Goal: Task Accomplishment & Management: Manage account settings

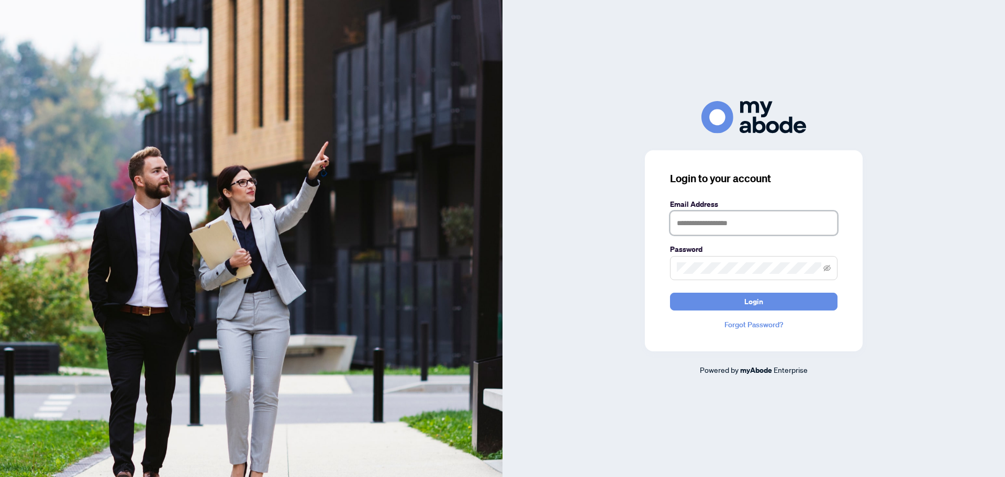
type input "**********"
click at [759, 304] on span "Login" at bounding box center [754, 301] width 19 height 17
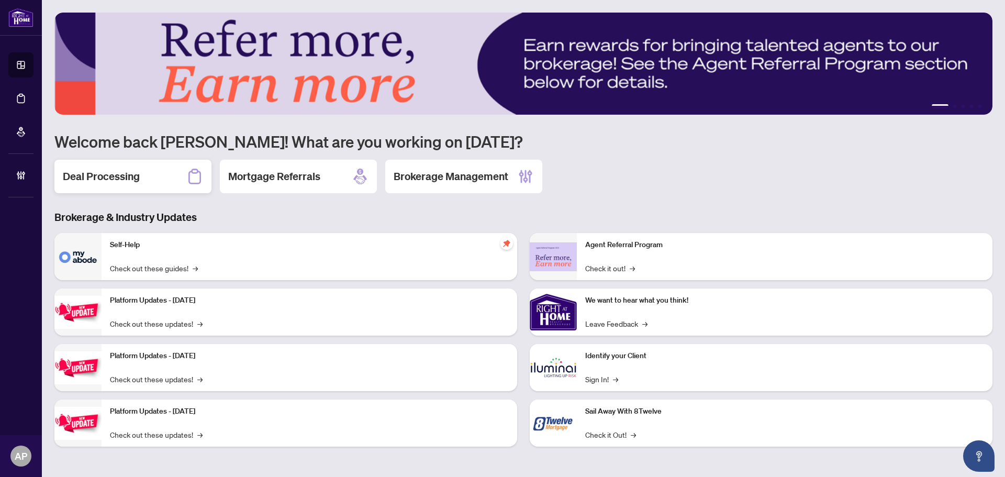
click at [168, 176] on div "Deal Processing" at bounding box center [132, 177] width 157 height 34
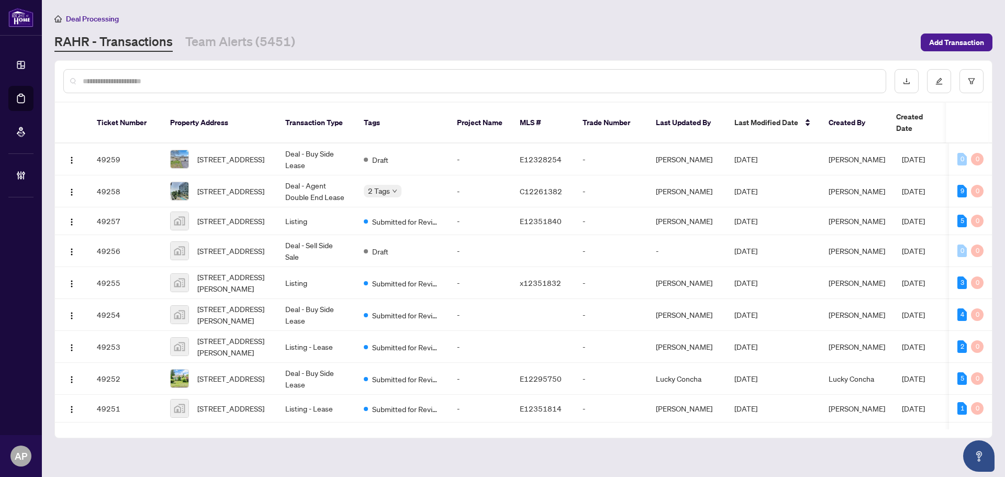
click at [230, 78] on input "text" at bounding box center [480, 81] width 795 height 12
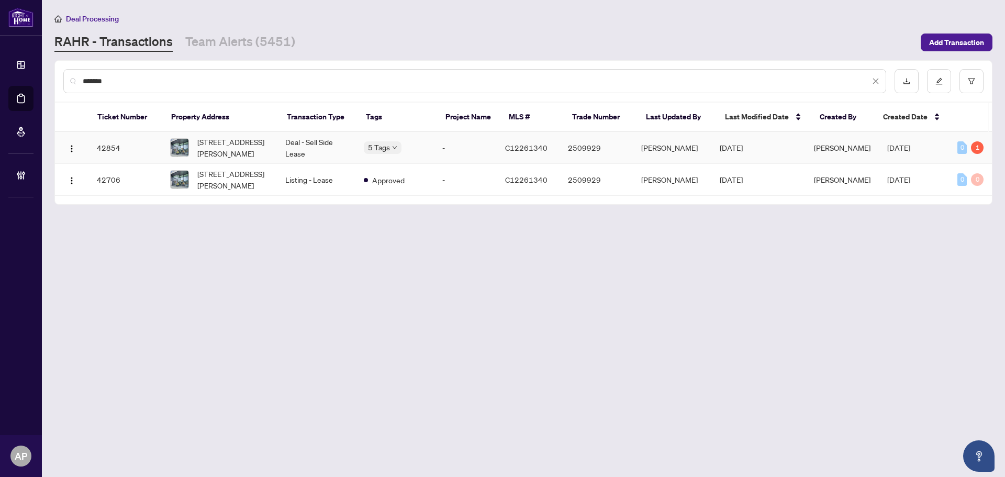
type input "*******"
click at [292, 142] on td "Deal - Sell Side Lease" at bounding box center [316, 148] width 79 height 32
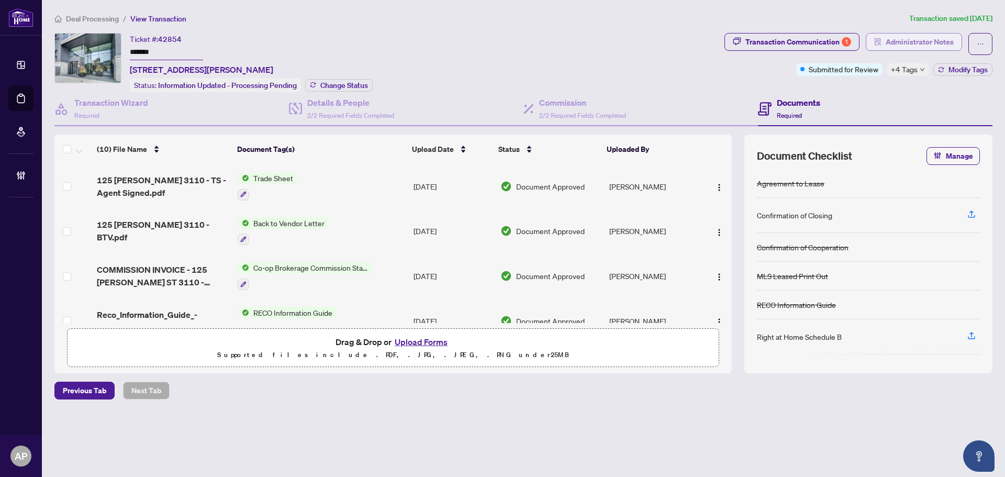
click at [894, 45] on span "Administrator Notes" at bounding box center [920, 42] width 68 height 17
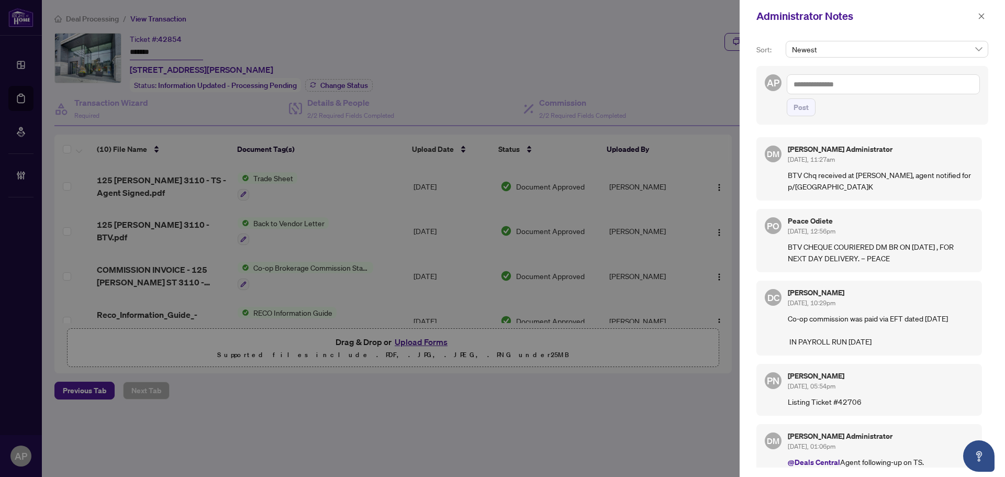
click at [870, 89] on textarea at bounding box center [883, 84] width 193 height 20
click at [866, 89] on textarea "**********" at bounding box center [883, 84] width 193 height 20
click at [867, 88] on textarea "**********" at bounding box center [883, 84] width 193 height 20
type textarea "**********"
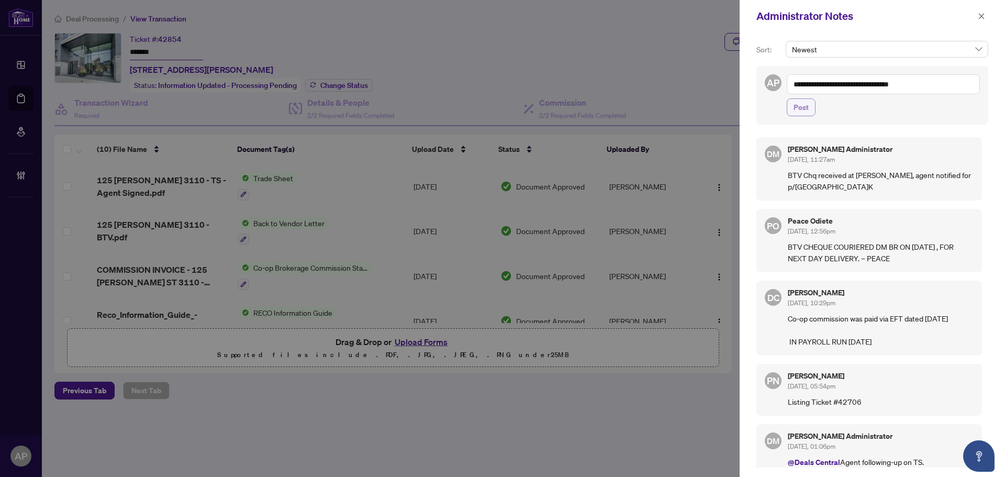
click at [799, 109] on span "Post" at bounding box center [801, 107] width 15 height 17
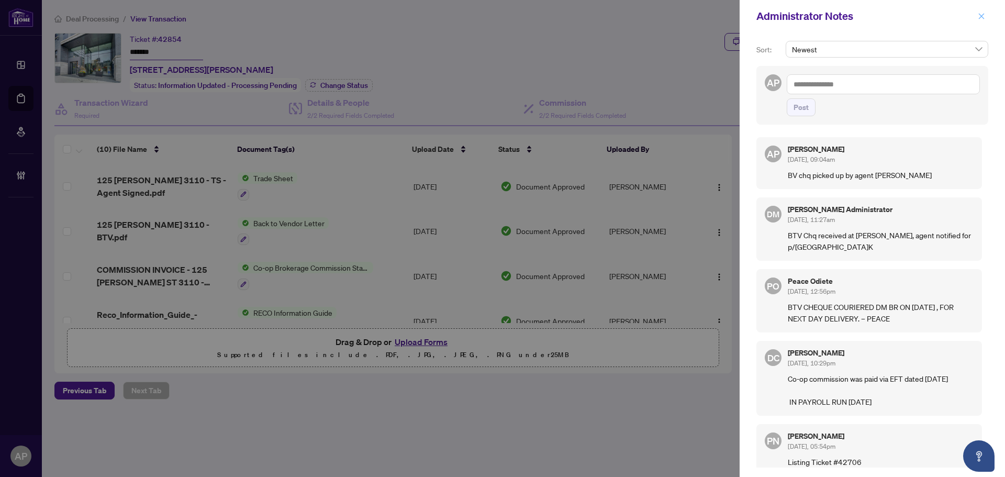
click at [981, 16] on icon "close" at bounding box center [982, 16] width 6 height 6
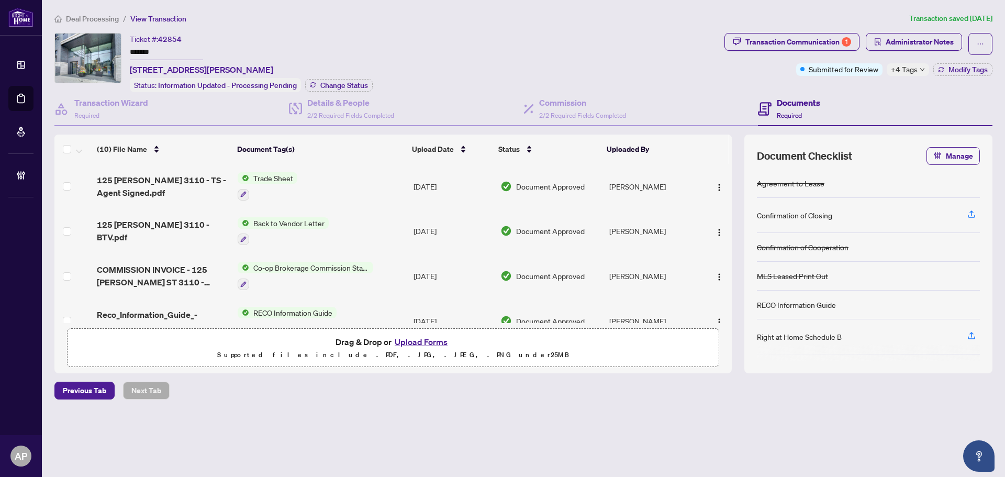
click at [144, 50] on input "*******" at bounding box center [166, 52] width 73 height 15
click at [804, 45] on div "Transaction Communication 1" at bounding box center [799, 42] width 106 height 17
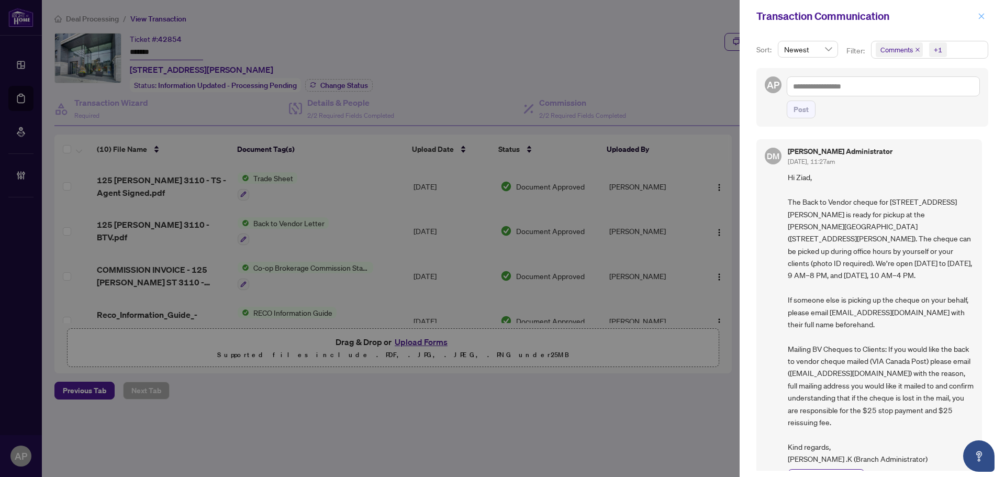
click at [982, 19] on icon "close" at bounding box center [981, 16] width 7 height 7
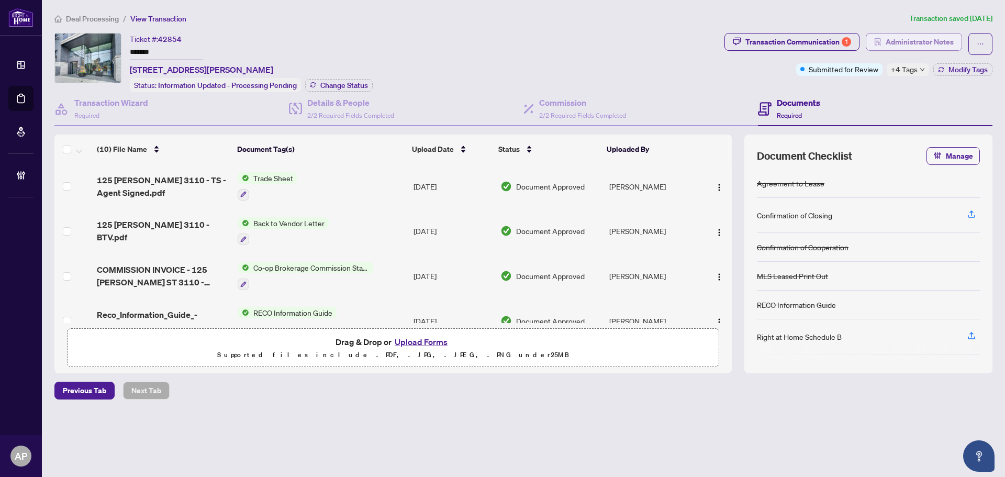
click at [910, 42] on span "Administrator Notes" at bounding box center [920, 42] width 68 height 17
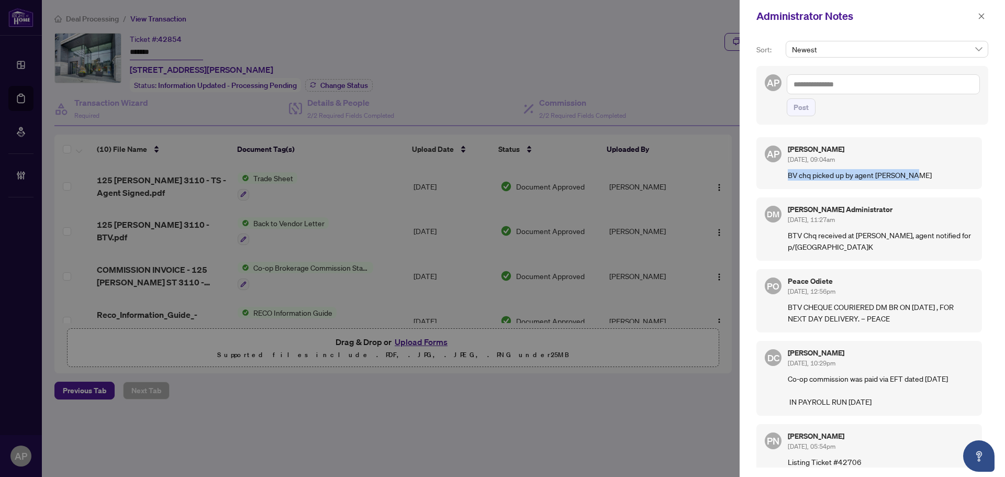
drag, startPoint x: 905, startPoint y: 177, endPoint x: 790, endPoint y: 174, distance: 115.3
click at [790, 174] on p "BV chq picked up by agent Ziad Killu" at bounding box center [881, 175] width 186 height 12
copy p "BV chq picked up by agent Ziad Killu"
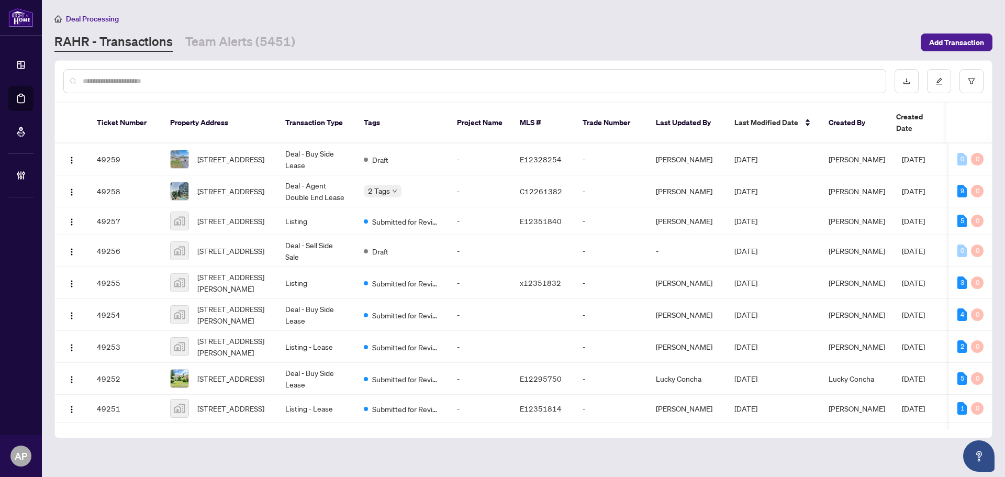
click at [281, 78] on input "text" at bounding box center [480, 81] width 795 height 12
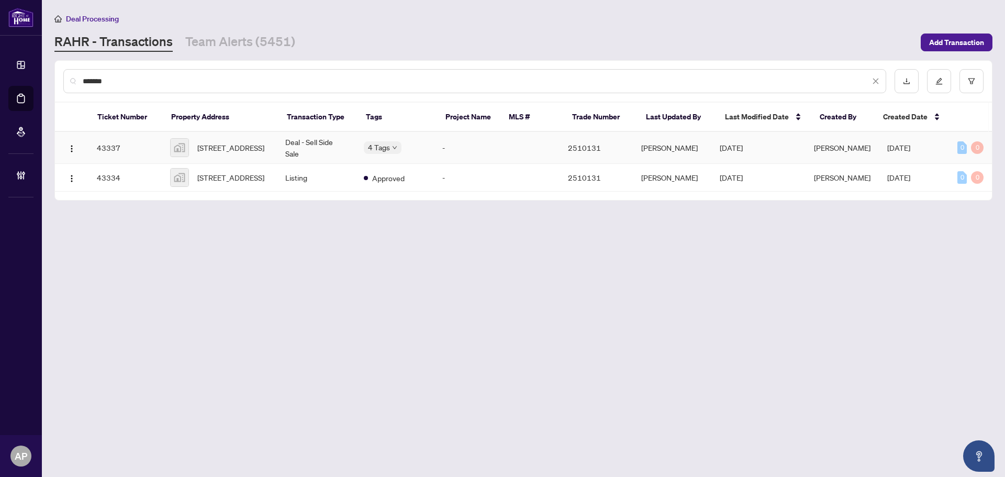
type input "*******"
click at [311, 146] on td "Deal - Sell Side Sale" at bounding box center [316, 148] width 79 height 32
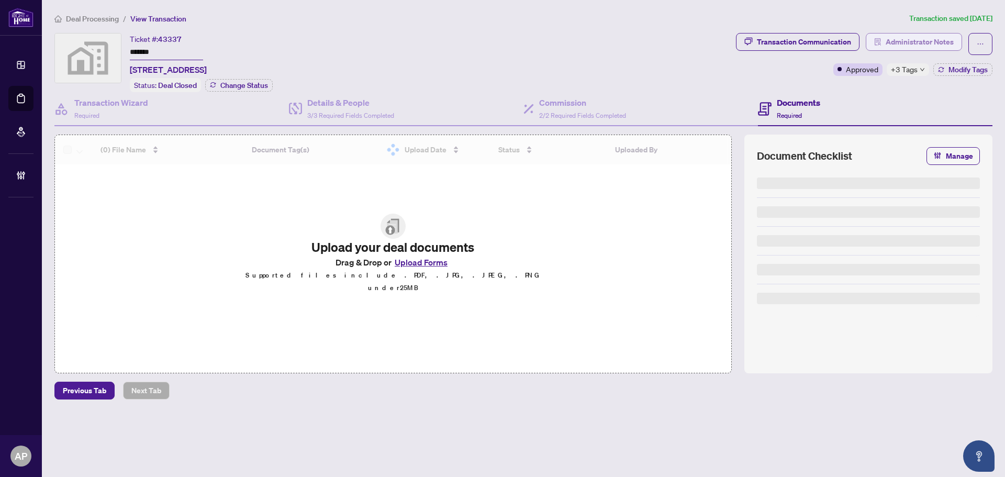
click at [876, 39] on icon "solution" at bounding box center [878, 41] width 6 height 7
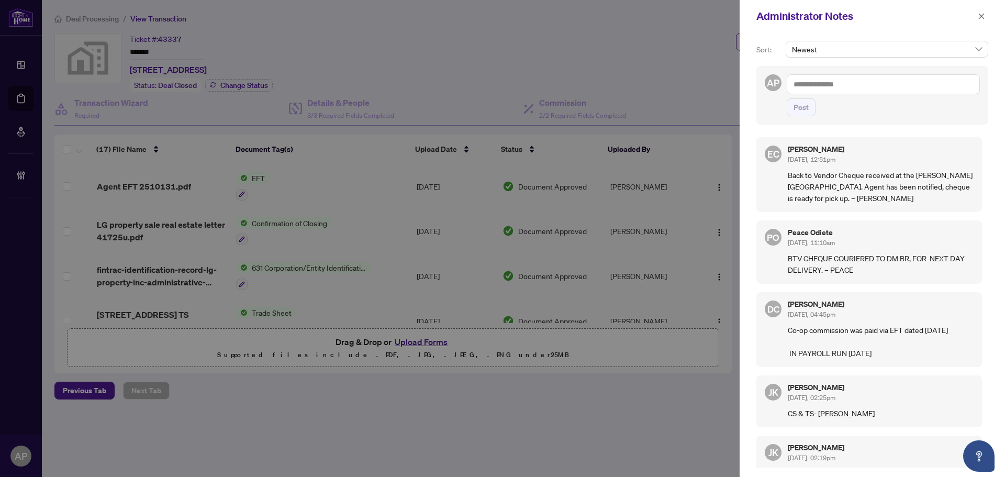
click at [837, 87] on textarea at bounding box center [883, 84] width 193 height 20
paste textarea "**********"
type textarea "**********"
click at [811, 112] on button "Post" at bounding box center [801, 107] width 29 height 18
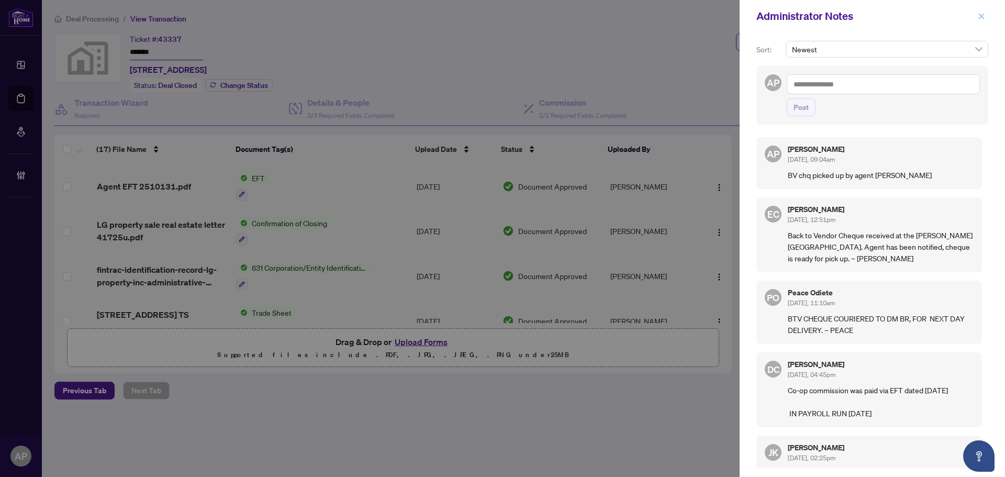
click at [986, 15] on button "button" at bounding box center [982, 16] width 14 height 13
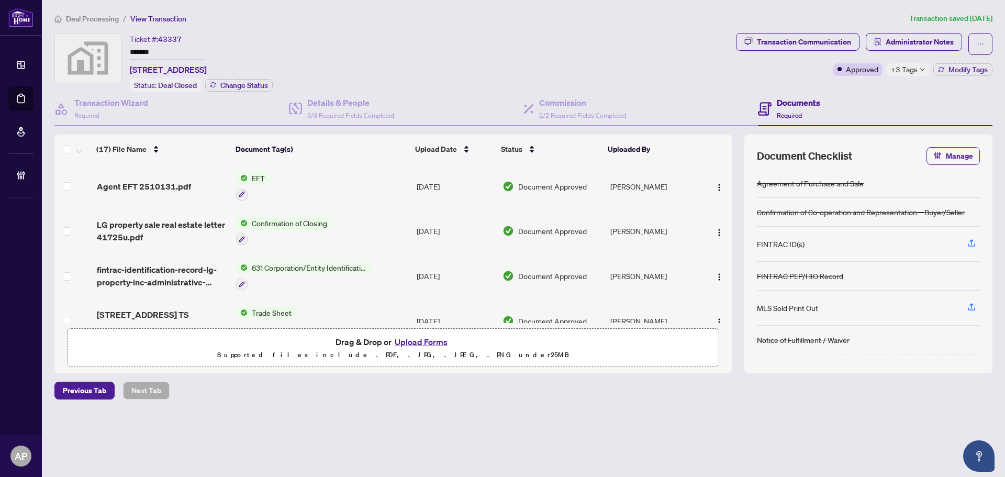
click at [149, 52] on input "*******" at bounding box center [166, 52] width 73 height 15
click at [897, 48] on span "Administrator Notes" at bounding box center [920, 42] width 68 height 17
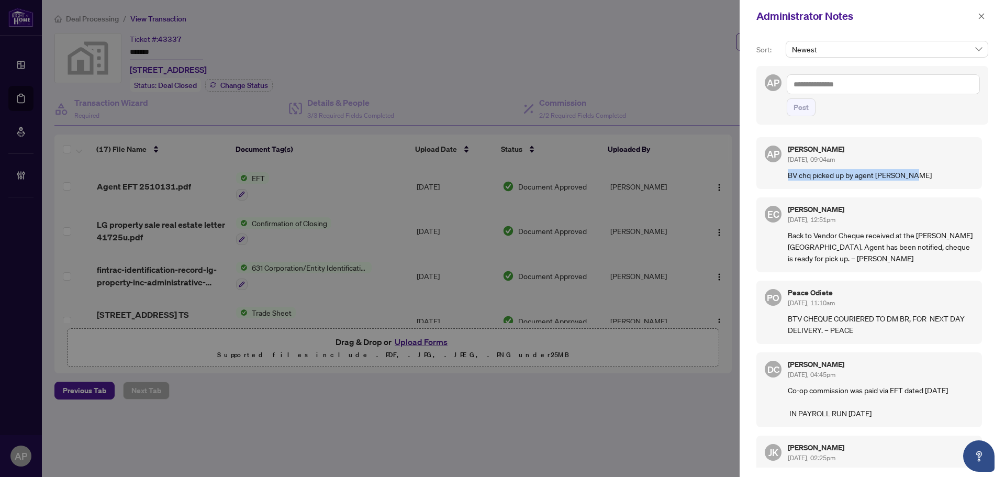
drag, startPoint x: 907, startPoint y: 175, endPoint x: 790, endPoint y: 175, distance: 117.3
click at [790, 175] on p "BV chq picked up by agent [PERSON_NAME]" at bounding box center [881, 175] width 186 height 12
copy p "BV chq picked up by agent [PERSON_NAME]"
click at [982, 14] on icon "close" at bounding box center [981, 16] width 7 height 7
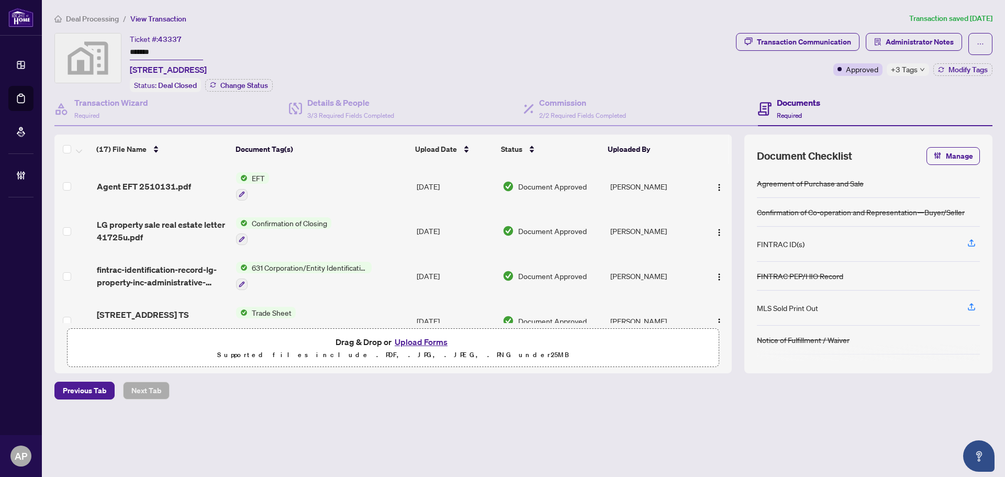
click at [174, 38] on span "43337" at bounding box center [170, 39] width 24 height 9
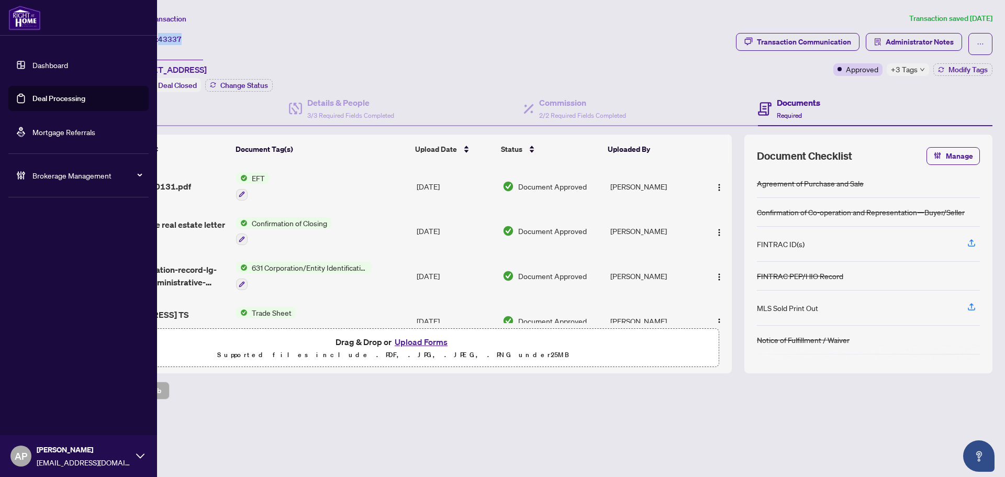
click at [32, 96] on link "Deal Processing" at bounding box center [58, 98] width 53 height 9
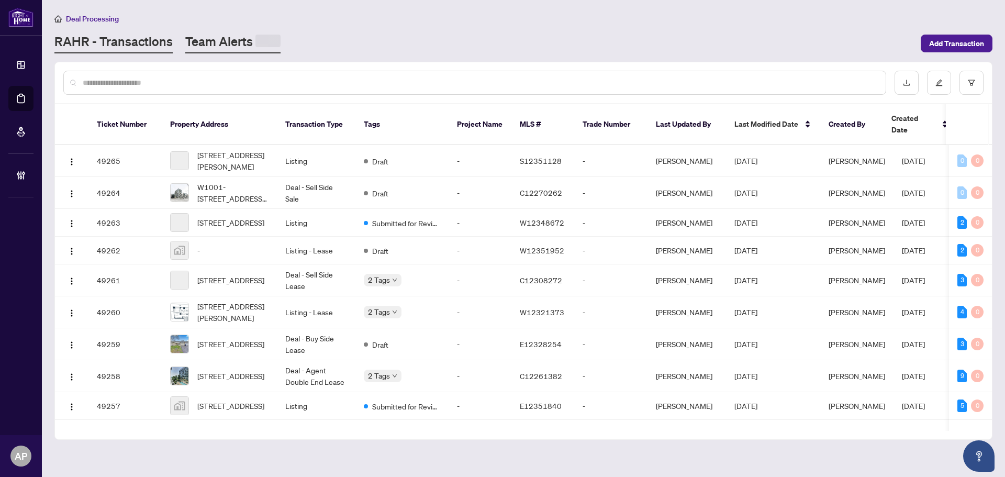
click at [244, 49] on link "Team Alerts" at bounding box center [232, 43] width 95 height 20
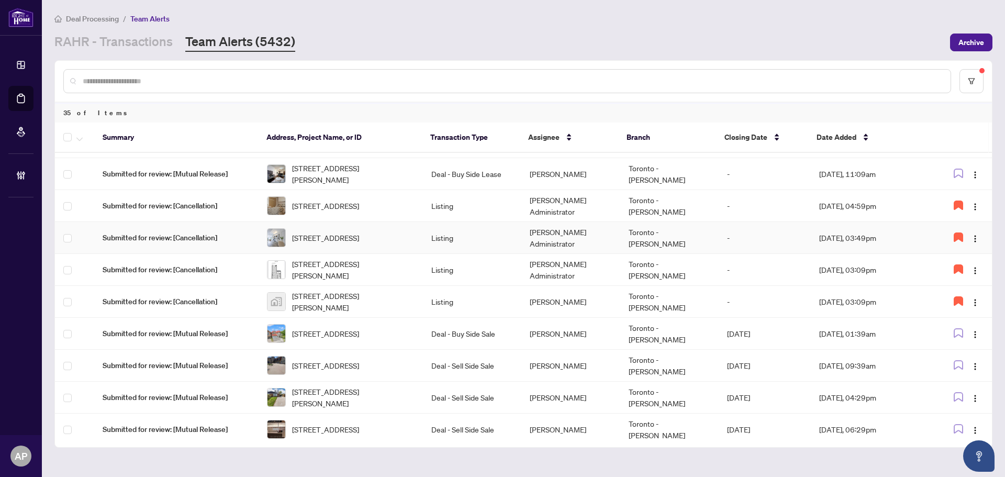
scroll to position [668, 0]
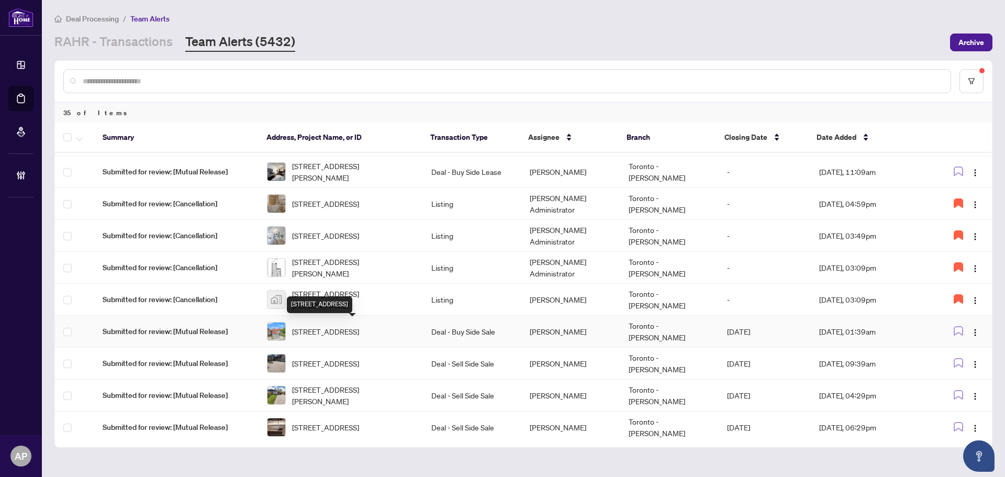
click at [359, 336] on span "451 Staines Rd, Toronto, Ontario M1X 2B9, Canada" at bounding box center [325, 332] width 67 height 12
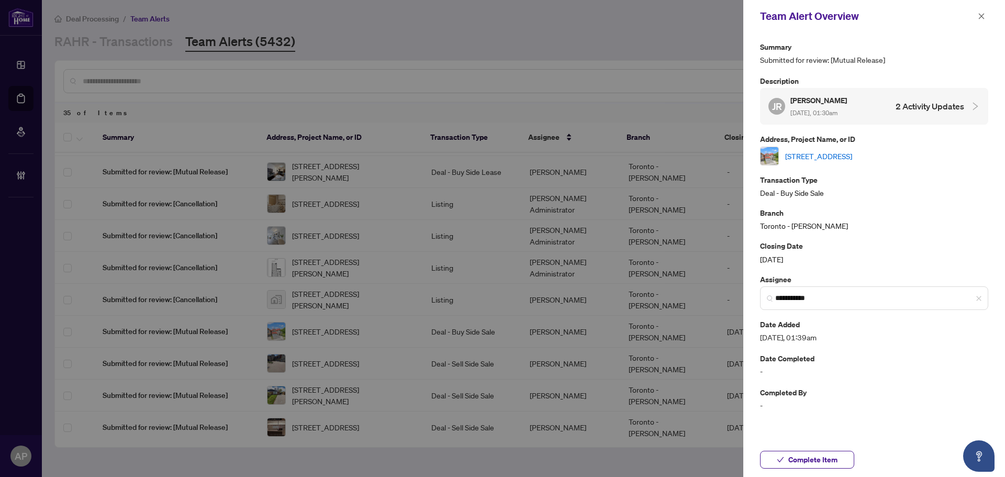
click at [839, 152] on link "451 Staines Rd, Toronto, Ontario M1X 2B9, Canada" at bounding box center [819, 156] width 67 height 12
click at [639, 173] on div at bounding box center [502, 238] width 1005 height 477
click at [985, 17] on icon "close" at bounding box center [981, 16] width 7 height 7
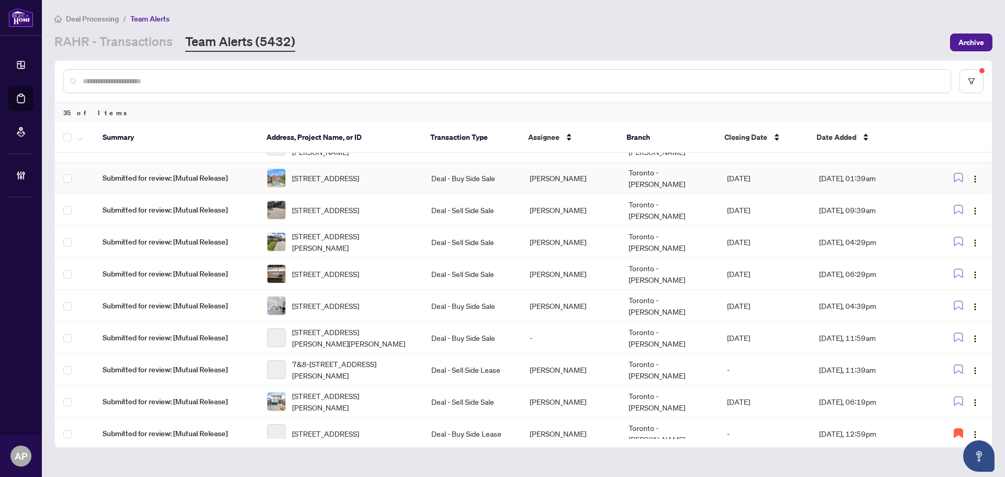
scroll to position [825, 0]
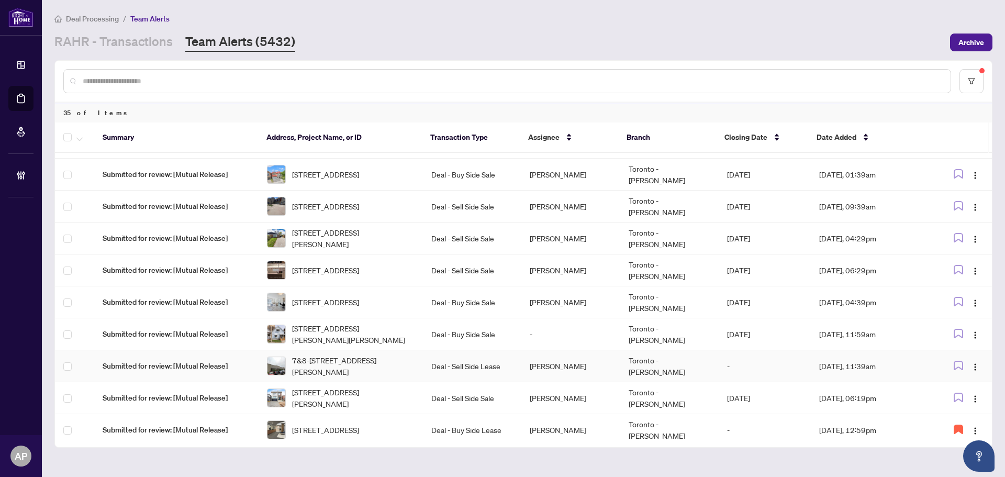
click at [464, 369] on td "Deal - Sell Side Lease" at bounding box center [472, 366] width 98 height 32
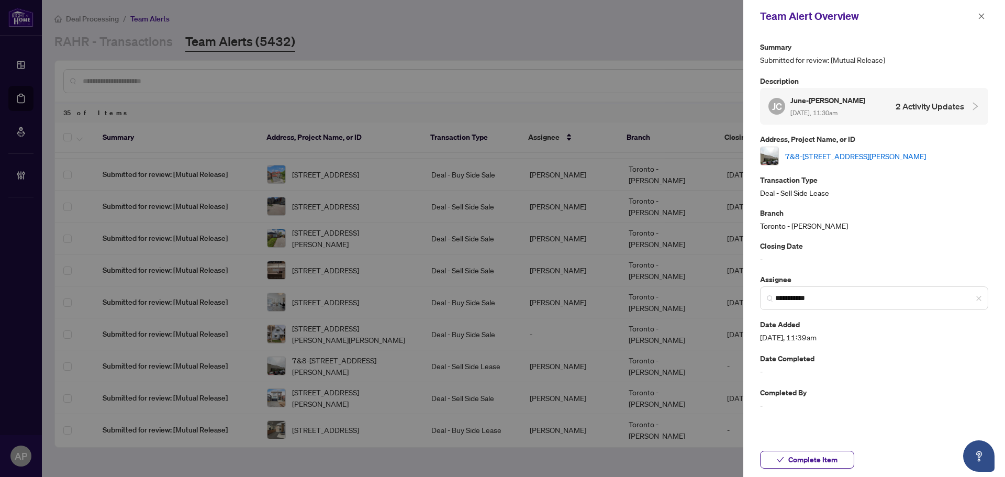
click at [824, 152] on link "7&8-3781 Victoria Park Ave, Toronto, Ontario M1W 3K5, Canada" at bounding box center [856, 156] width 141 height 12
click at [837, 459] on span "Complete Item" at bounding box center [813, 459] width 49 height 17
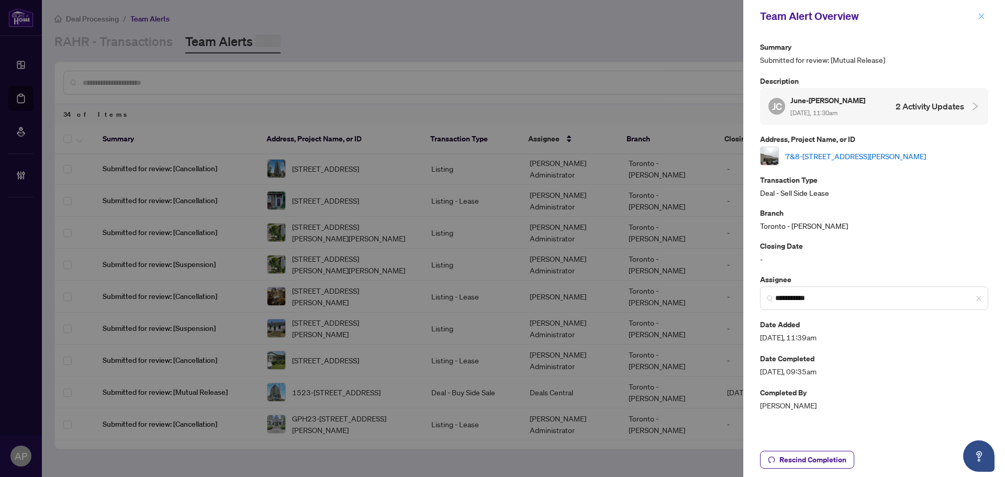
scroll to position [0, 0]
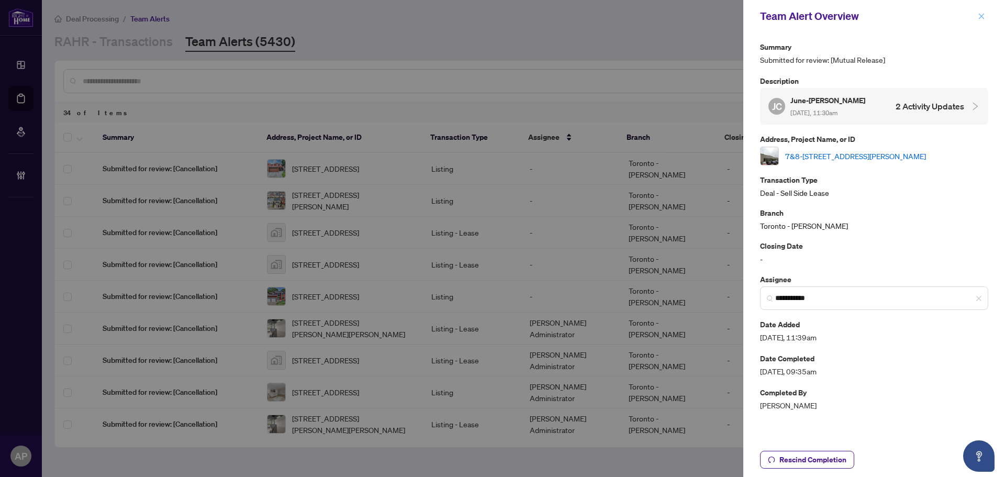
click at [981, 17] on icon "close" at bounding box center [982, 16] width 6 height 6
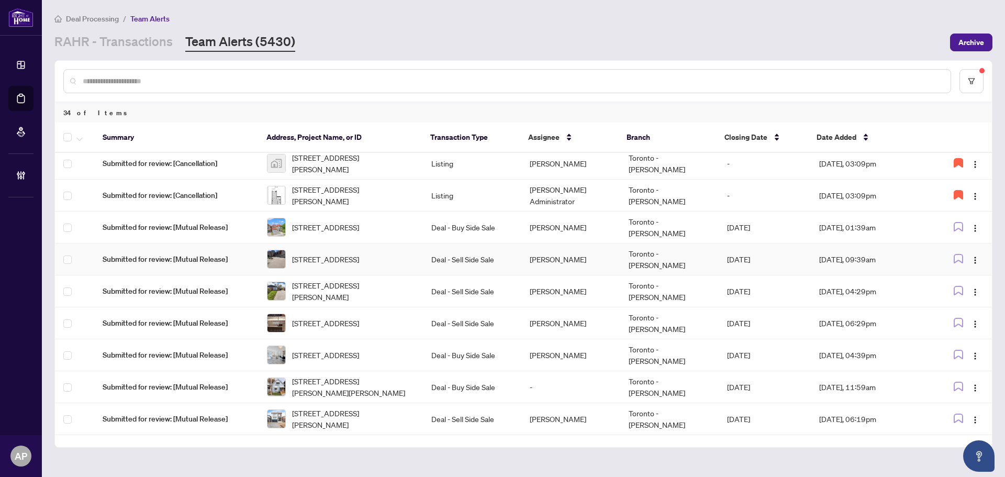
scroll to position [800, 0]
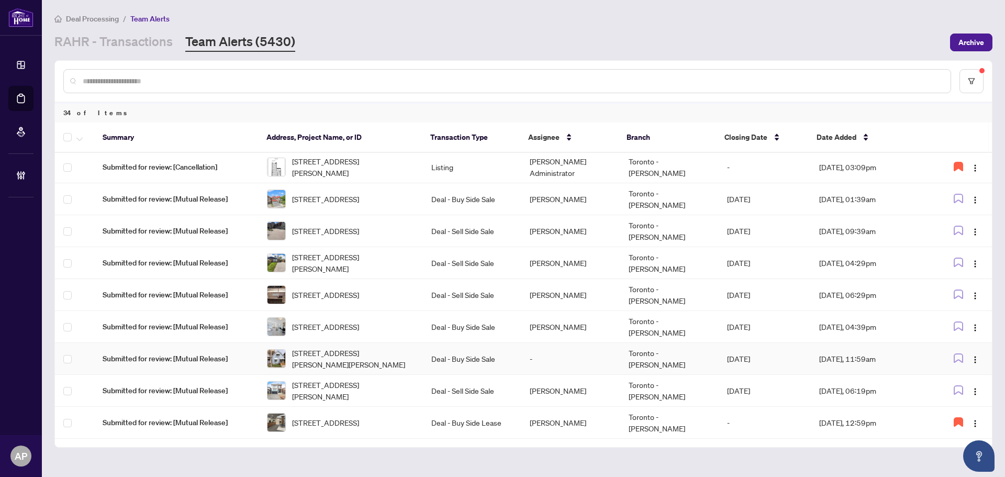
click at [560, 363] on td "-" at bounding box center [571, 359] width 98 height 32
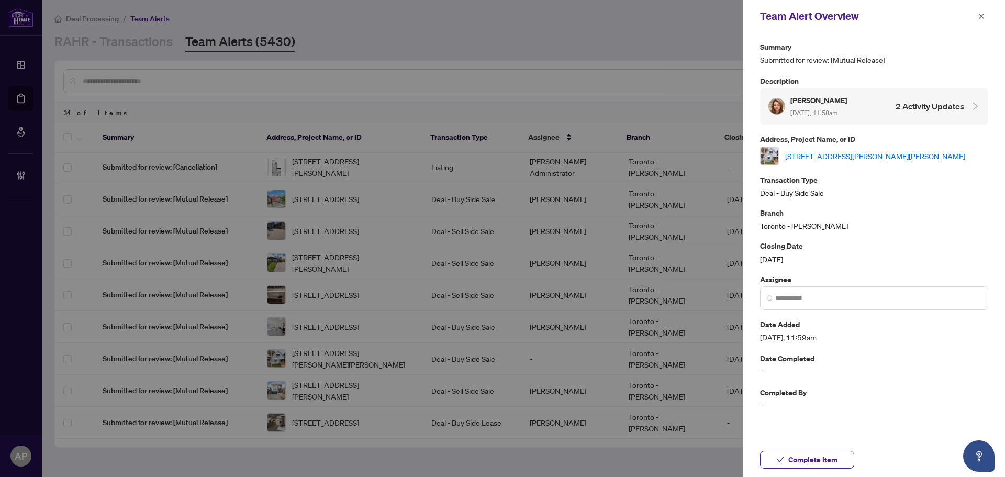
click at [877, 154] on link "27 Harvey St, Hamilton, Ontario L8L 2L9, Canada" at bounding box center [876, 156] width 180 height 12
click at [843, 457] on button "Complete Item" at bounding box center [807, 460] width 94 height 18
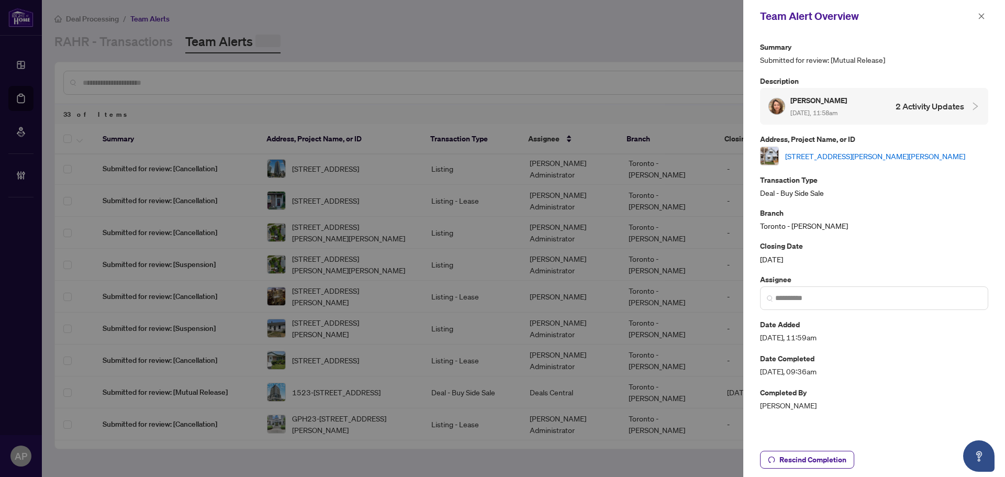
scroll to position [0, 0]
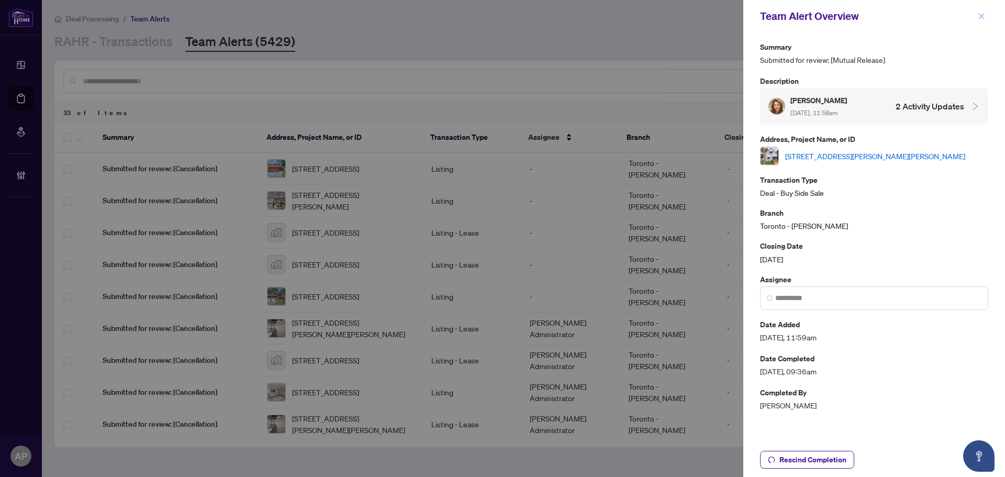
click at [980, 19] on icon "close" at bounding box center [982, 16] width 6 height 6
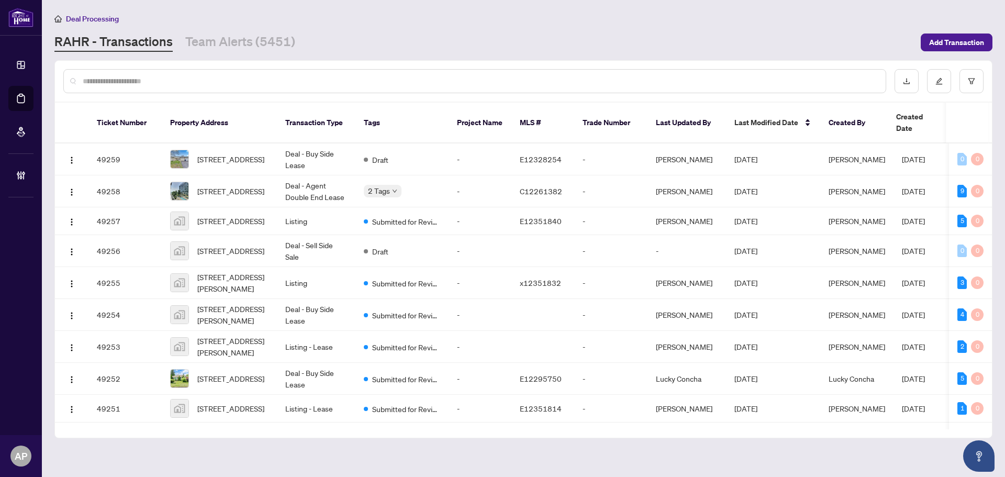
click at [249, 79] on input "text" at bounding box center [480, 81] width 795 height 12
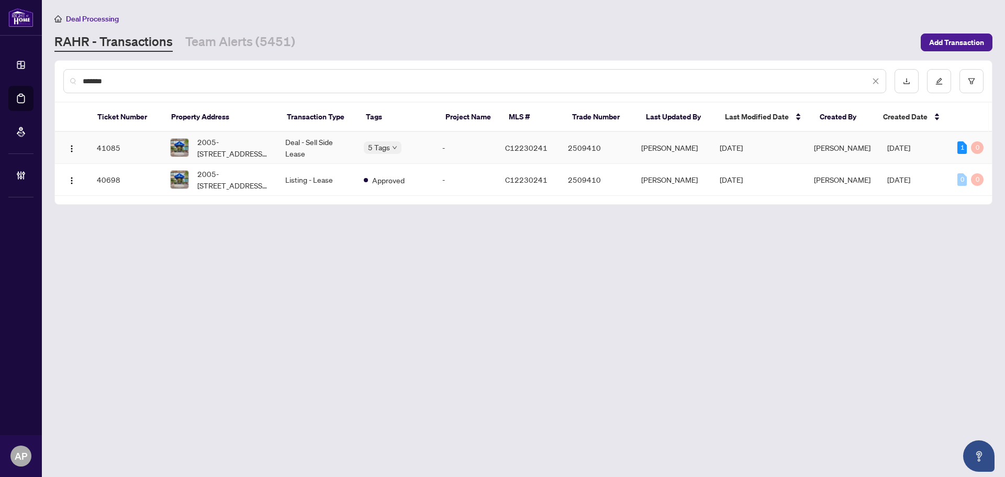
type input "*******"
click at [337, 150] on td "Deal - Sell Side Lease" at bounding box center [316, 148] width 79 height 32
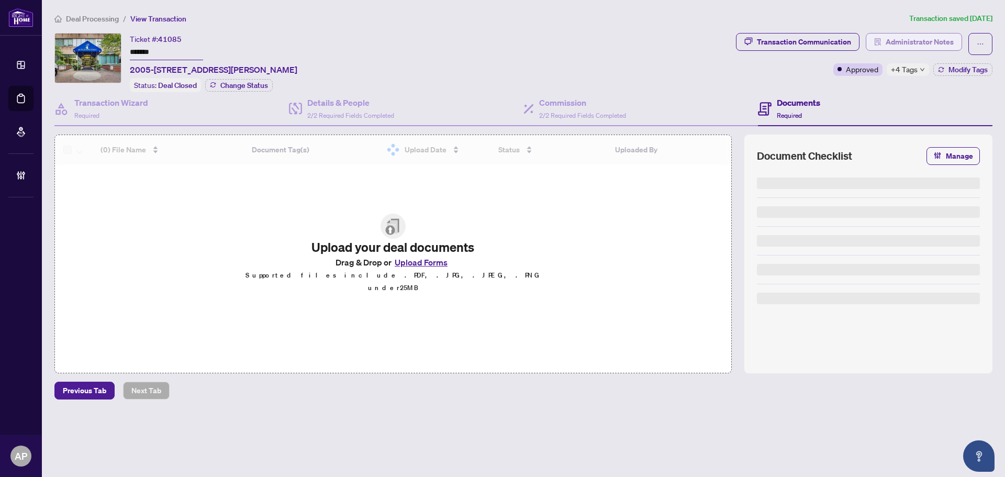
click at [921, 43] on span "Administrator Notes" at bounding box center [920, 42] width 68 height 17
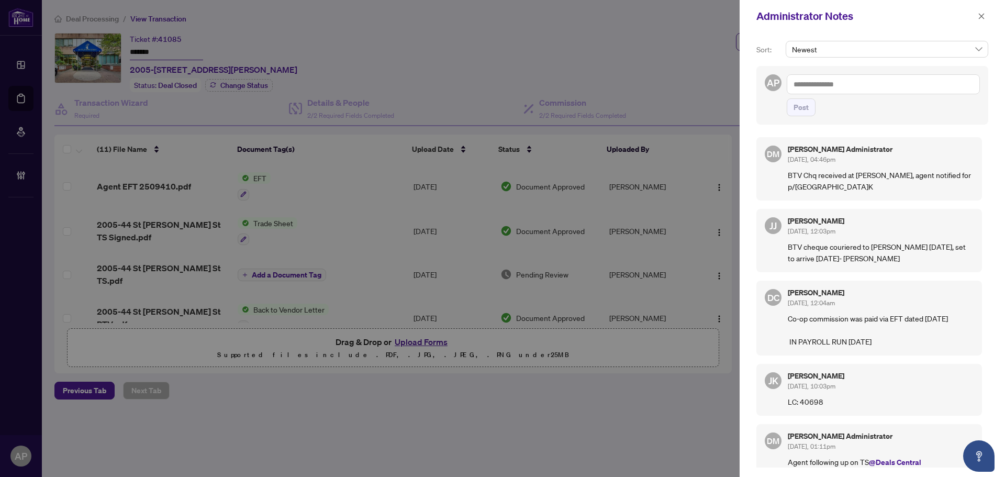
click at [835, 87] on textarea at bounding box center [883, 84] width 193 height 20
paste textarea "**********"
type textarea "**********"
click at [798, 109] on span "Post" at bounding box center [801, 107] width 15 height 17
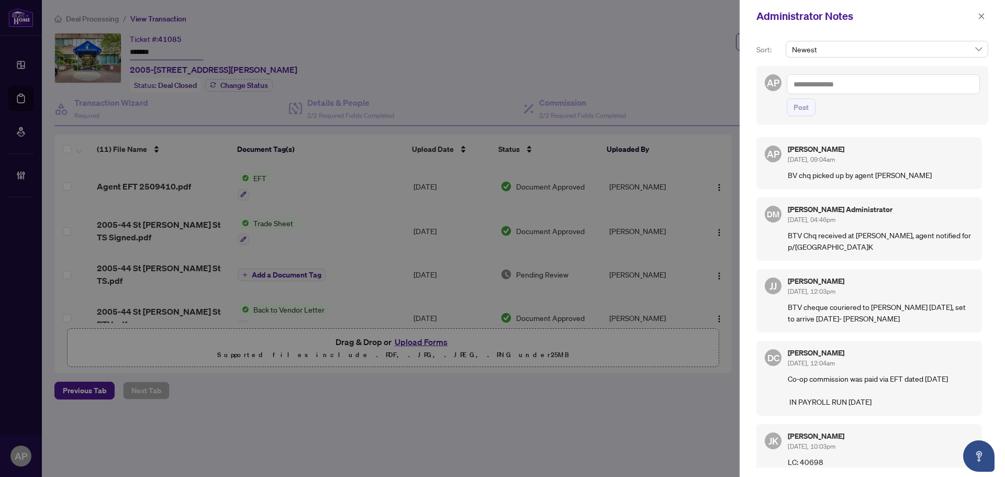
click at [834, 179] on p "BV chq picked up by agent [PERSON_NAME]" at bounding box center [881, 175] width 186 height 12
drag, startPoint x: 905, startPoint y: 174, endPoint x: 784, endPoint y: 174, distance: 121.5
click at [784, 174] on div "AP Aninda Paul Aug/19/2025, 09:04am BV chq picked up by agent Ziad Killu" at bounding box center [870, 163] width 226 height 52
copy p "BV chq picked up by agent [PERSON_NAME]"
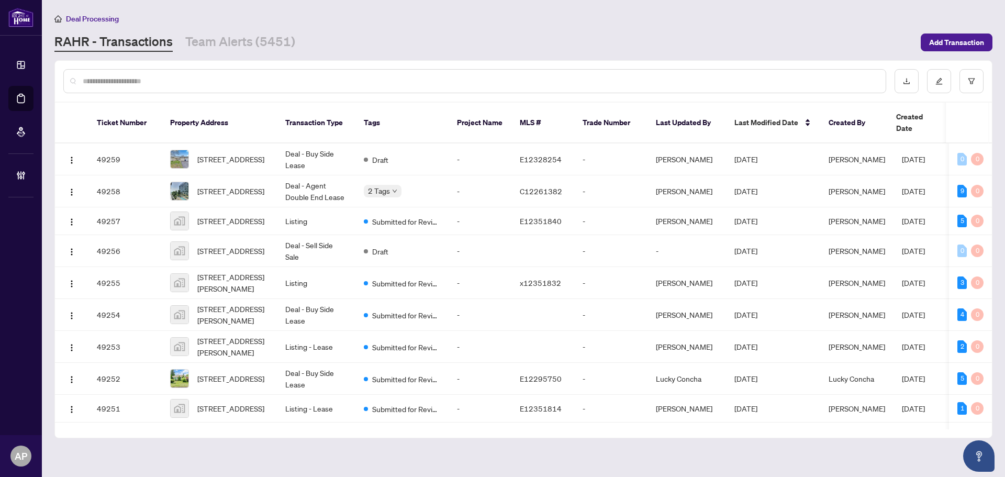
click at [325, 77] on input "text" at bounding box center [480, 81] width 795 height 12
paste input "**********"
type input "**********"
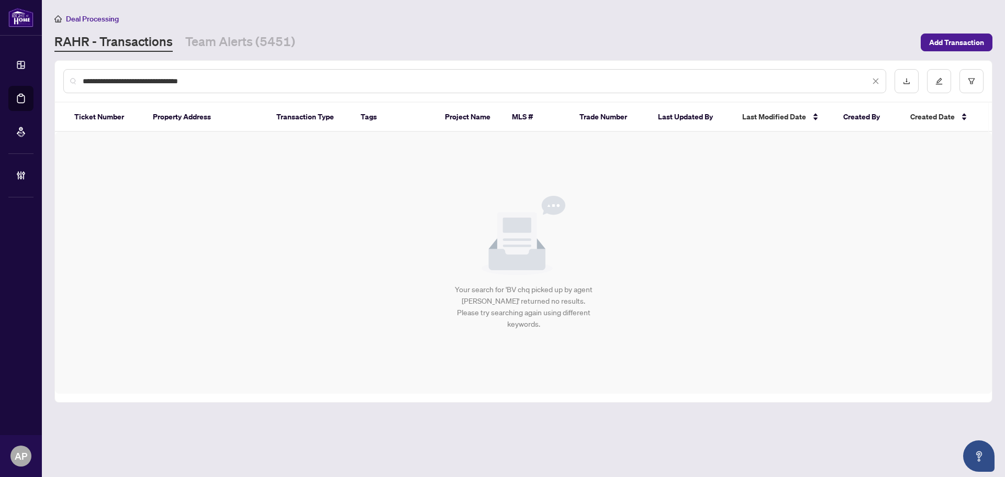
click at [138, 78] on input "**********" at bounding box center [477, 81] width 788 height 12
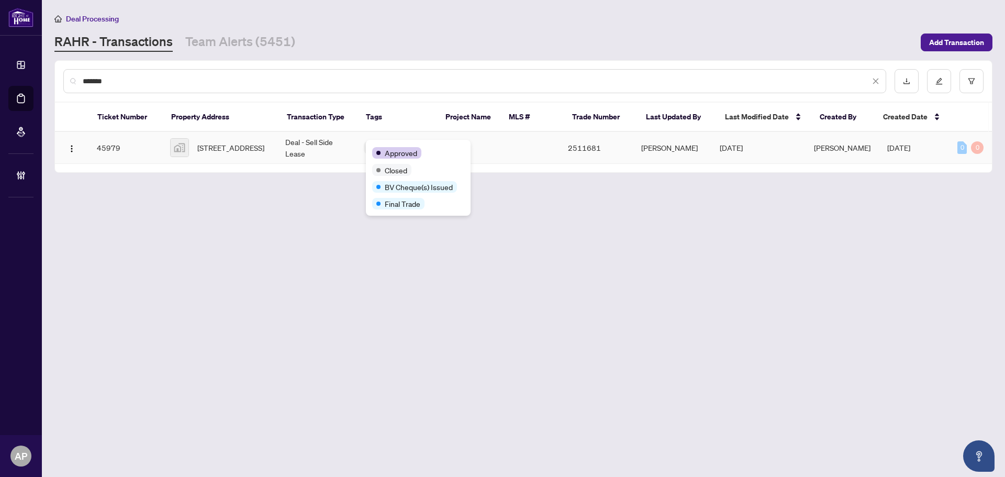
type input "*******"
click at [342, 149] on td "Deal - Sell Side Lease" at bounding box center [316, 148] width 79 height 32
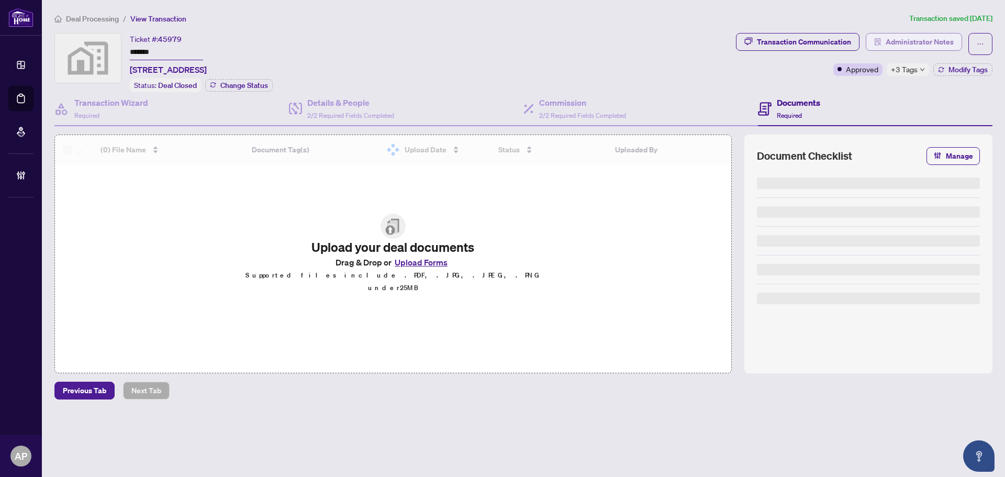
click at [899, 43] on span "Administrator Notes" at bounding box center [920, 42] width 68 height 17
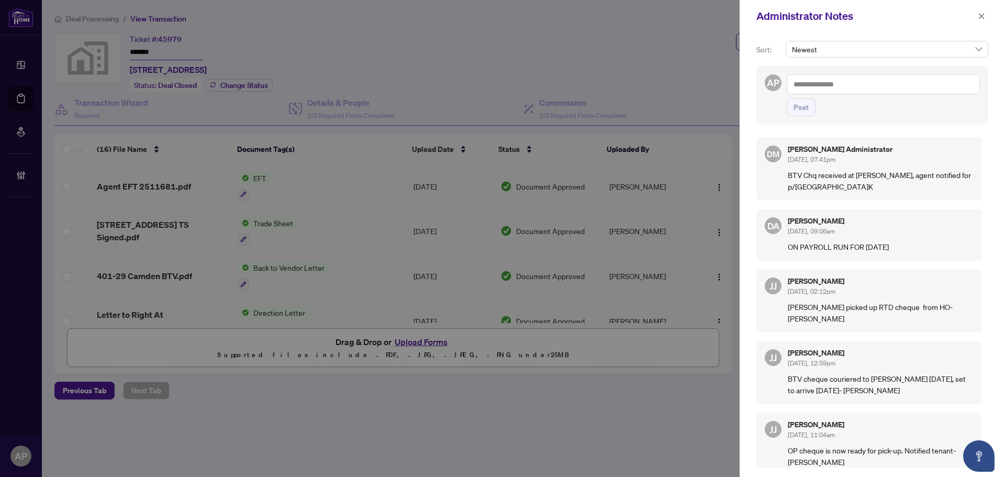
click at [856, 86] on textarea at bounding box center [883, 84] width 193 height 20
paste textarea "**********"
type textarea "**********"
click at [794, 110] on span "Post" at bounding box center [801, 107] width 15 height 17
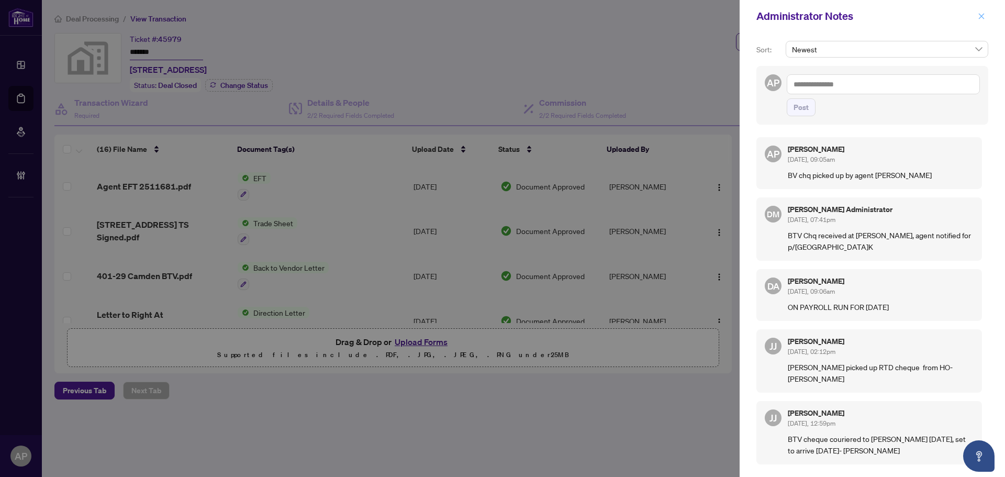
click at [979, 15] on icon "close" at bounding box center [981, 16] width 7 height 7
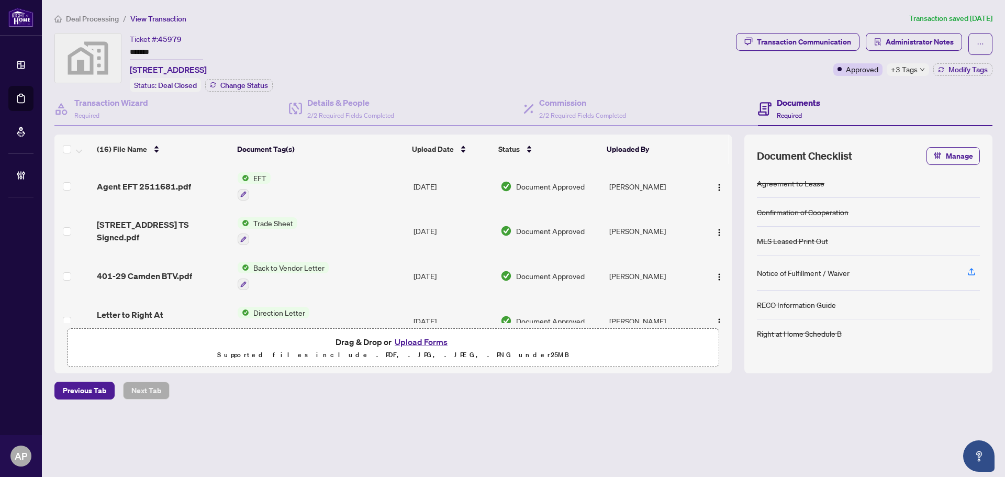
click at [136, 47] on input "*******" at bounding box center [166, 52] width 73 height 15
click at [911, 39] on span "Administrator Notes" at bounding box center [920, 42] width 68 height 17
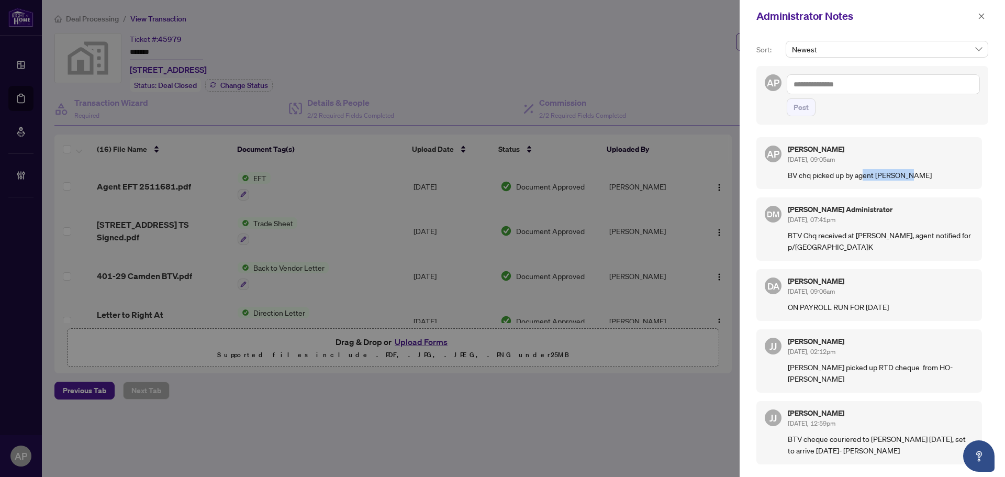
drag, startPoint x: 904, startPoint y: 175, endPoint x: 866, endPoint y: 174, distance: 38.2
click at [866, 174] on p "BV chq picked up by agent [PERSON_NAME]" at bounding box center [881, 175] width 186 height 12
drag, startPoint x: 908, startPoint y: 174, endPoint x: 786, endPoint y: 174, distance: 122.0
click at [786, 174] on div "AP Aninda Paul Aug/19/2025, 09:05am BV chq picked up by agent Ziad Killu" at bounding box center [870, 163] width 226 height 52
copy p "BV chq picked up by agent [PERSON_NAME]"
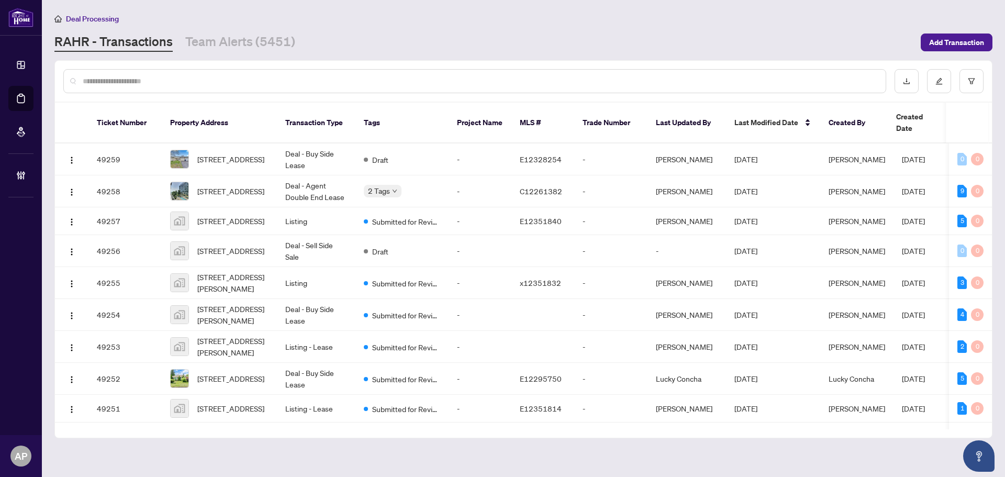
click at [275, 83] on input "text" at bounding box center [480, 81] width 795 height 12
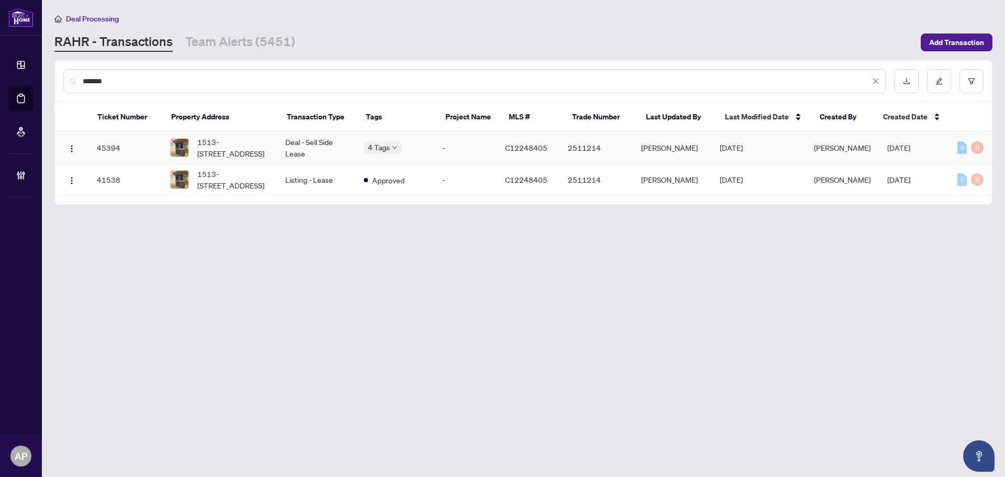
type input "*******"
click at [335, 142] on td "Deal - Sell Side Lease" at bounding box center [316, 148] width 79 height 32
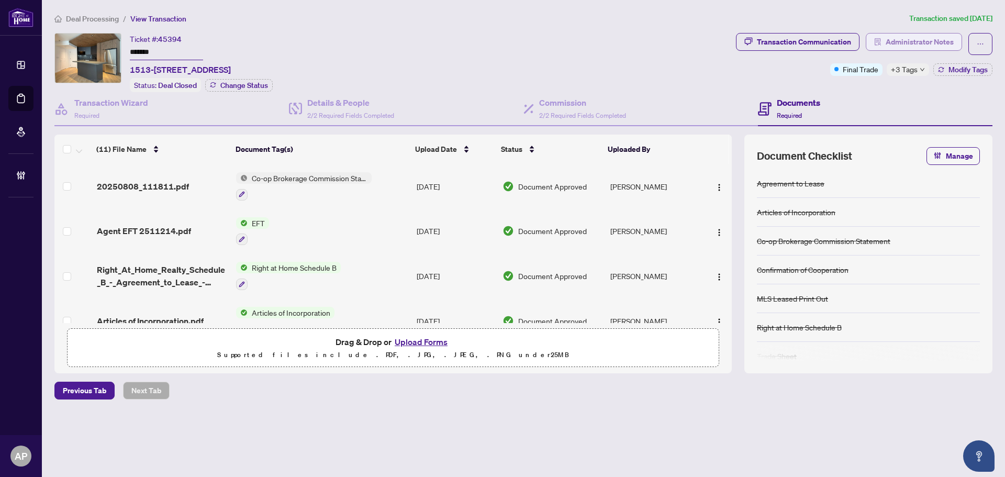
click at [904, 41] on span "Administrator Notes" at bounding box center [920, 42] width 68 height 17
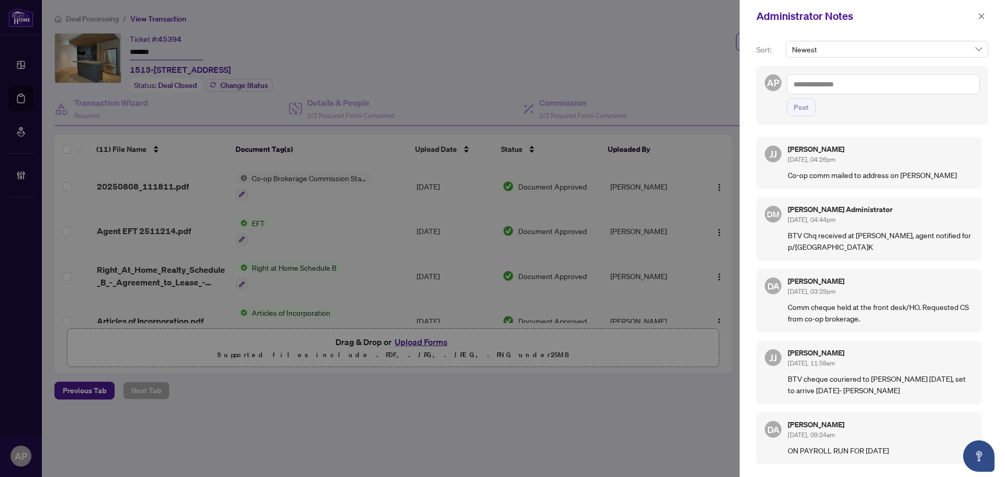
click at [833, 88] on textarea at bounding box center [883, 84] width 193 height 20
paste textarea "**********"
type textarea "**********"
click at [812, 108] on button "Post" at bounding box center [801, 107] width 29 height 18
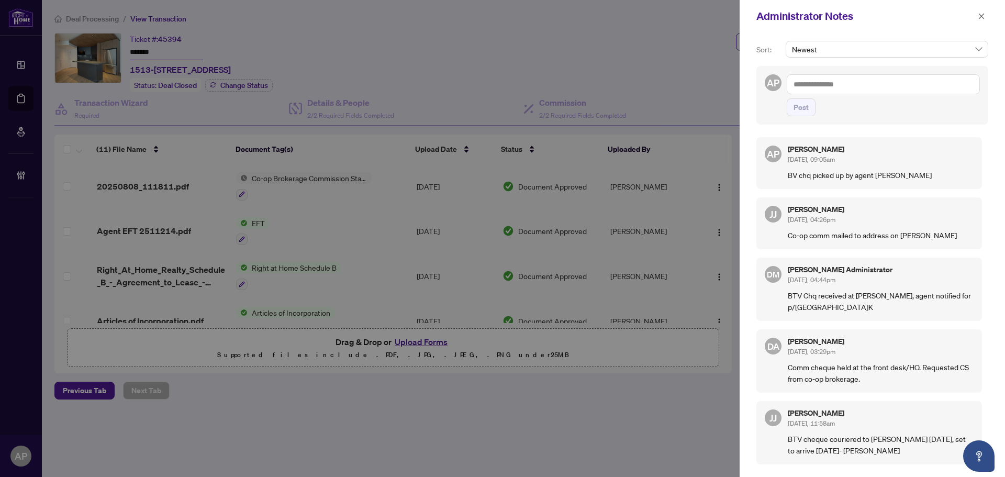
click at [414, 107] on div at bounding box center [502, 238] width 1005 height 477
click at [982, 17] on icon "close" at bounding box center [981, 16] width 7 height 7
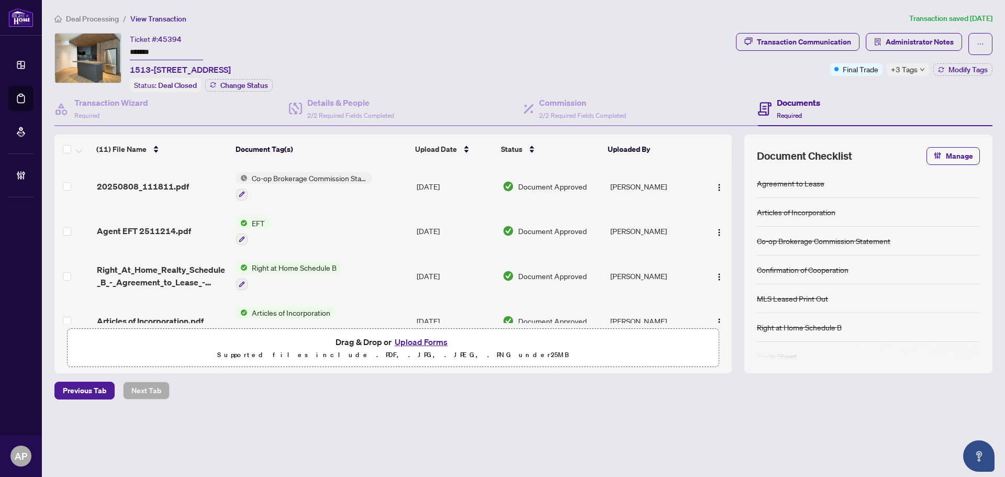
click at [147, 53] on input "*******" at bounding box center [166, 52] width 73 height 15
click at [915, 37] on span "Administrator Notes" at bounding box center [920, 42] width 68 height 17
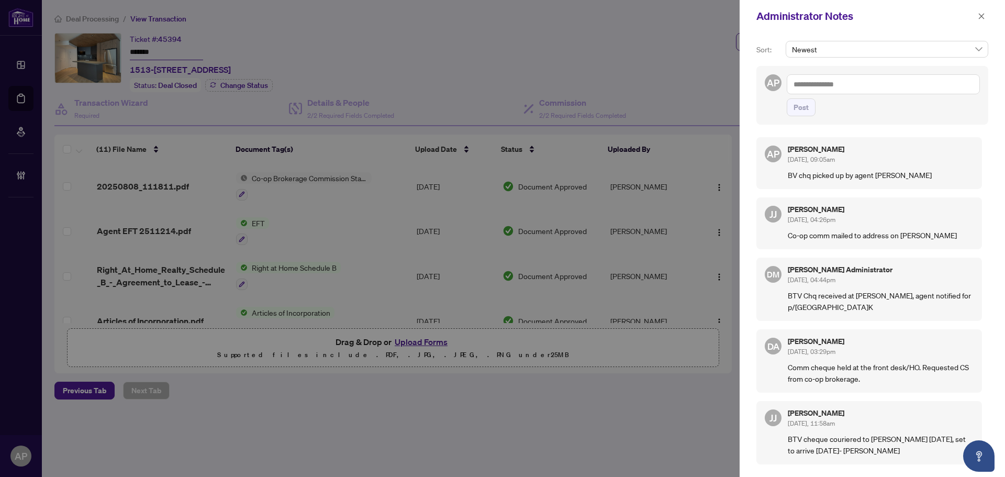
click at [826, 174] on p "BV chq picked up by agent Ziad Killu" at bounding box center [881, 175] width 186 height 12
copy p "BV chq picked up by agent Ziad Killu"
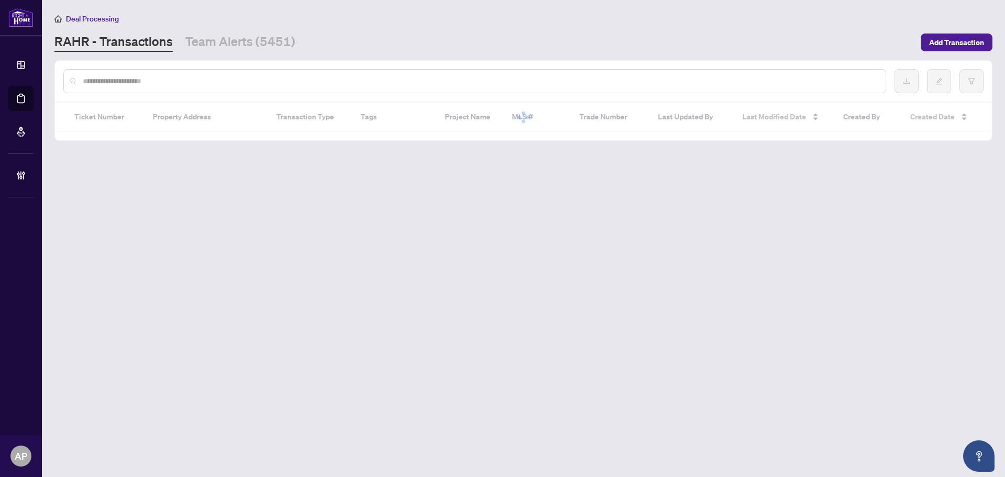
click at [300, 85] on input "text" at bounding box center [480, 81] width 795 height 12
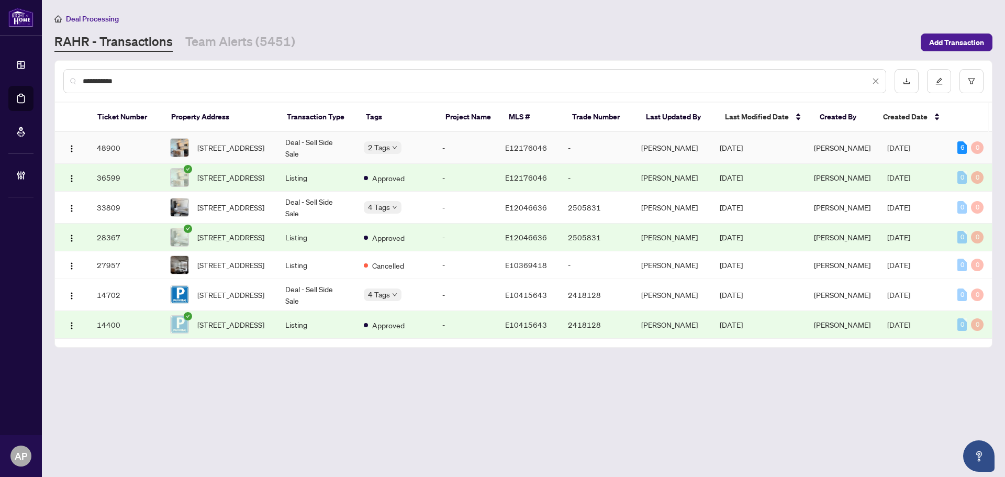
type input "**********"
click at [264, 142] on span "307-1238 Dundas St, Toronto, Ontario M4M 0C5, Canada" at bounding box center [230, 148] width 67 height 12
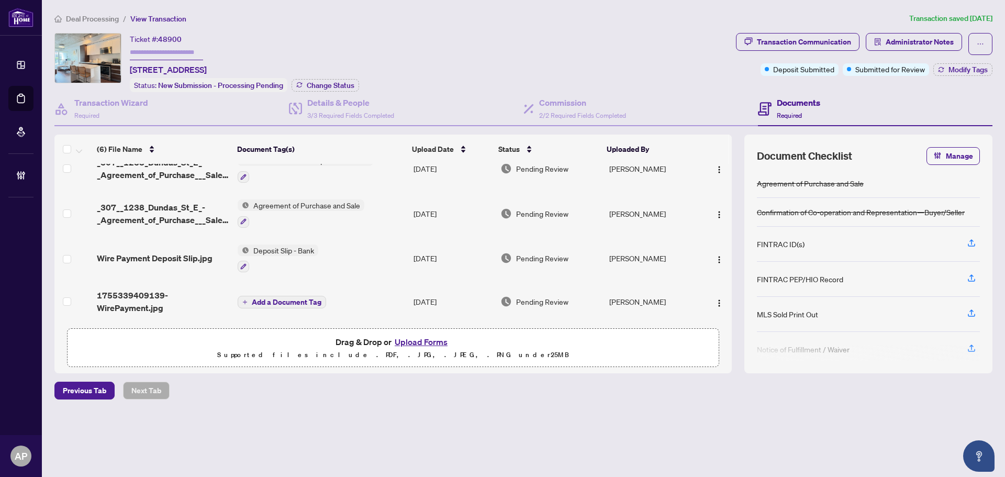
scroll to position [109, 0]
click at [174, 256] on span "Wire Payment Deposit Slip.jpg" at bounding box center [155, 258] width 116 height 13
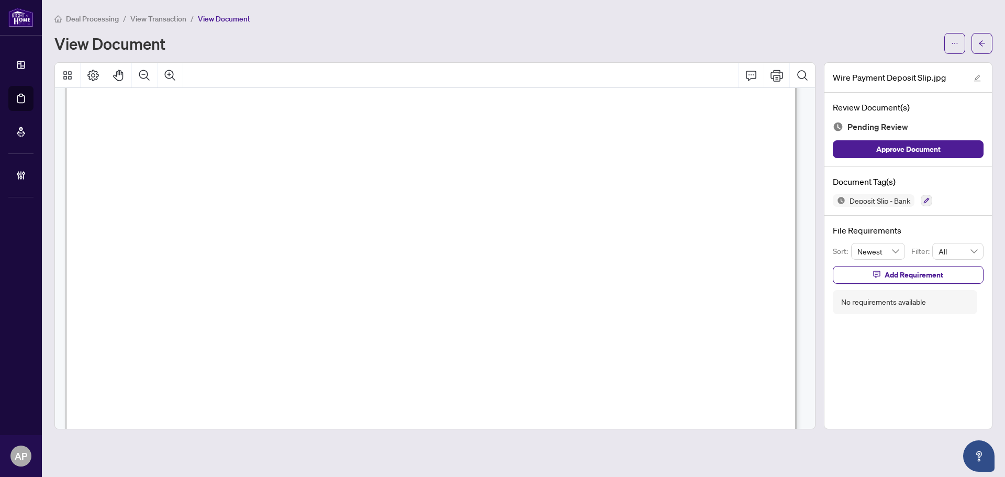
scroll to position [715, 0]
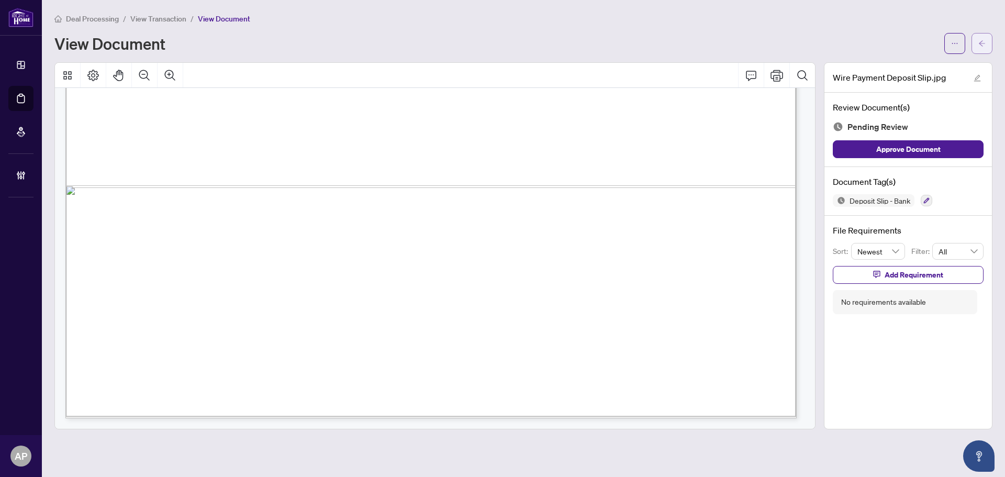
click at [986, 49] on button "button" at bounding box center [982, 43] width 21 height 21
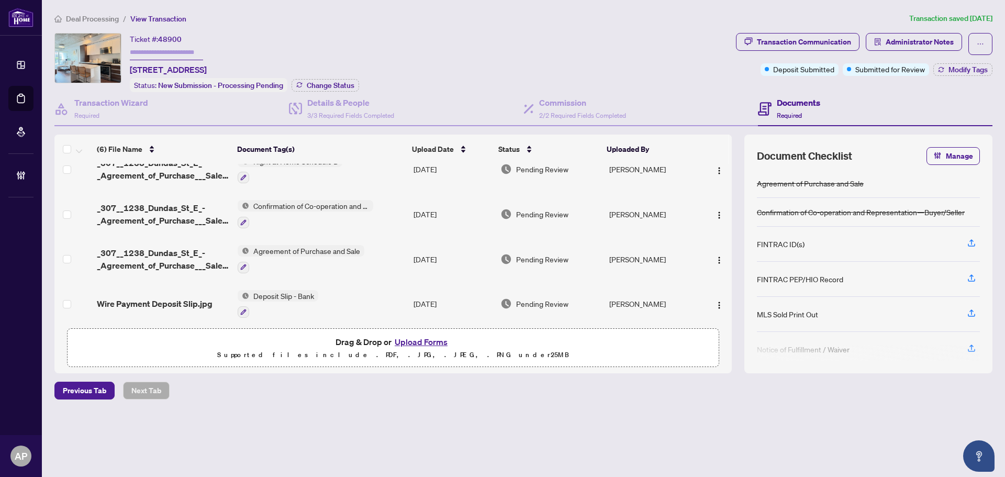
scroll to position [109, 0]
click at [179, 300] on span "1755339409139-WirePayment.jpg" at bounding box center [163, 301] width 132 height 25
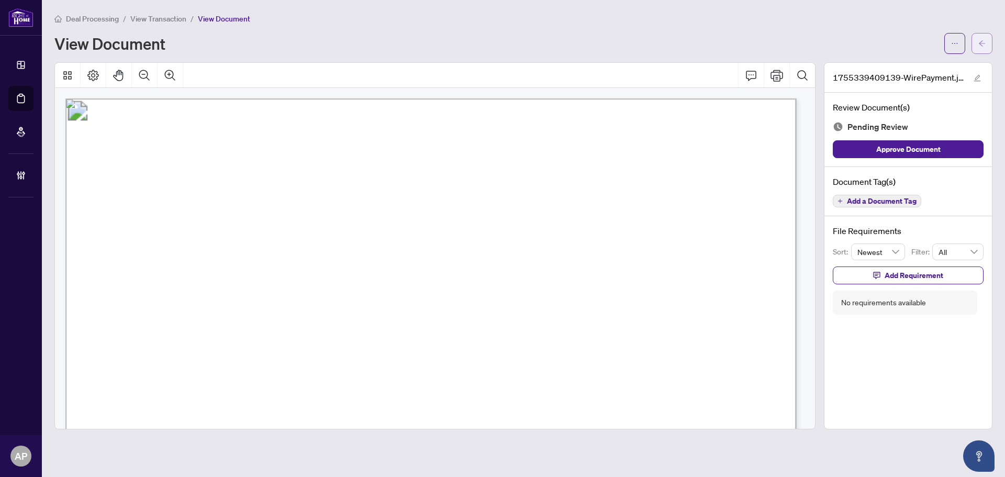
click at [980, 48] on span "button" at bounding box center [982, 43] width 7 height 17
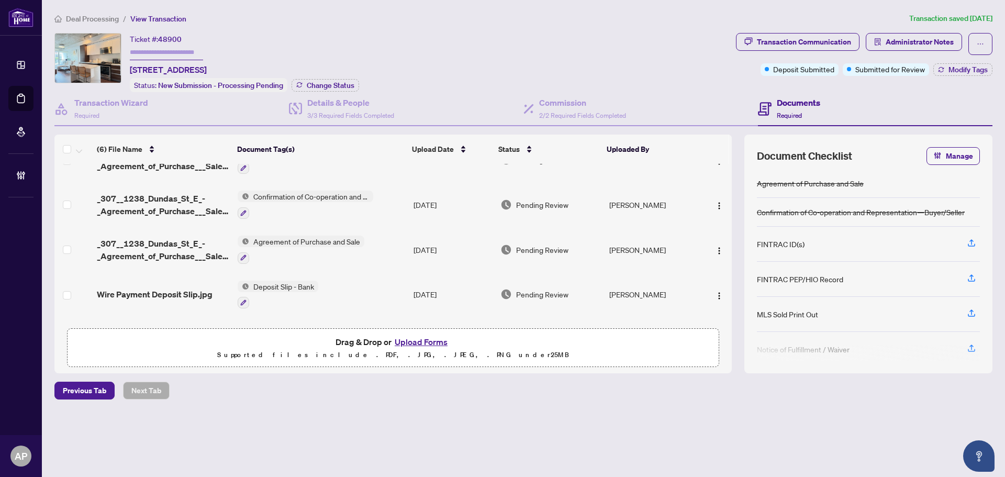
scroll to position [109, 0]
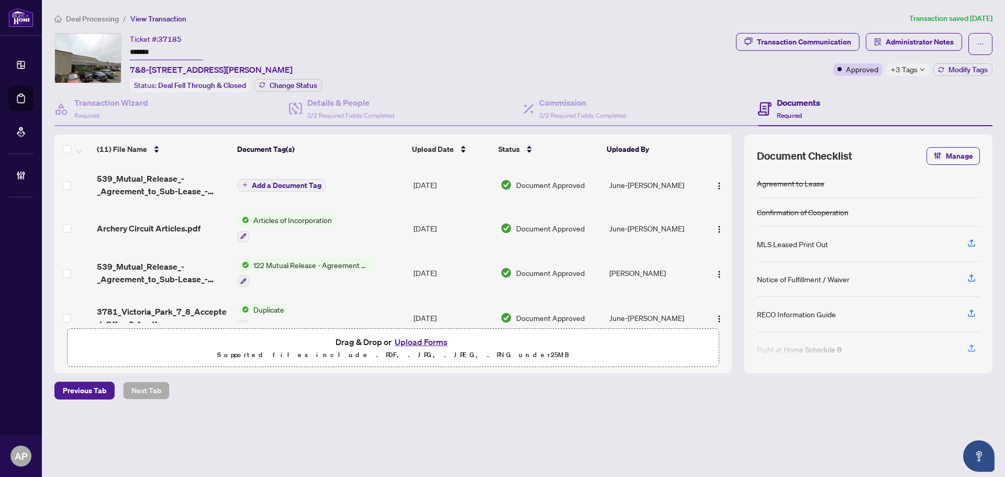
click at [908, 68] on span "+3 Tags" at bounding box center [904, 69] width 27 height 12
click at [698, 63] on div "Ticket #: 37185 ******* 7&8-[STREET_ADDRESS][PERSON_NAME] Status: Deal Fell Thr…" at bounding box center [393, 62] width 678 height 59
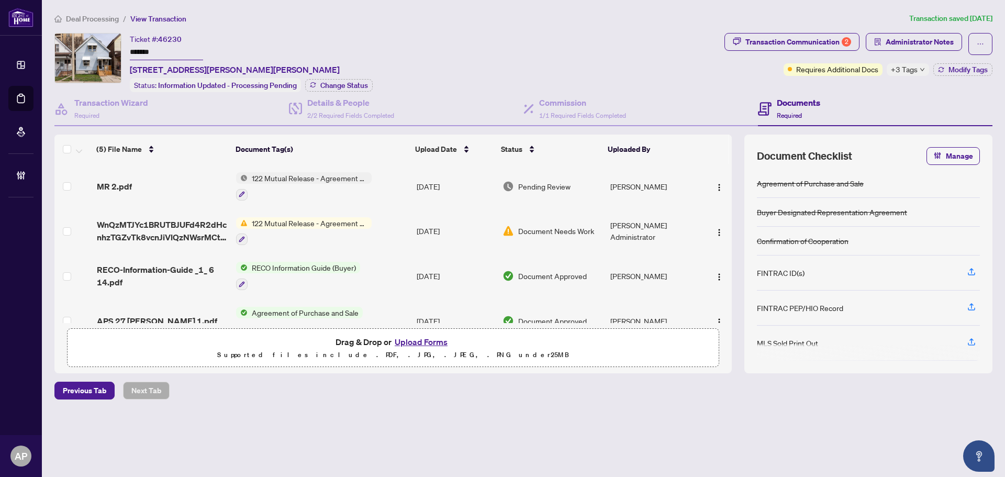
click at [905, 70] on span "+3 Tags" at bounding box center [904, 69] width 27 height 12
click at [731, 80] on div "Transaction Communication 2 Administrator Notes Requires Additional Docs +3 Tag…" at bounding box center [859, 62] width 272 height 59
click at [817, 40] on div "Transaction Communication 2" at bounding box center [799, 42] width 106 height 17
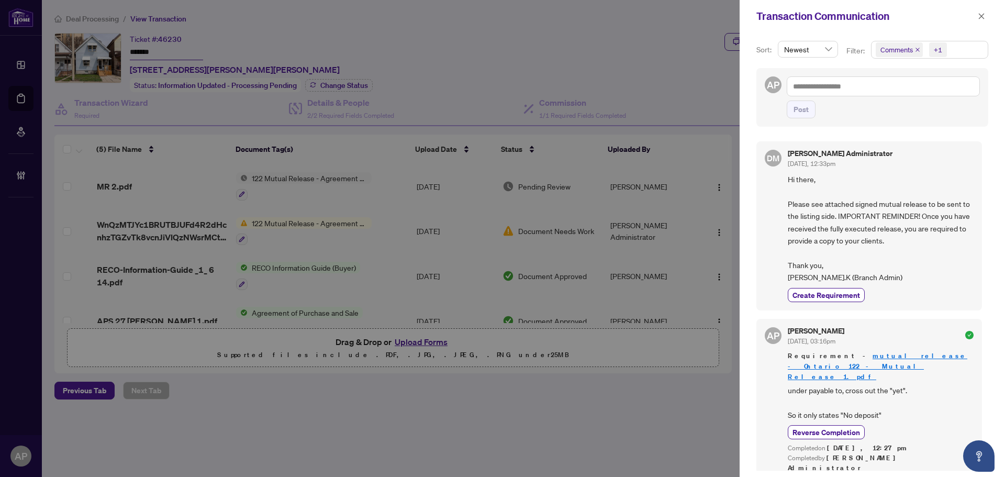
scroll to position [157, 0]
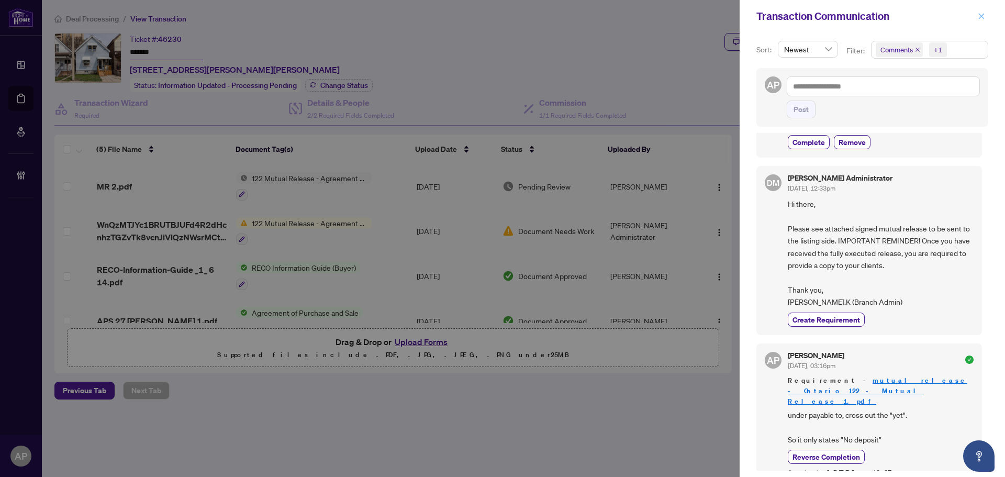
click at [985, 14] on icon "close" at bounding box center [981, 16] width 7 height 7
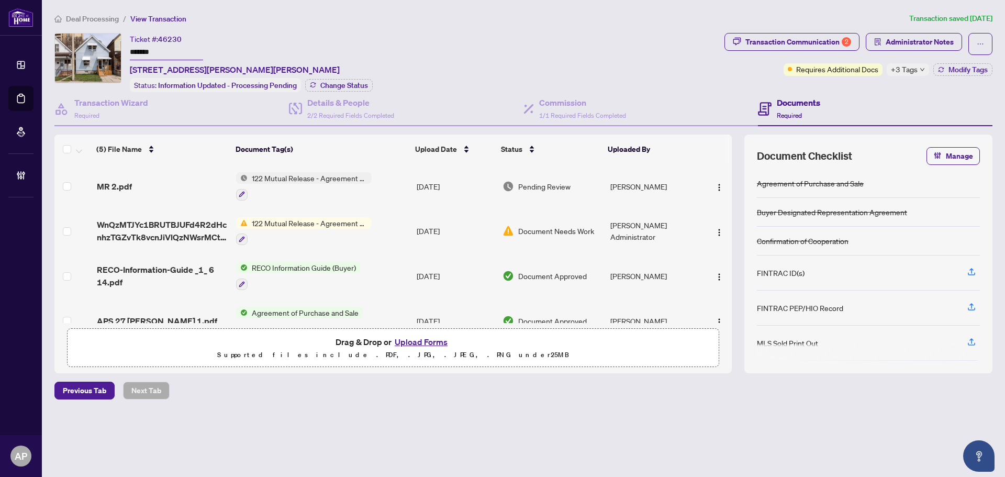
click at [356, 192] on div at bounding box center [304, 194] width 136 height 13
click at [437, 191] on td "Aug/12/2025" at bounding box center [456, 186] width 86 height 45
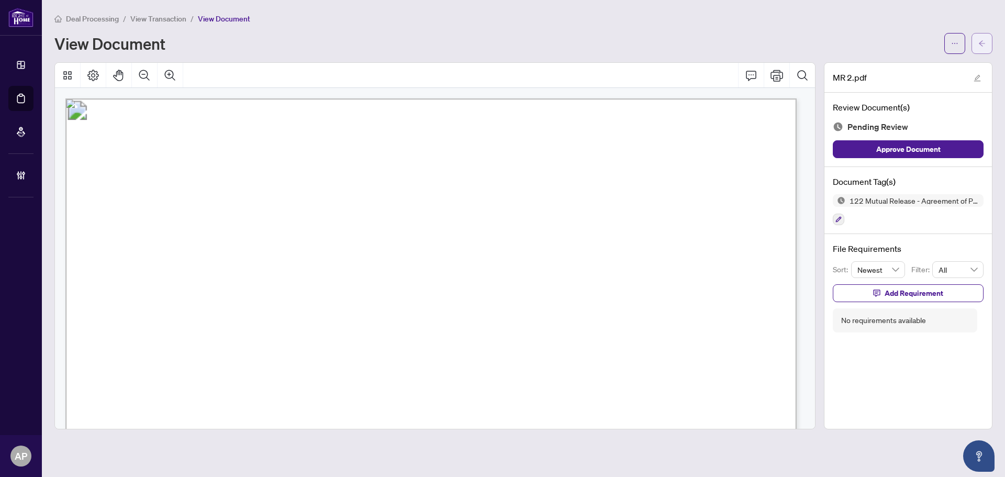
click at [987, 41] on button "button" at bounding box center [982, 43] width 21 height 21
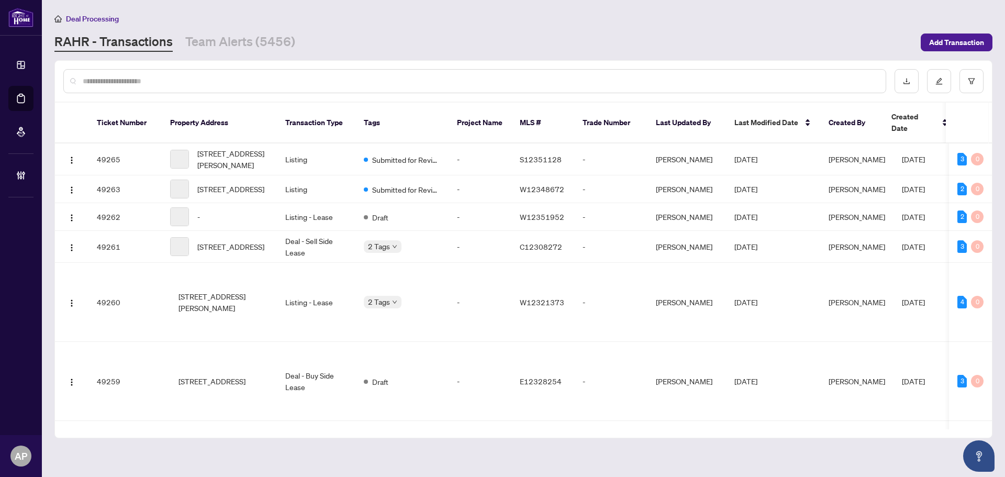
click at [187, 81] on input "text" at bounding box center [480, 81] width 795 height 12
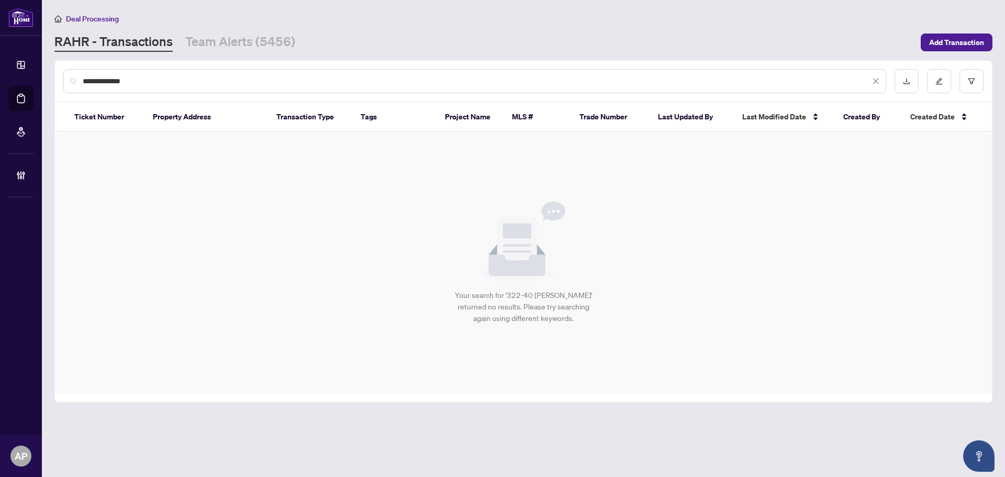
click at [187, 81] on input "**********" at bounding box center [477, 81] width 788 height 12
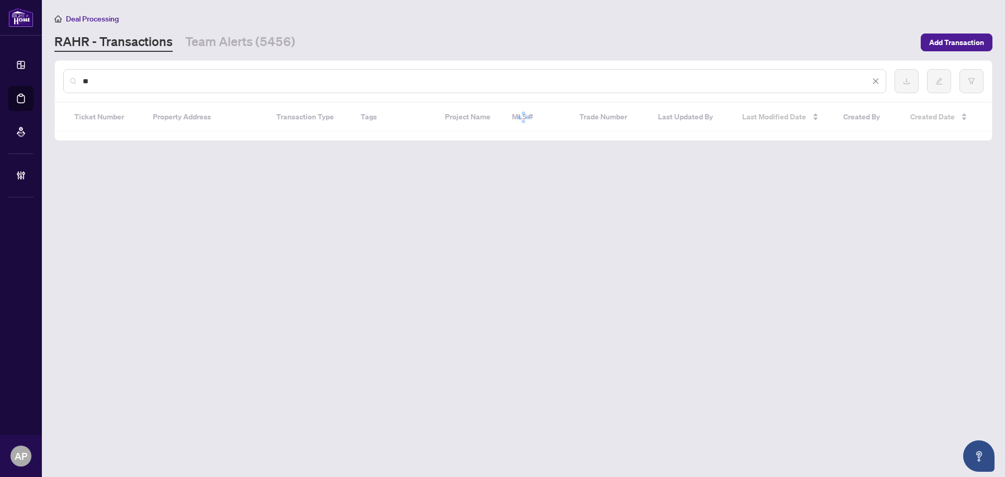
type input "*"
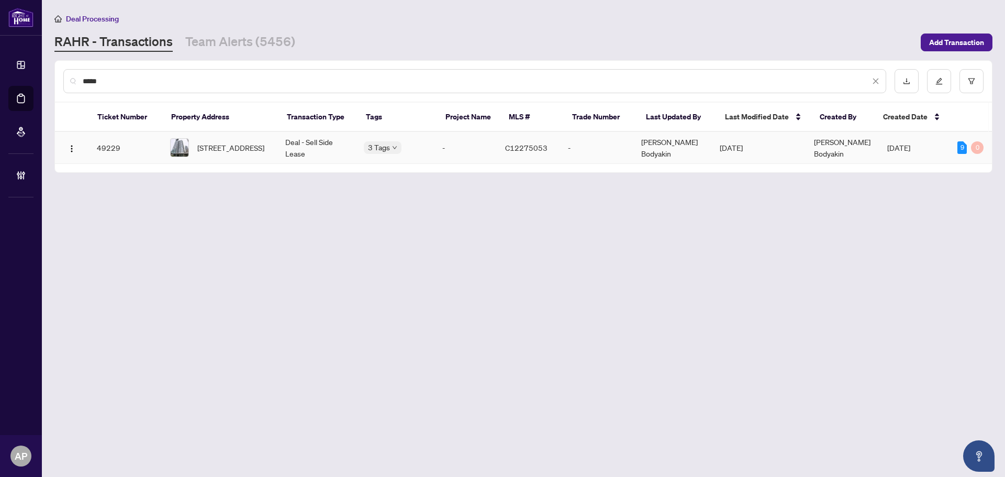
type input "*****"
click at [284, 148] on td "Deal - Sell Side Lease" at bounding box center [316, 148] width 79 height 32
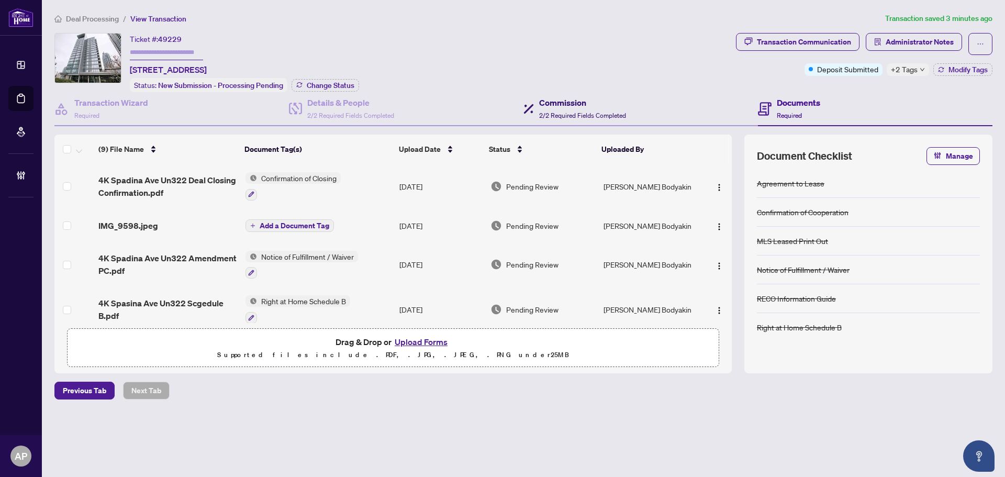
click at [568, 114] on span "2/2 Required Fields Completed" at bounding box center [582, 116] width 87 height 8
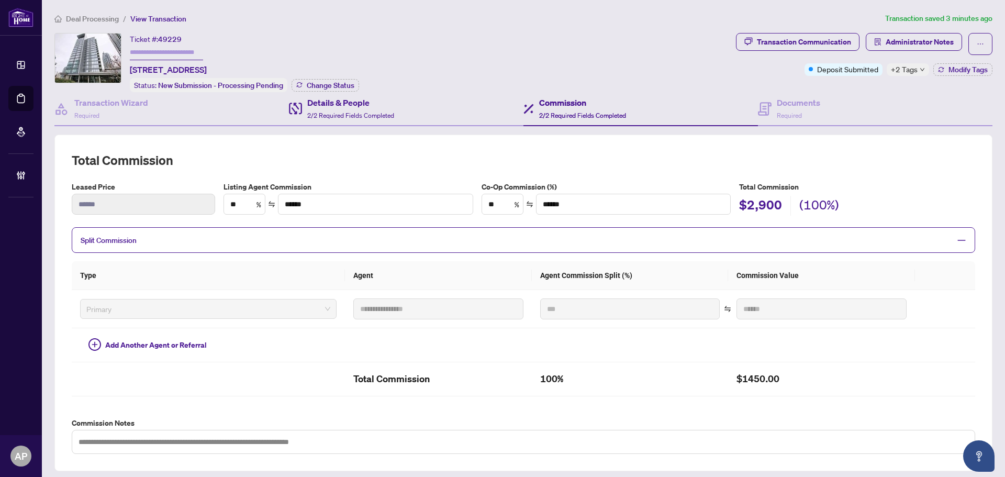
click at [415, 110] on div "Details & People 2/2 Required Fields Completed" at bounding box center [406, 109] width 235 height 34
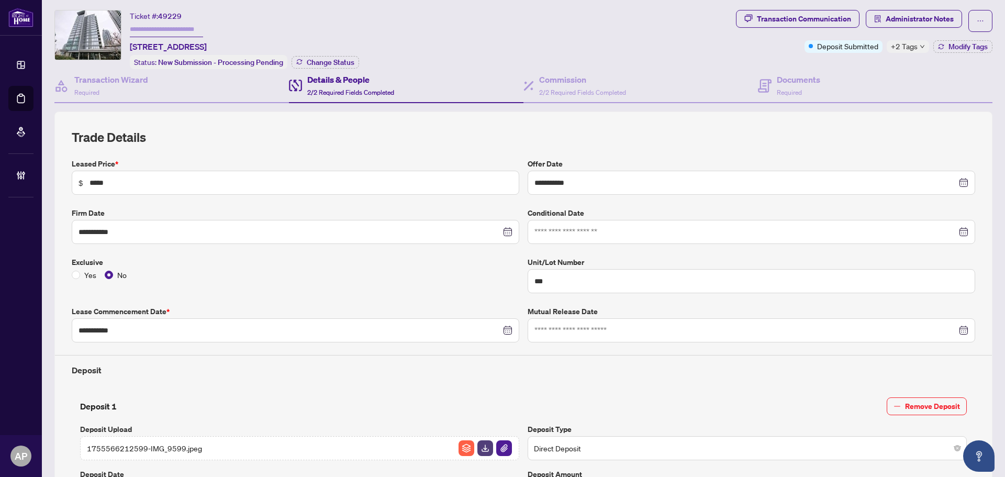
scroll to position [14, 0]
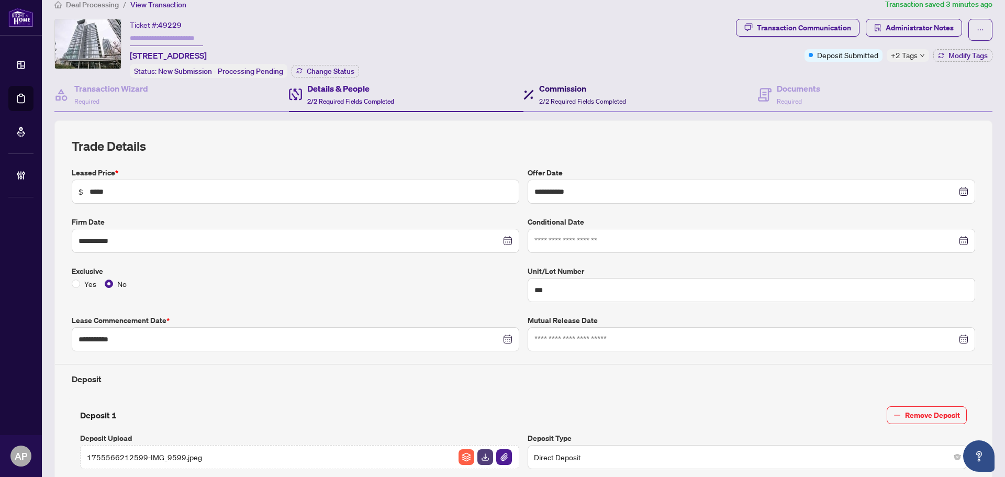
drag, startPoint x: 569, startPoint y: 89, endPoint x: 707, endPoint y: 106, distance: 139.3
click at [568, 88] on h4 "Commission" at bounding box center [582, 88] width 87 height 13
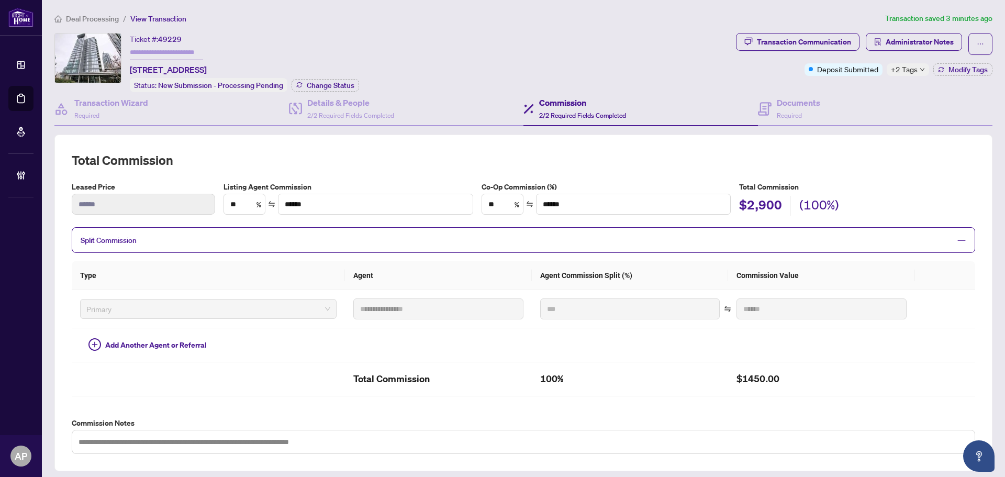
click at [899, 67] on span "+2 Tags" at bounding box center [904, 69] width 27 height 12
click at [790, 116] on span "Required" at bounding box center [789, 116] width 25 height 8
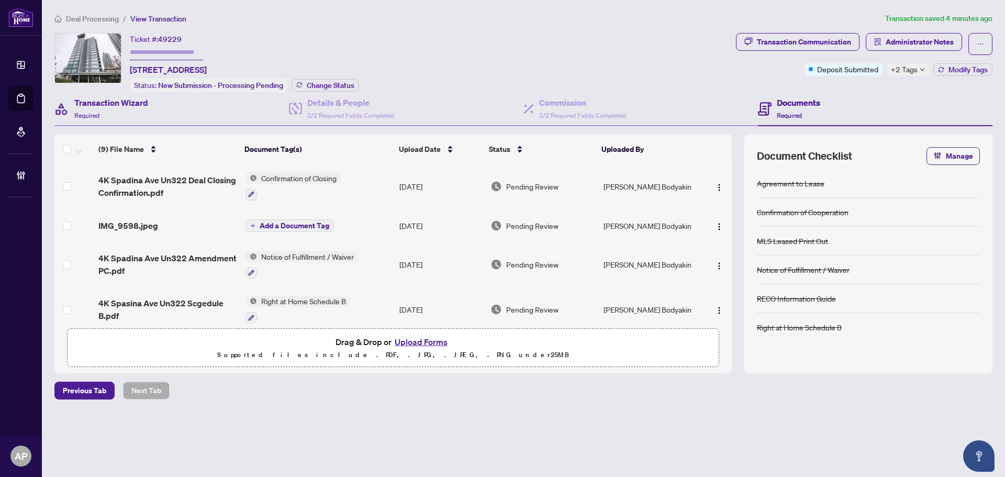
click at [155, 103] on div "Transaction Wizard Required" at bounding box center [171, 109] width 235 height 34
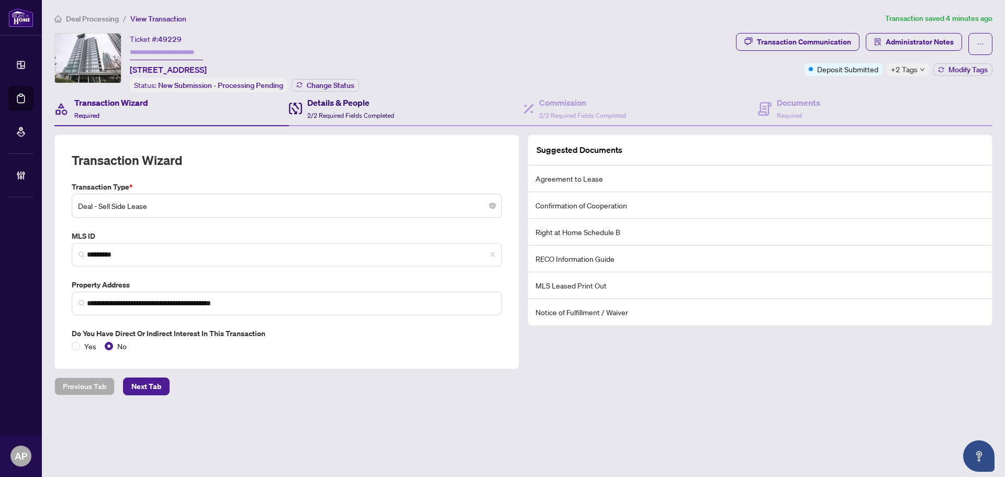
click at [350, 116] on span "2/2 Required Fields Completed" at bounding box center [350, 116] width 87 height 8
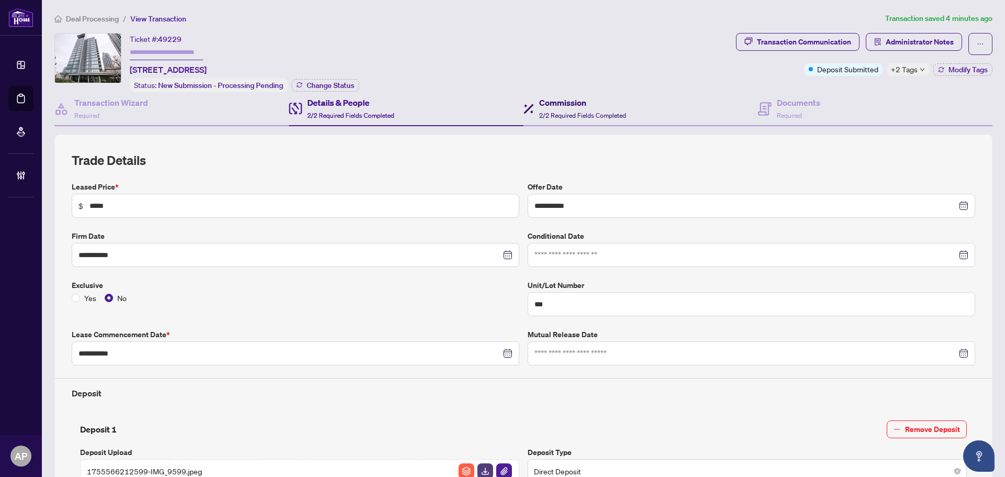
click at [566, 112] on span "2/2 Required Fields Completed" at bounding box center [582, 116] width 87 height 8
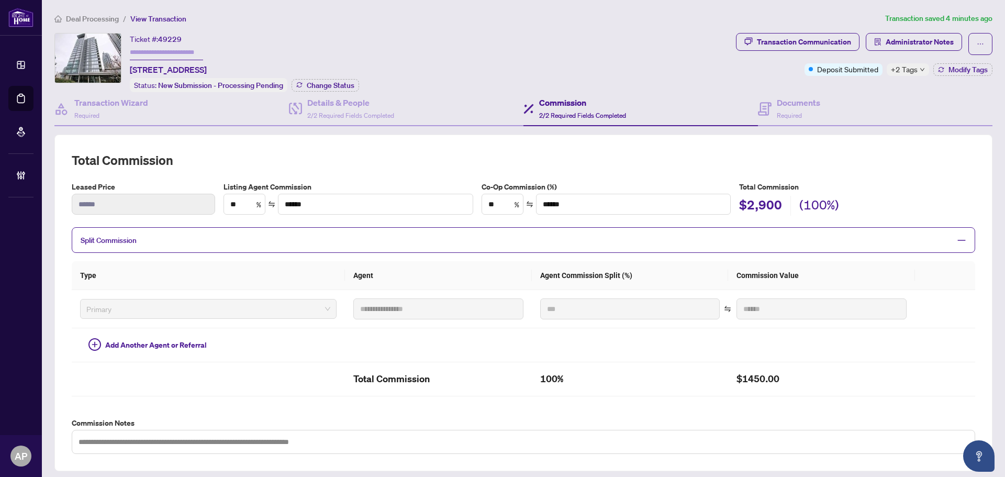
click at [909, 67] on span "+2 Tags" at bounding box center [904, 69] width 27 height 12
click at [758, 109] on icon at bounding box center [765, 109] width 14 height 14
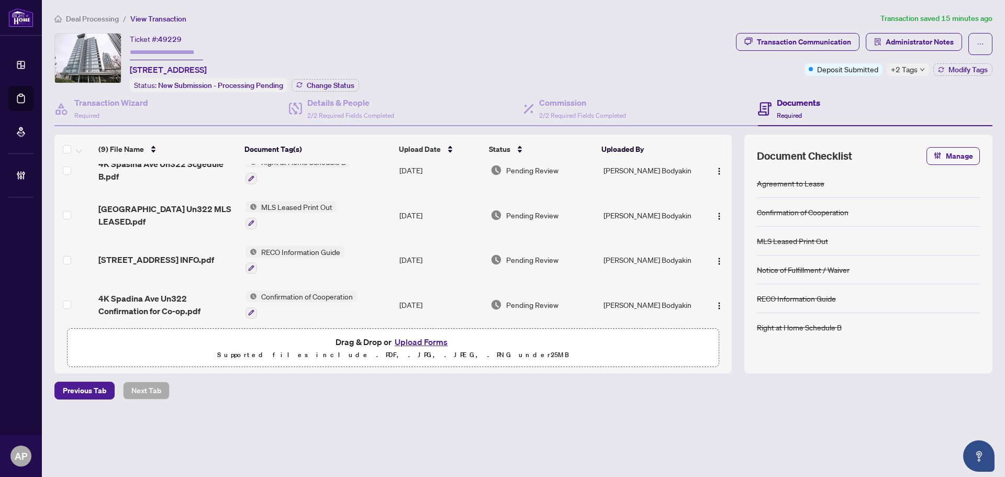
scroll to position [224, 0]
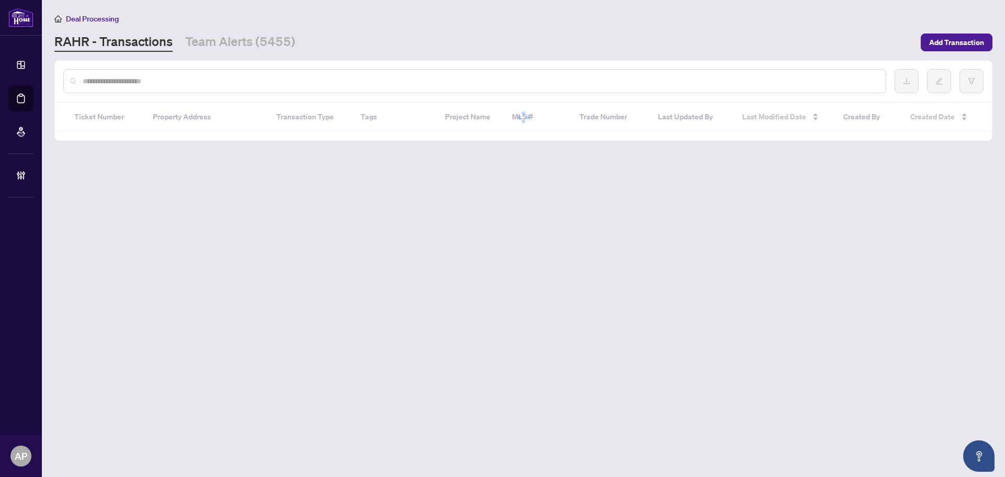
click at [134, 85] on input "text" at bounding box center [480, 81] width 795 height 12
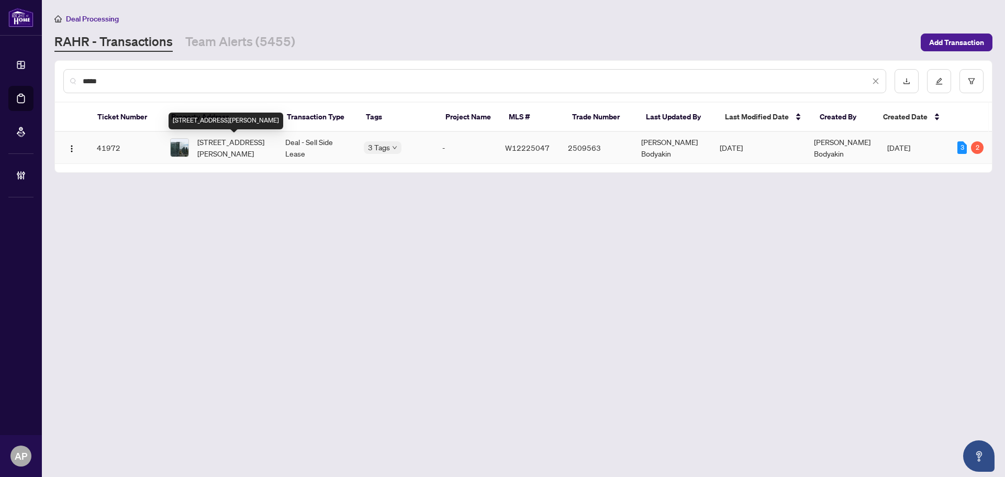
type input "*****"
click at [271, 153] on td "[STREET_ADDRESS][PERSON_NAME]" at bounding box center [219, 148] width 115 height 32
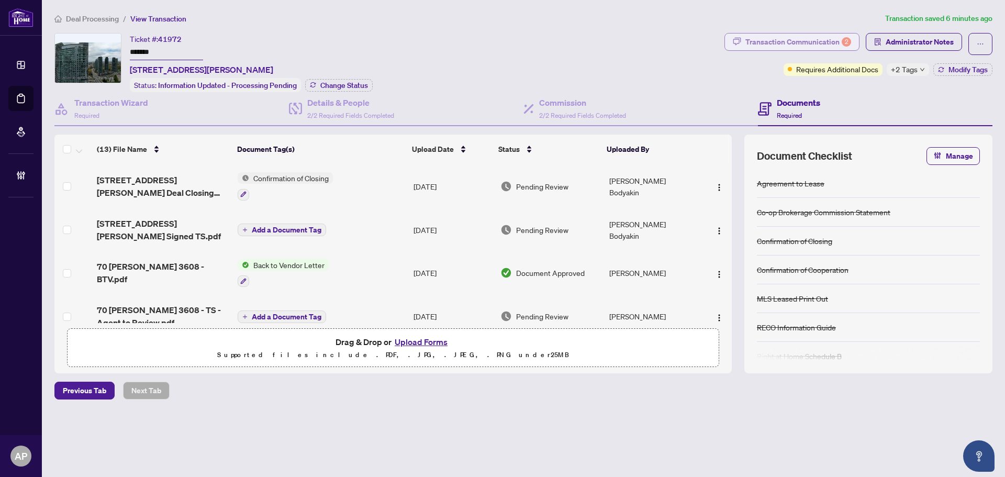
click at [837, 46] on div "Transaction Communication 2" at bounding box center [799, 42] width 106 height 17
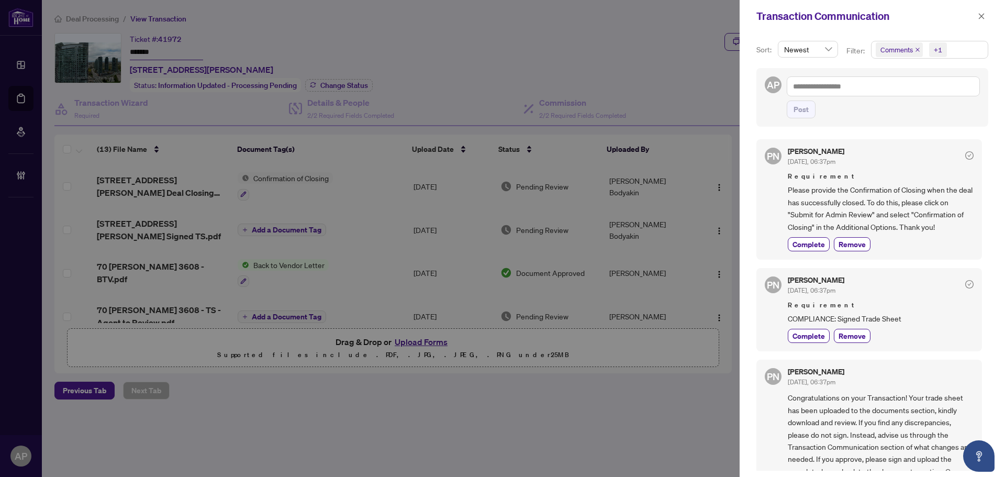
click at [916, 49] on icon "close" at bounding box center [917, 49] width 5 height 5
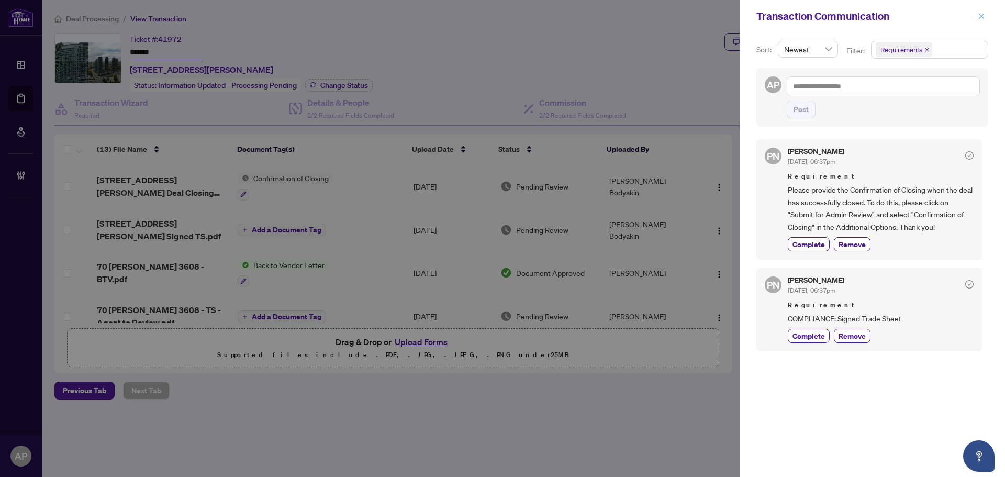
click at [985, 16] on icon "close" at bounding box center [981, 16] width 7 height 7
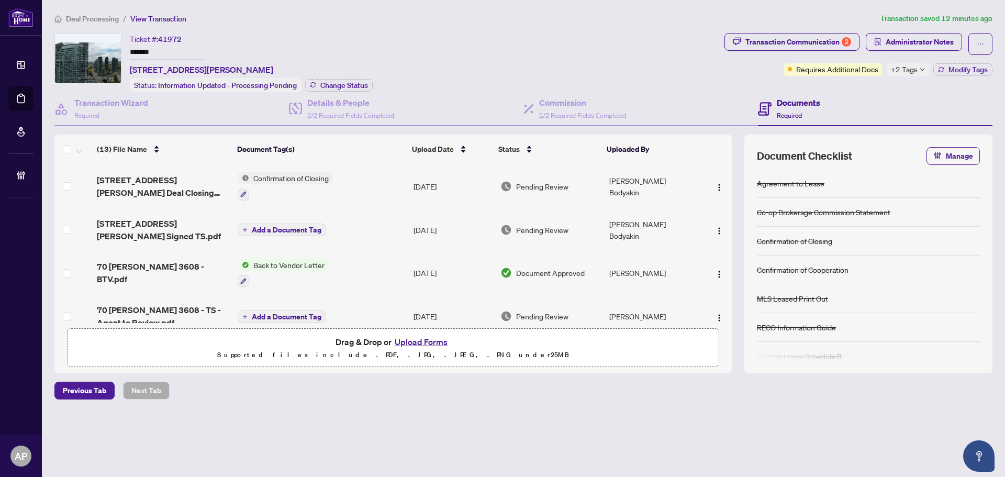
click at [147, 49] on input "*******" at bounding box center [166, 52] width 73 height 15
click at [327, 103] on h4 "Details & People" at bounding box center [350, 102] width 87 height 13
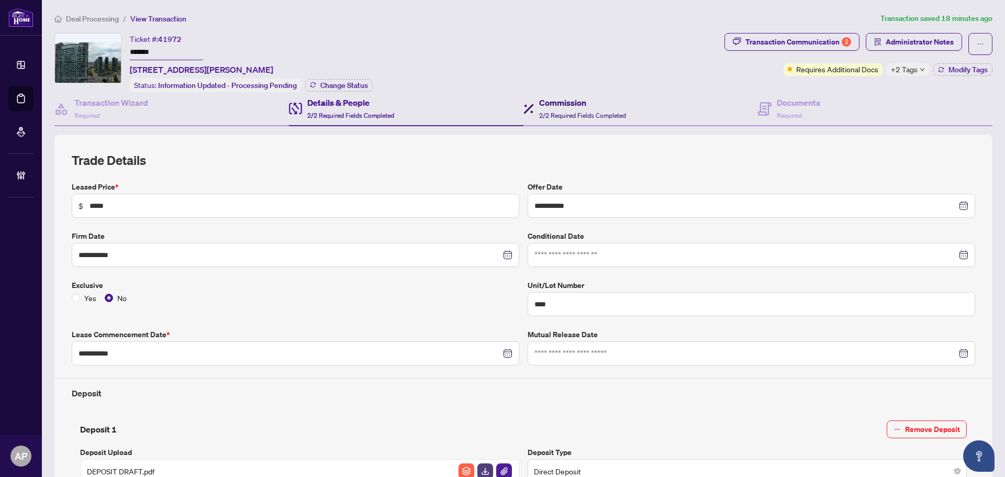
click at [581, 97] on h4 "Commission" at bounding box center [582, 102] width 87 height 13
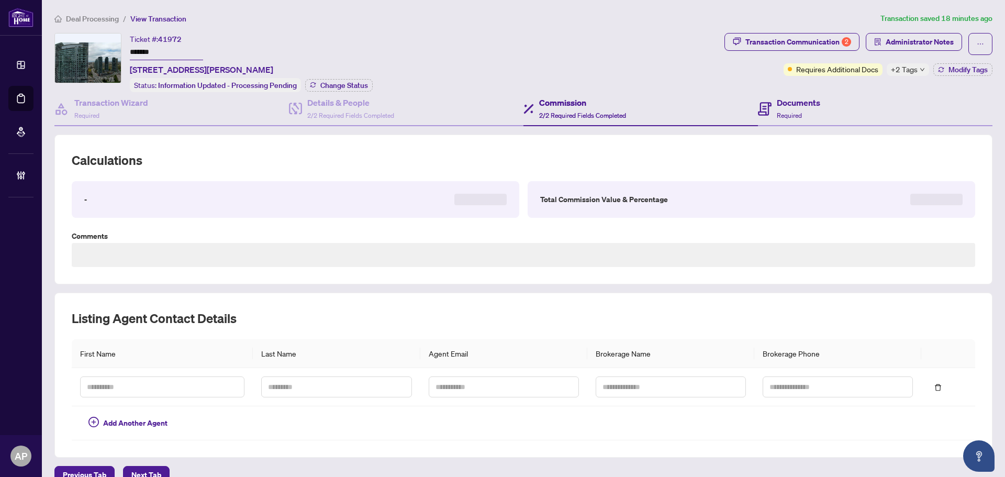
click at [819, 104] on div "Documents Required" at bounding box center [875, 109] width 235 height 34
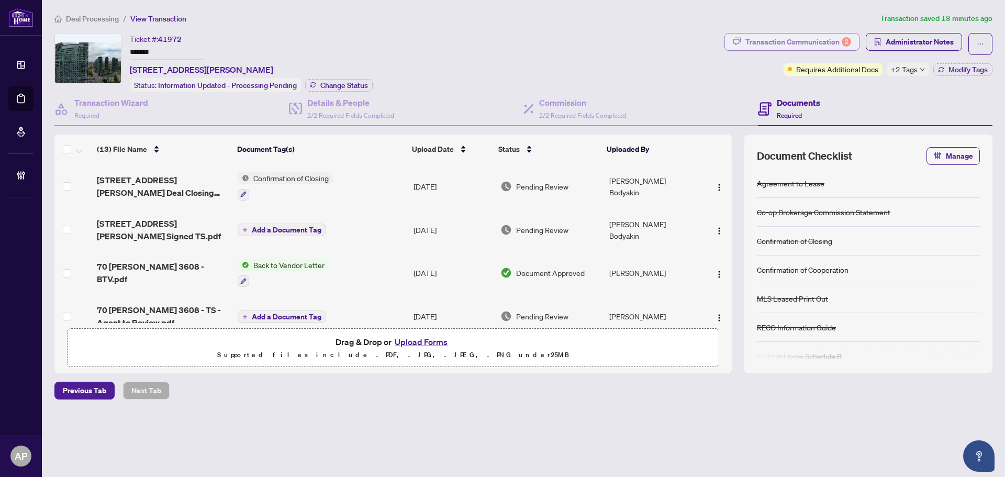
click at [820, 41] on div "Transaction Communication 2" at bounding box center [799, 42] width 106 height 17
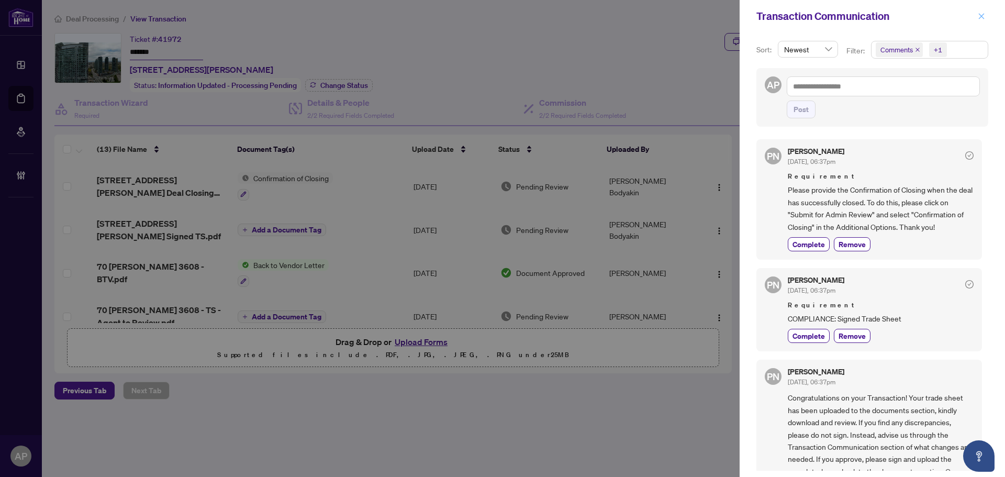
click at [984, 15] on icon "close" at bounding box center [982, 16] width 6 height 6
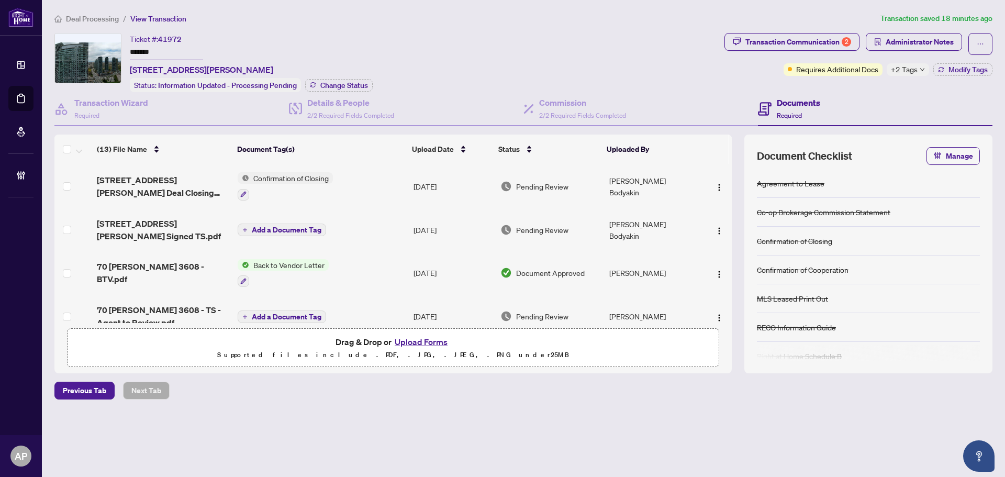
click at [908, 69] on span "+2 Tags" at bounding box center [904, 69] width 27 height 12
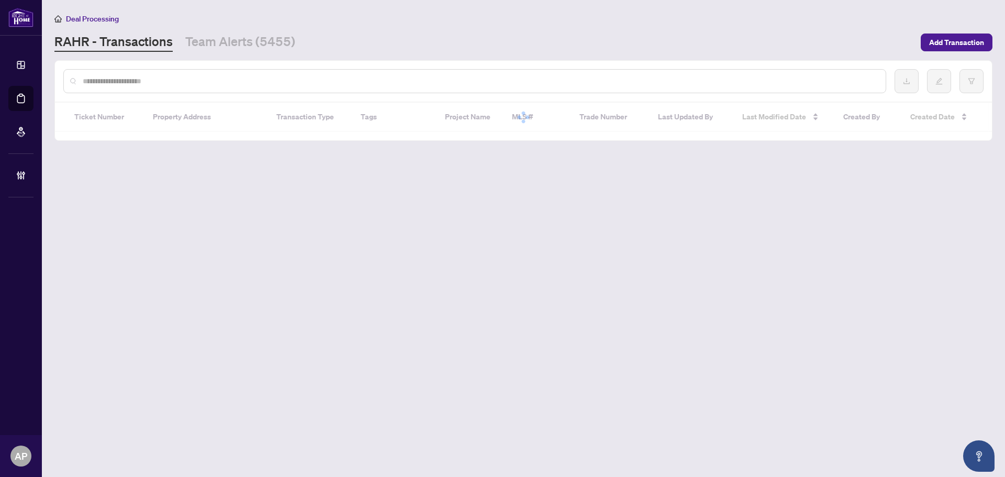
click at [232, 82] on input "text" at bounding box center [480, 81] width 795 height 12
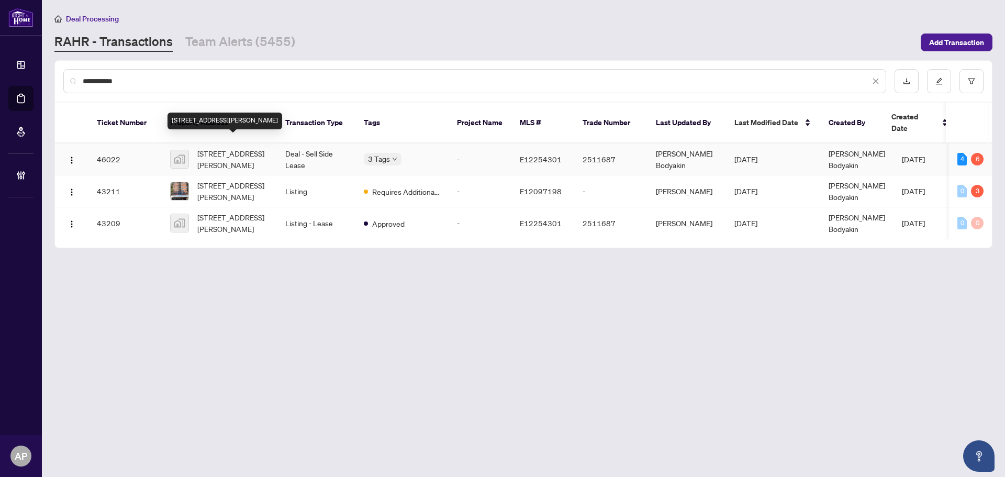
type input "**********"
click at [264, 148] on span "[STREET_ADDRESS][PERSON_NAME]" at bounding box center [232, 159] width 71 height 23
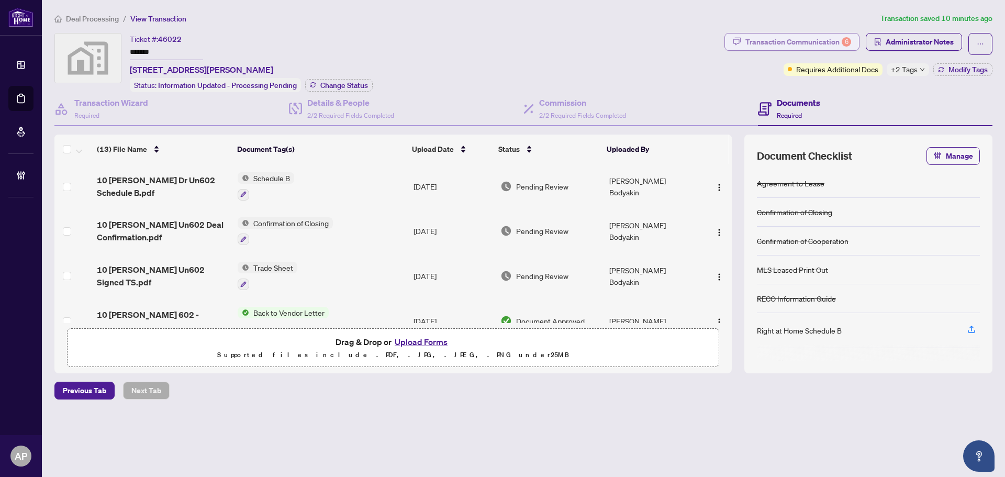
click at [833, 39] on div "Transaction Communication 6" at bounding box center [799, 42] width 106 height 17
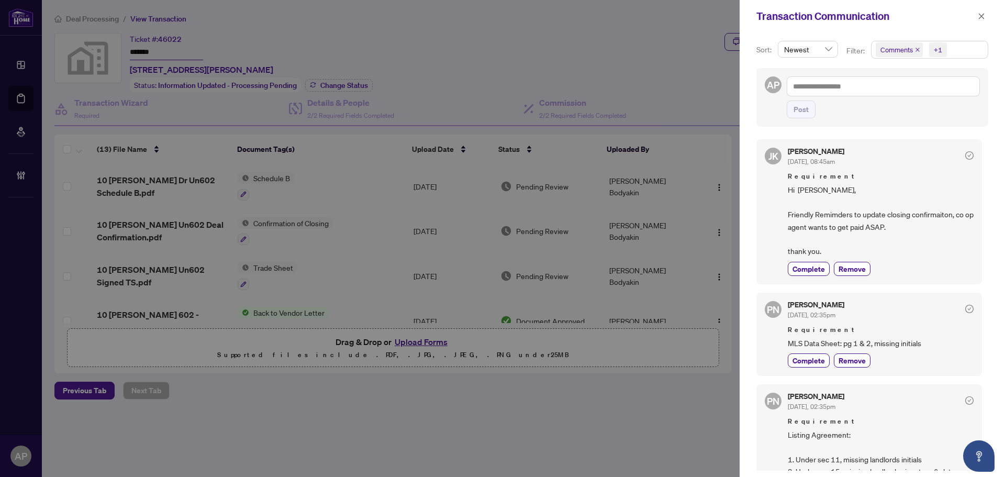
click at [915, 51] on icon "close" at bounding box center [917, 49] width 5 height 5
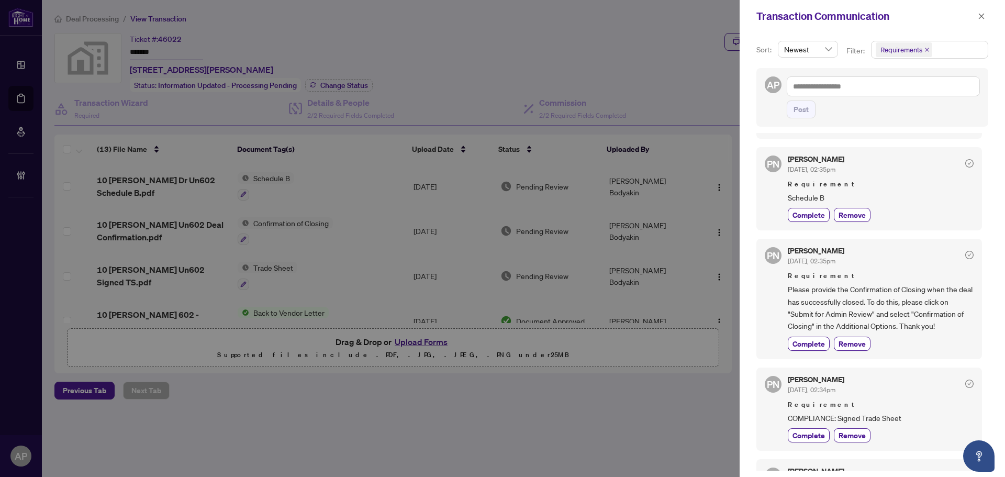
scroll to position [367, 0]
click at [983, 11] on span "button" at bounding box center [981, 16] width 7 height 17
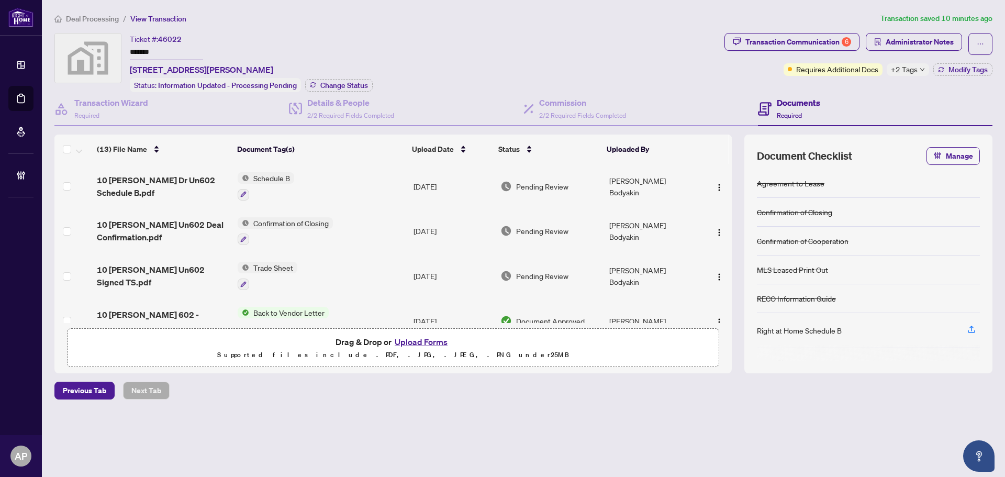
click at [907, 69] on span "+2 Tags" at bounding box center [904, 69] width 27 height 12
click at [726, 89] on div "Transaction Communication 6 Administrator Notes Requires Additional Docs +2 Tag…" at bounding box center [859, 62] width 272 height 59
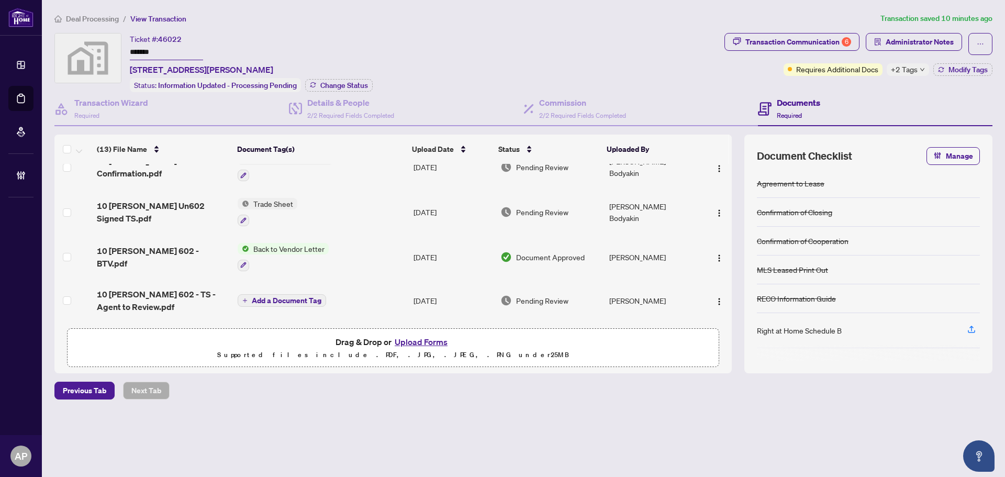
scroll to position [0, 0]
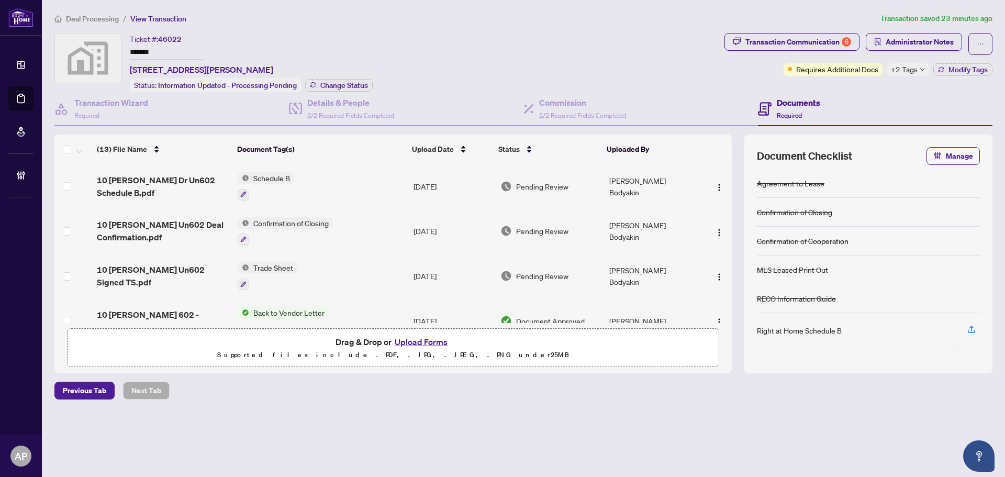
drag, startPoint x: 156, startPoint y: 49, endPoint x: 123, endPoint y: 49, distance: 32.5
click at [123, 49] on div "Ticket #: 46022 ******* 602-10 Tapscott Dr, Toronto, Ontario M1B 3L9, Canada St…" at bounding box center [387, 62] width 666 height 59
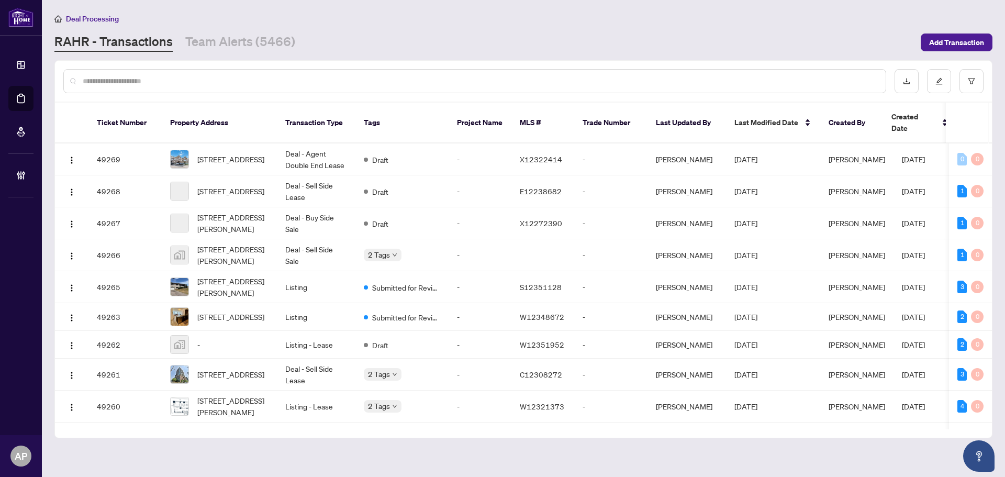
click at [313, 83] on input "text" at bounding box center [480, 81] width 795 height 12
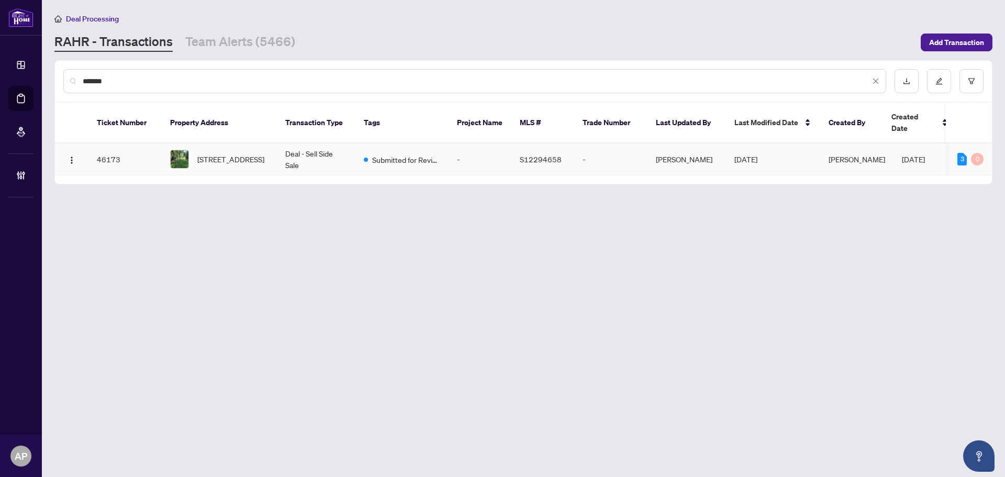
type input "*******"
click at [478, 150] on td "-" at bounding box center [480, 159] width 63 height 32
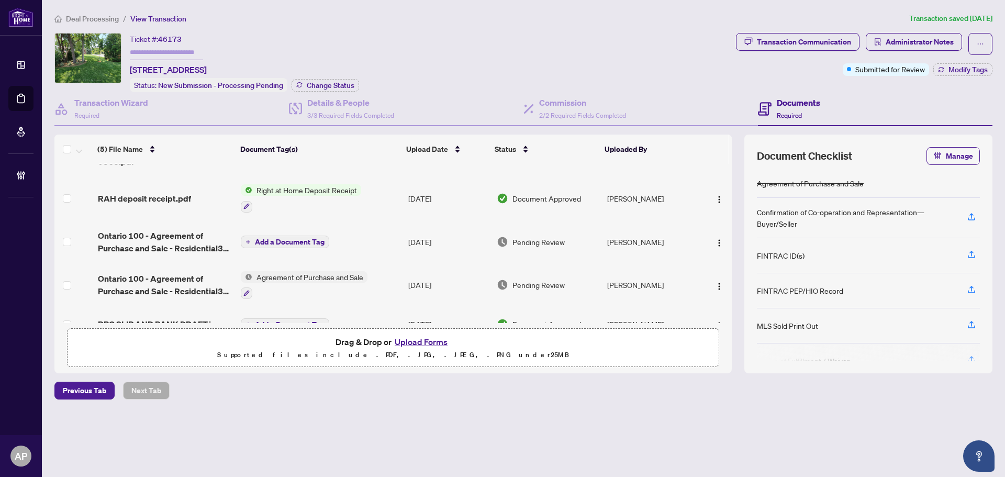
scroll to position [51, 0]
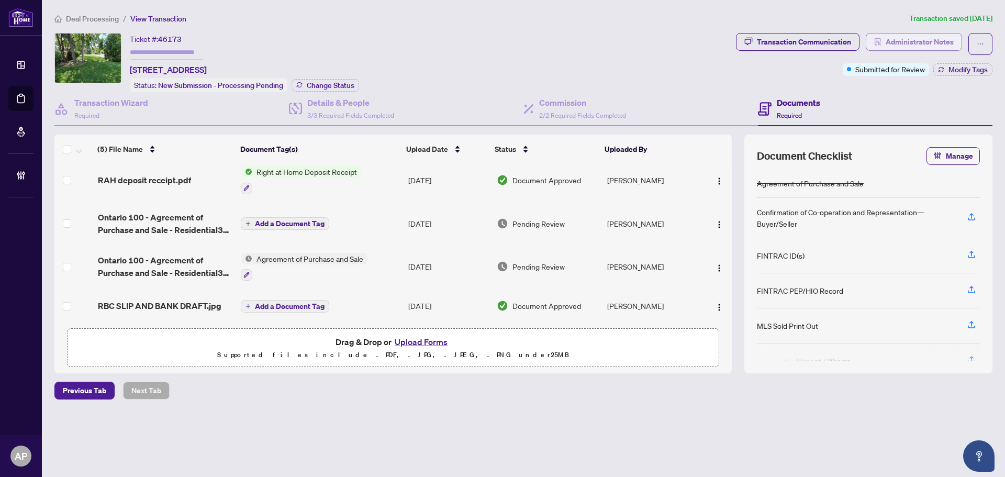
click at [902, 48] on span "Administrator Notes" at bounding box center [920, 42] width 68 height 17
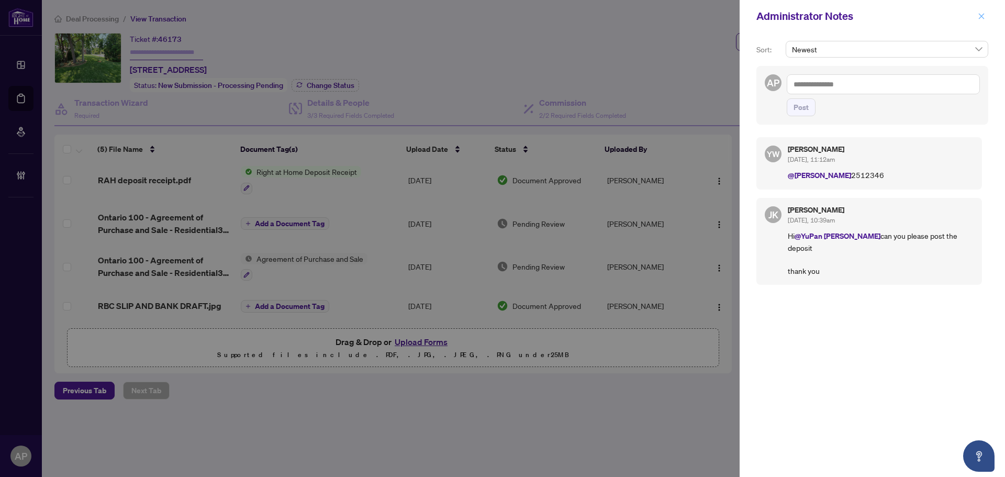
click at [982, 21] on span "button" at bounding box center [981, 16] width 7 height 17
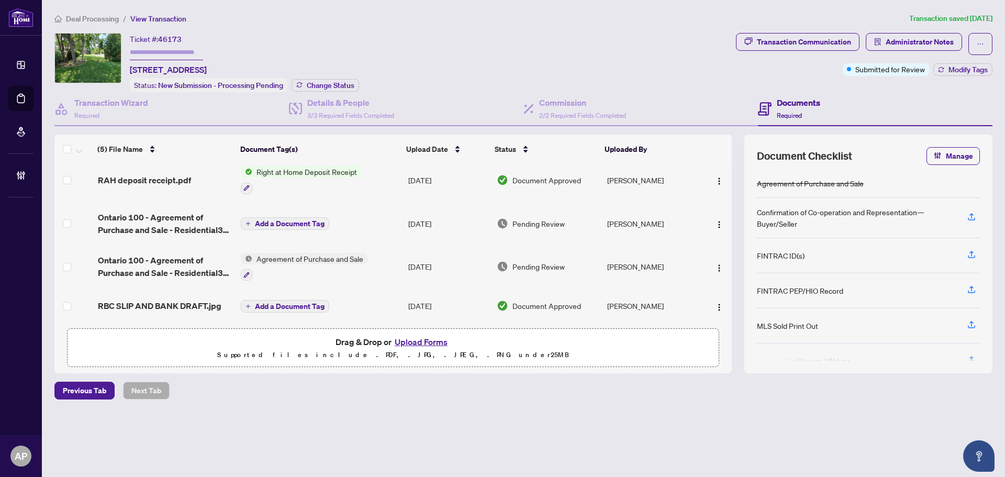
click at [805, 34] on div "Transaction Communication" at bounding box center [804, 42] width 94 height 17
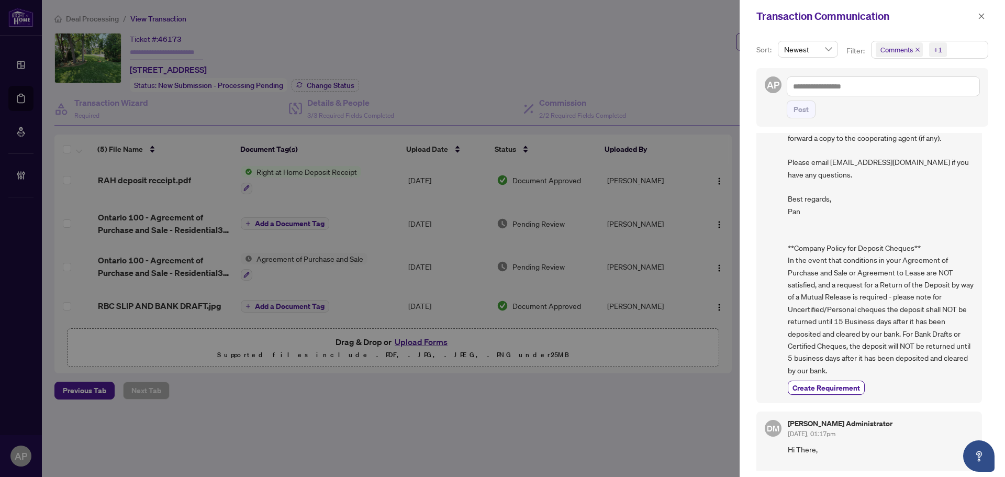
scroll to position [149, 0]
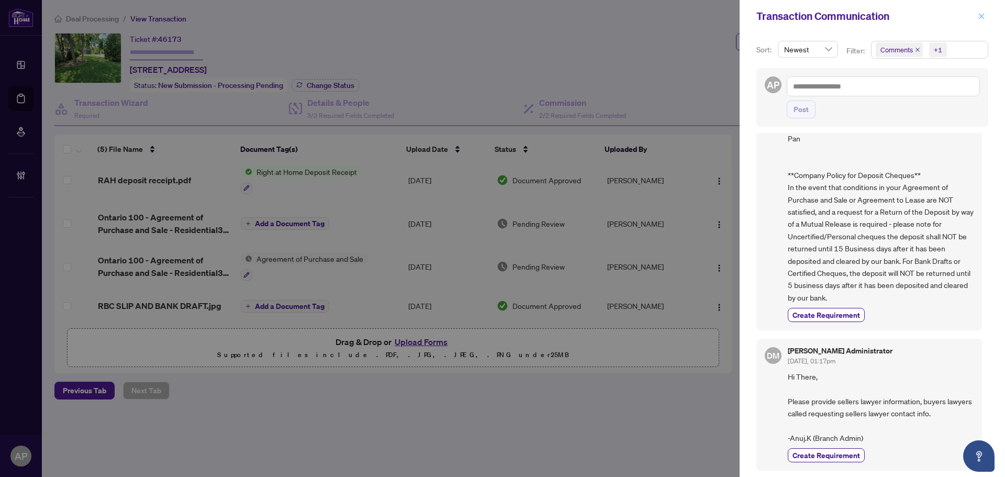
click at [981, 15] on icon "close" at bounding box center [981, 16] width 7 height 7
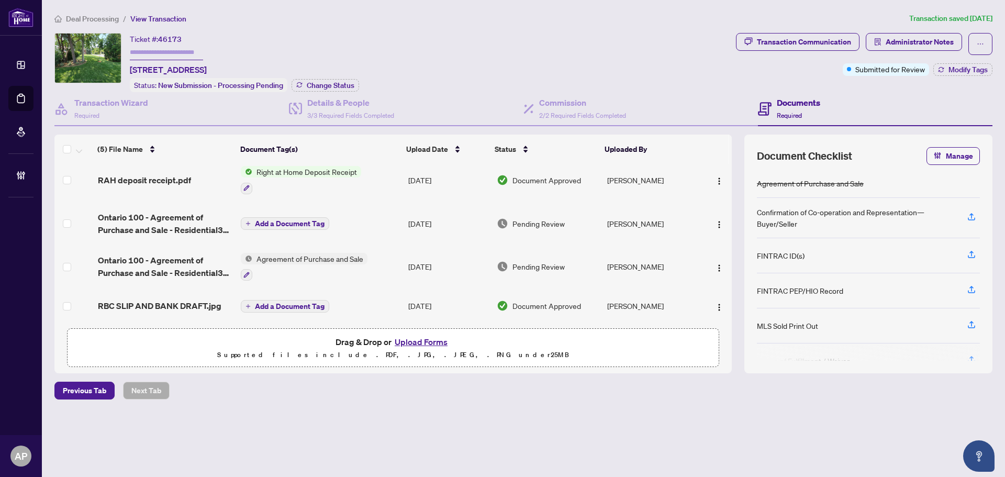
scroll to position [0, 0]
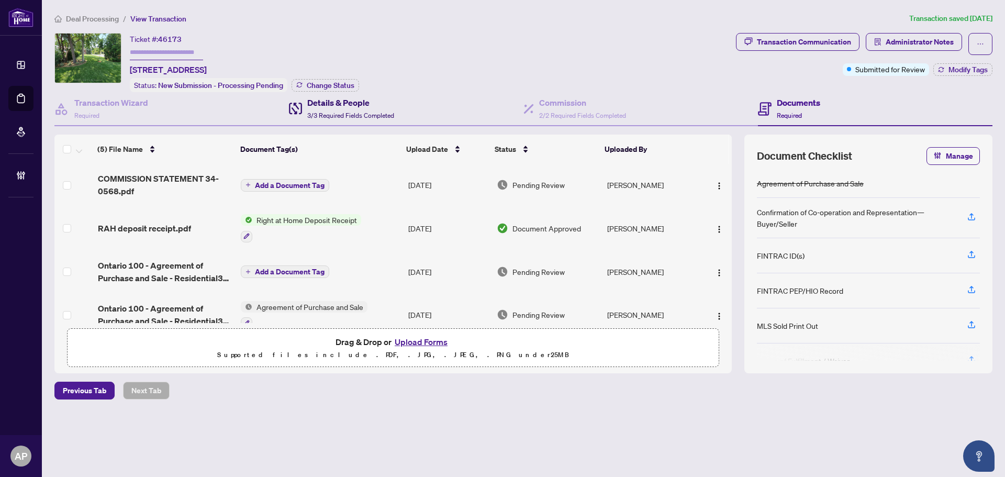
drag, startPoint x: 359, startPoint y: 115, endPoint x: 440, endPoint y: 132, distance: 83.1
click at [360, 114] on span "3/3 Required Fields Completed" at bounding box center [350, 116] width 87 height 8
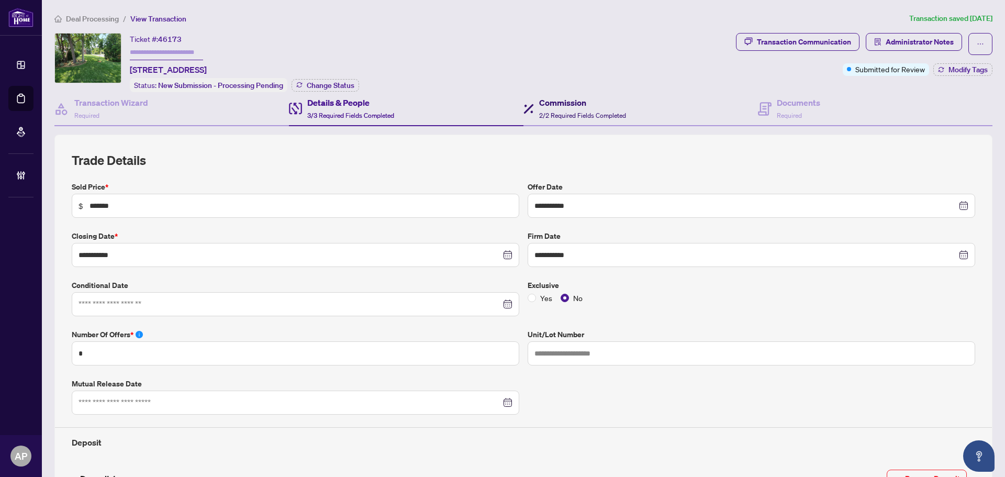
click at [570, 112] on span "2/2 Required Fields Completed" at bounding box center [582, 116] width 87 height 8
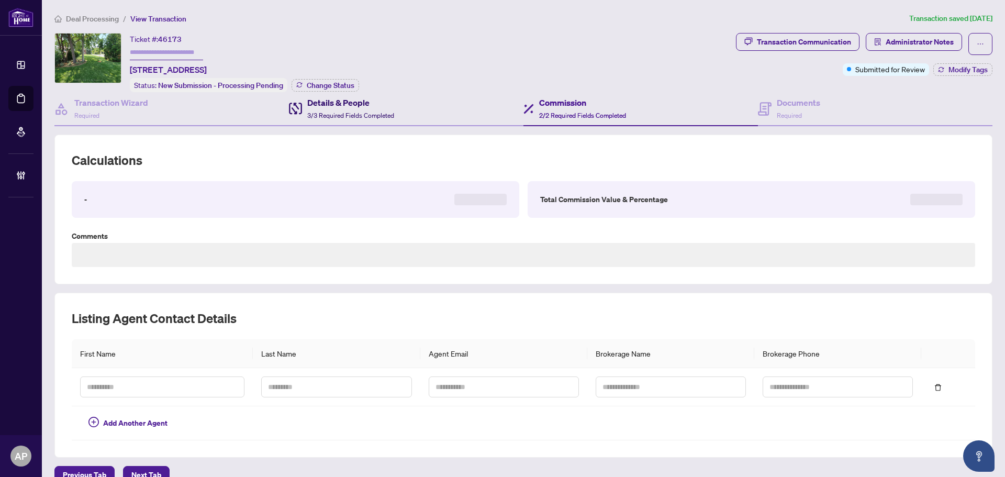
type textarea "**********"
drag, startPoint x: 322, startPoint y: 107, endPoint x: 467, endPoint y: 98, distance: 145.3
click at [324, 107] on h4 "Details & People" at bounding box center [350, 102] width 87 height 13
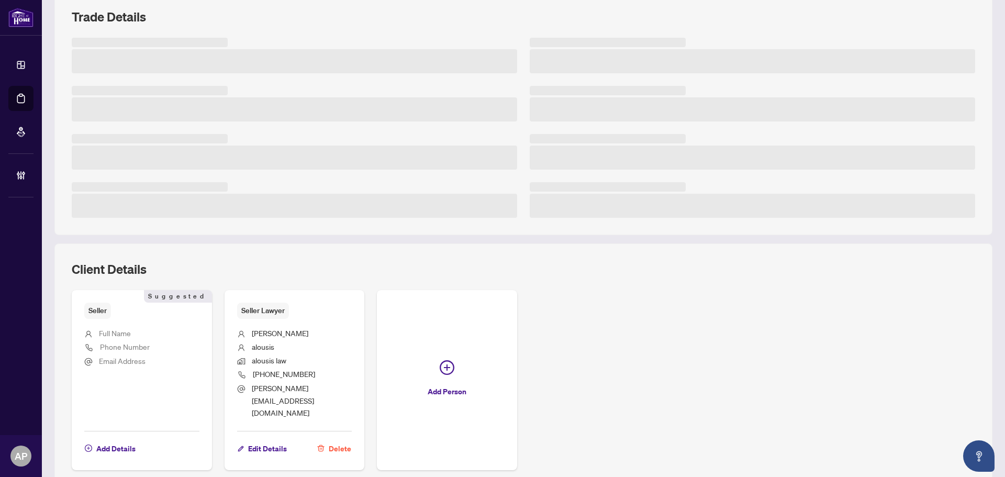
scroll to position [204, 0]
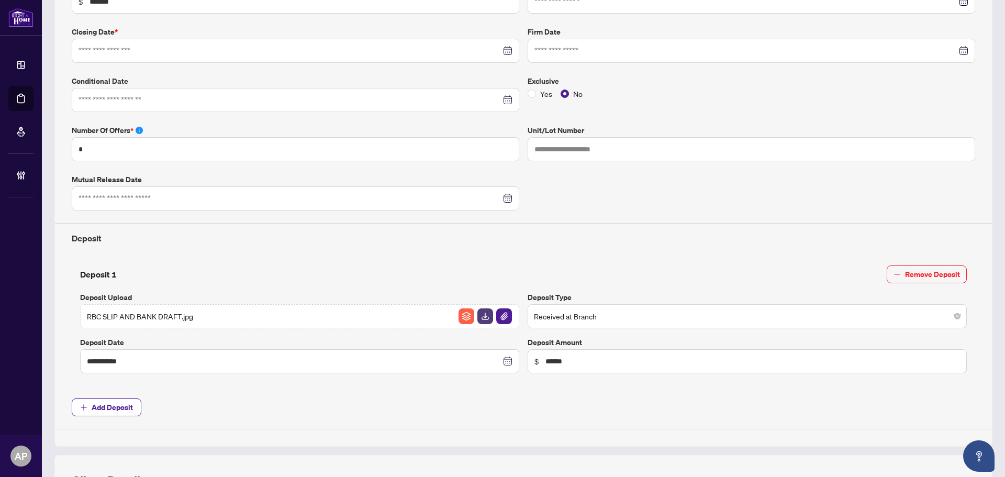
type input "**********"
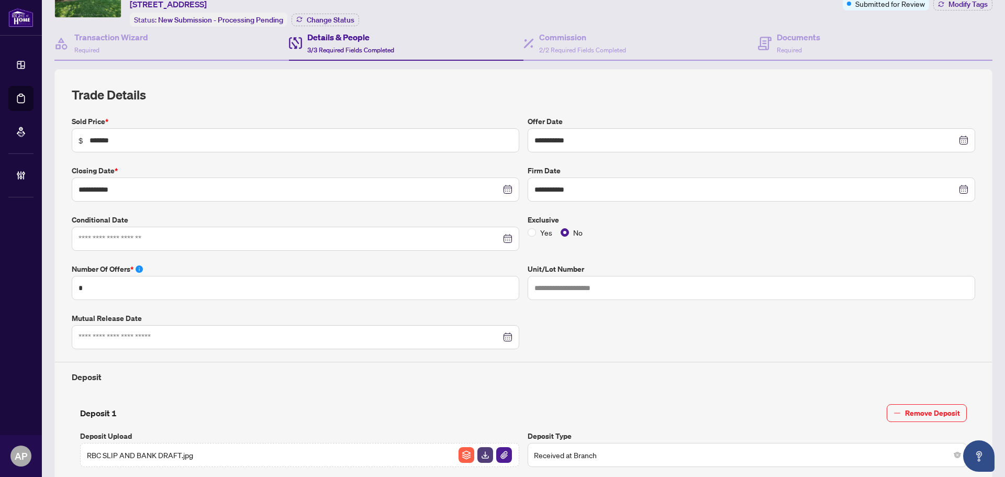
scroll to position [0, 0]
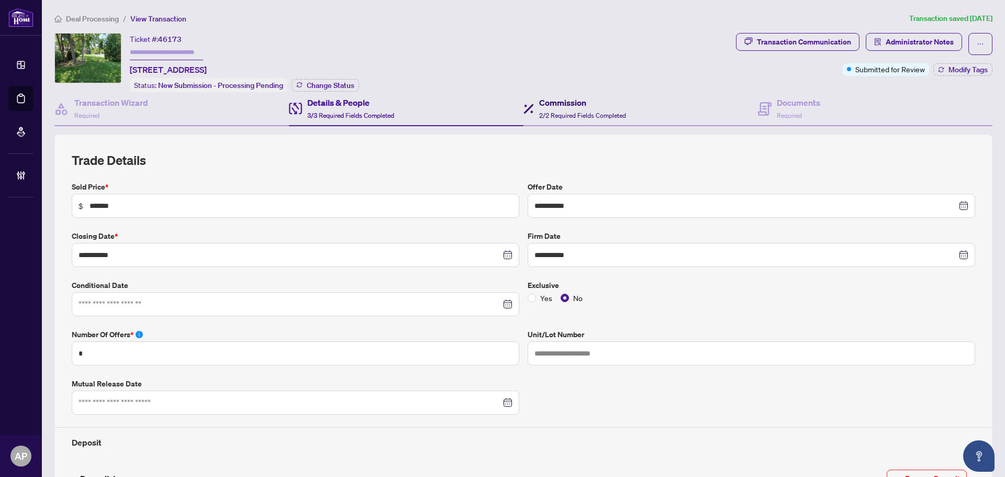
click at [576, 107] on h4 "Commission" at bounding box center [582, 102] width 87 height 13
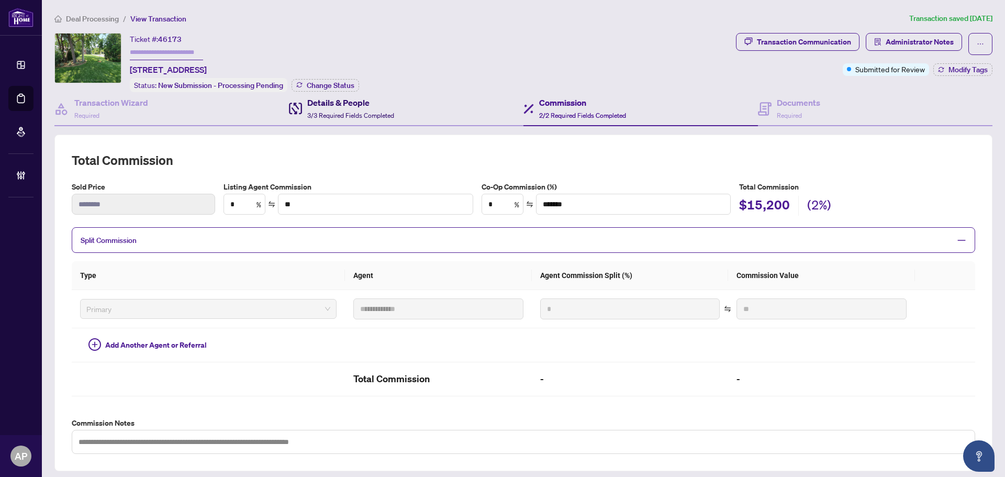
click at [383, 112] on span "3/3 Required Fields Completed" at bounding box center [350, 116] width 87 height 8
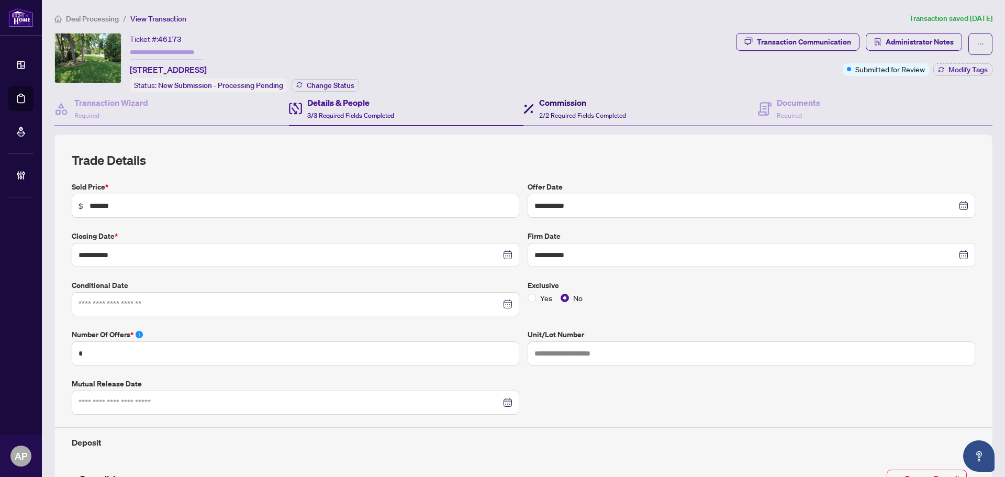
click at [569, 108] on div "Commission 2/2 Required Fields Completed" at bounding box center [582, 108] width 87 height 25
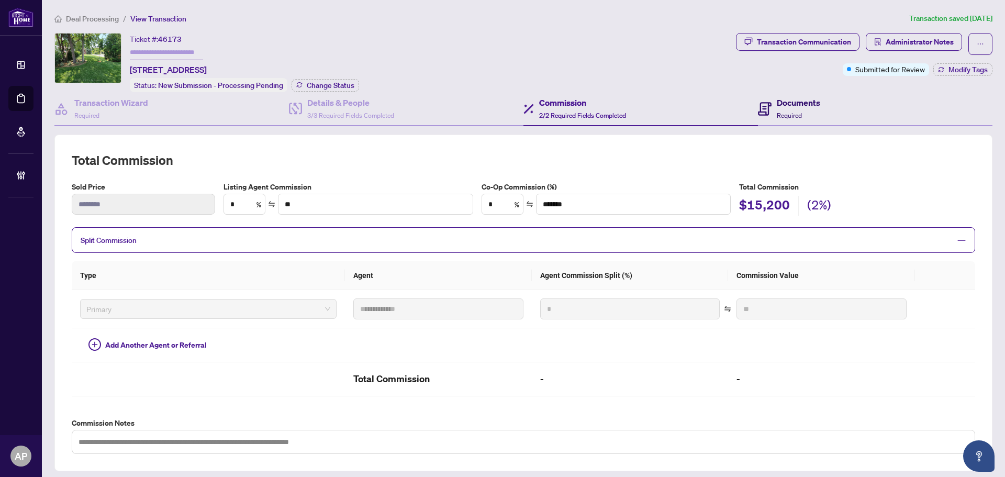
click at [777, 105] on h4 "Documents" at bounding box center [798, 102] width 43 height 13
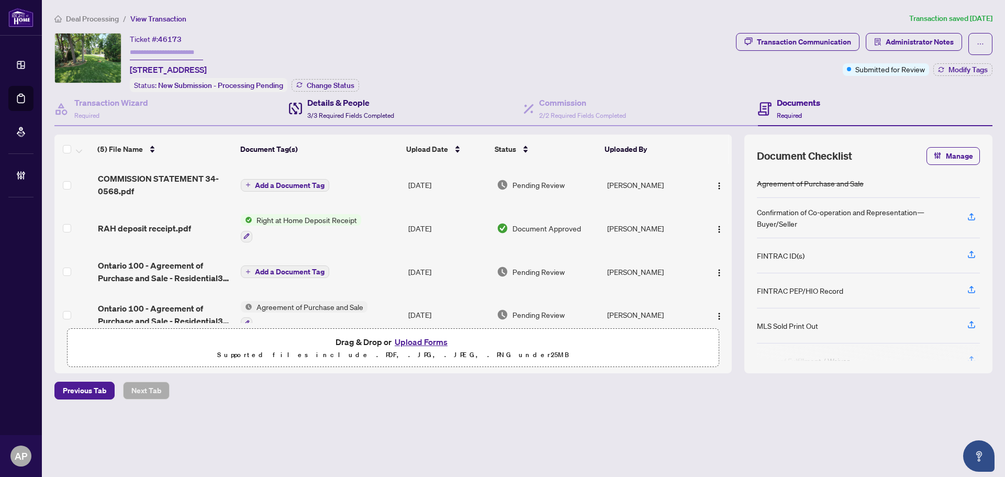
drag, startPoint x: 341, startPoint y: 110, endPoint x: 350, endPoint y: 108, distance: 8.6
click at [342, 112] on span "3/3 Required Fields Completed" at bounding box center [350, 116] width 87 height 8
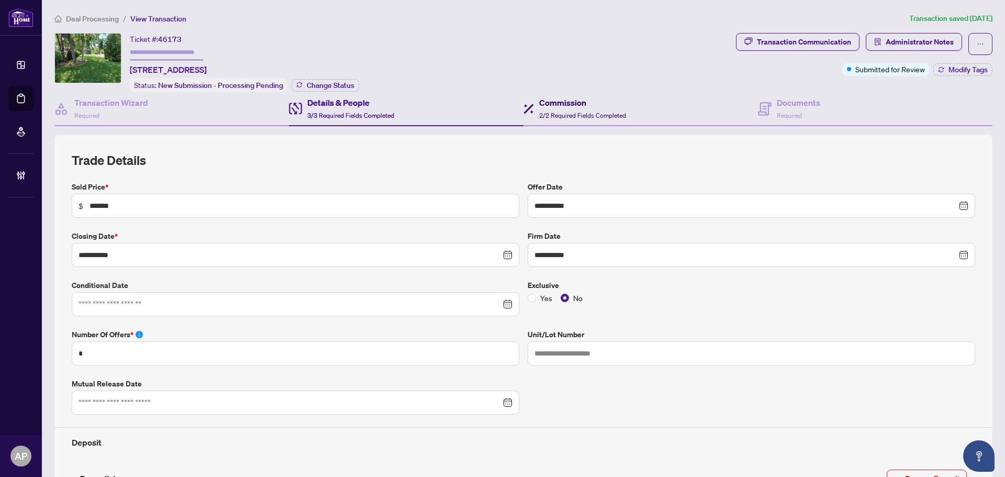
click at [529, 114] on span at bounding box center [529, 108] width 10 height 25
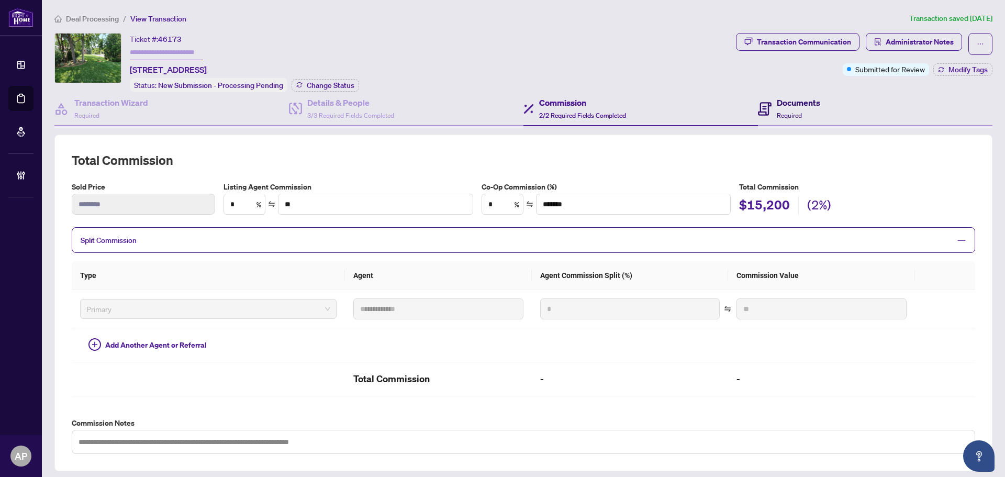
click at [782, 116] on span "Required" at bounding box center [789, 116] width 25 height 8
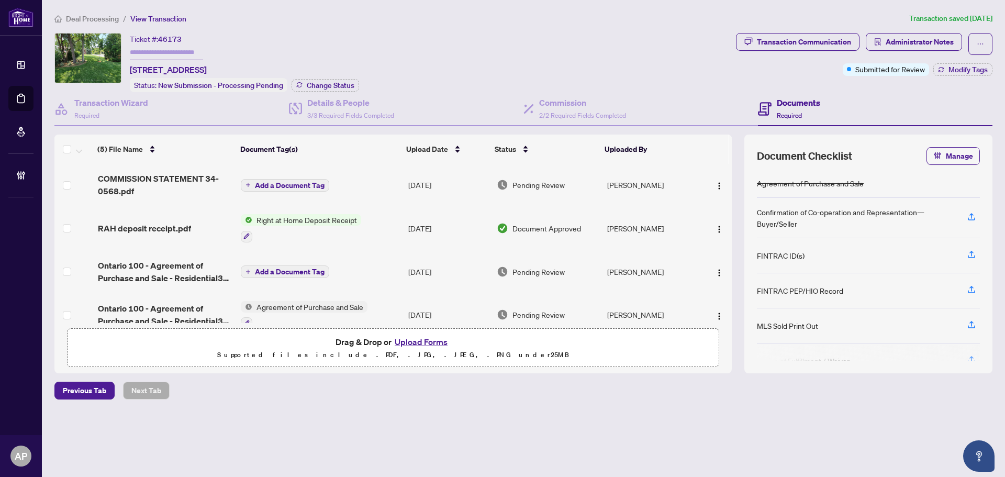
scroll to position [51, 0]
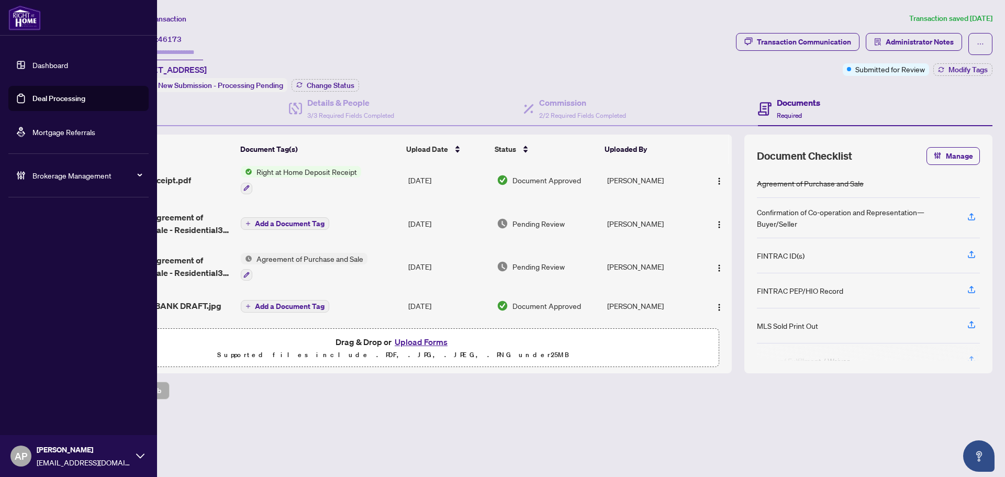
drag, startPoint x: 25, startPoint y: 97, endPoint x: 42, endPoint y: 95, distance: 17.4
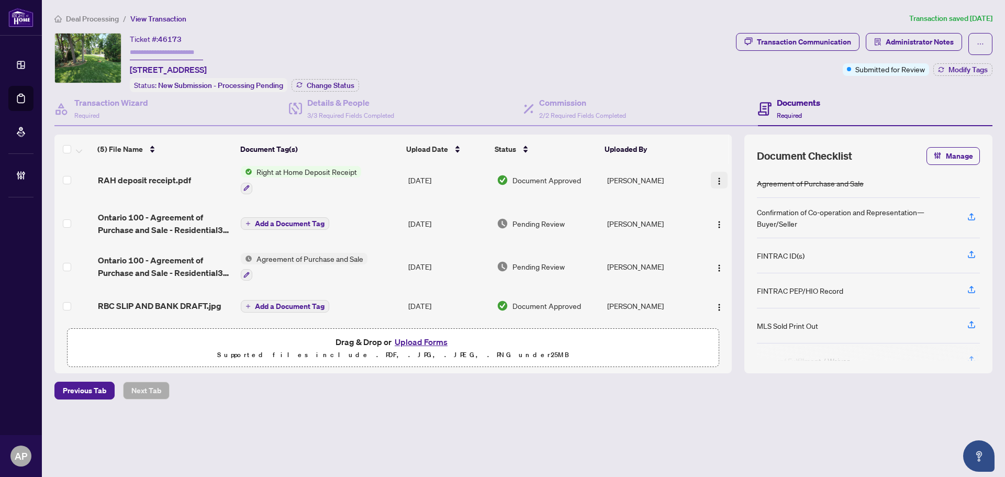
click at [716, 177] on img "button" at bounding box center [719, 181] width 8 height 8
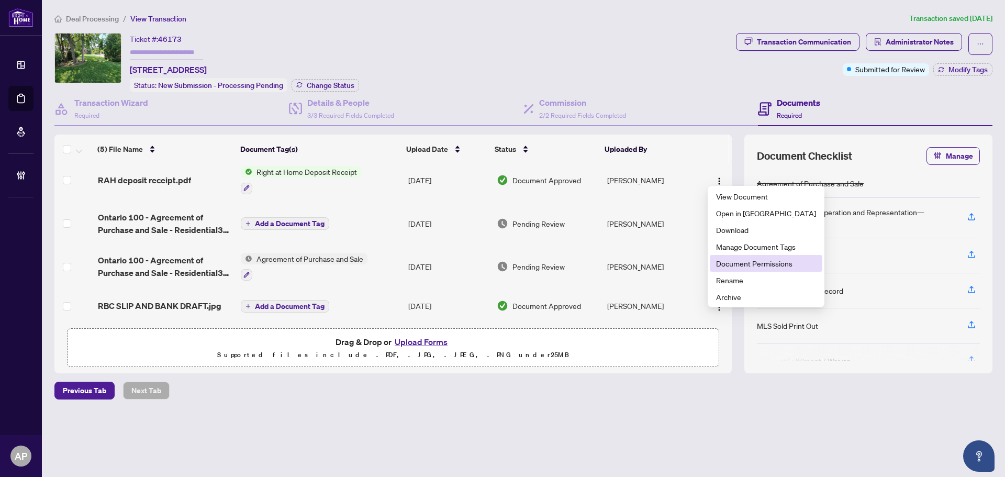
click at [747, 264] on span "Document Permissions" at bounding box center [766, 264] width 100 height 12
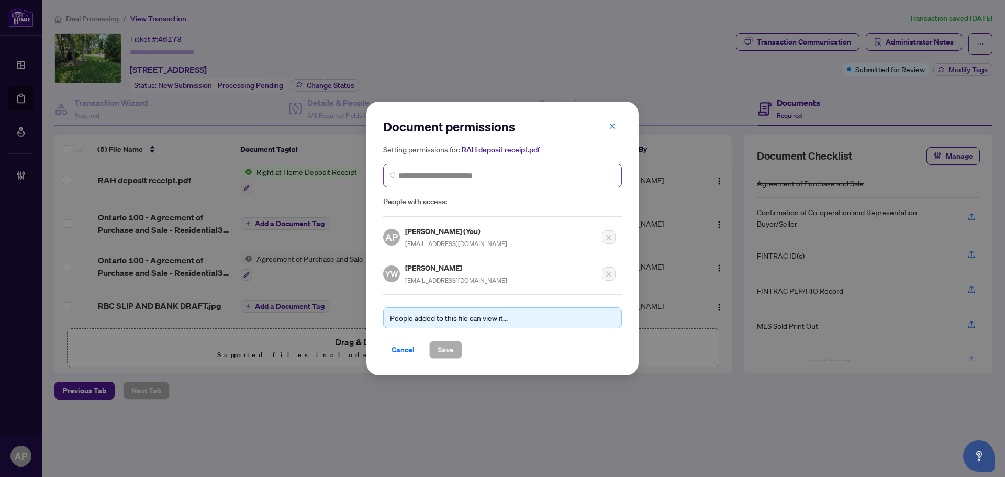
click at [472, 183] on span at bounding box center [502, 176] width 239 height 24
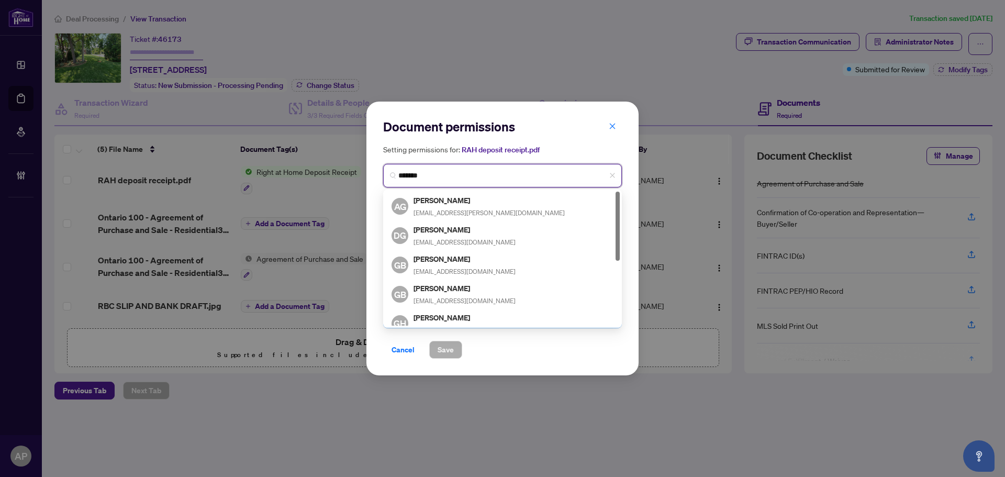
type input "********"
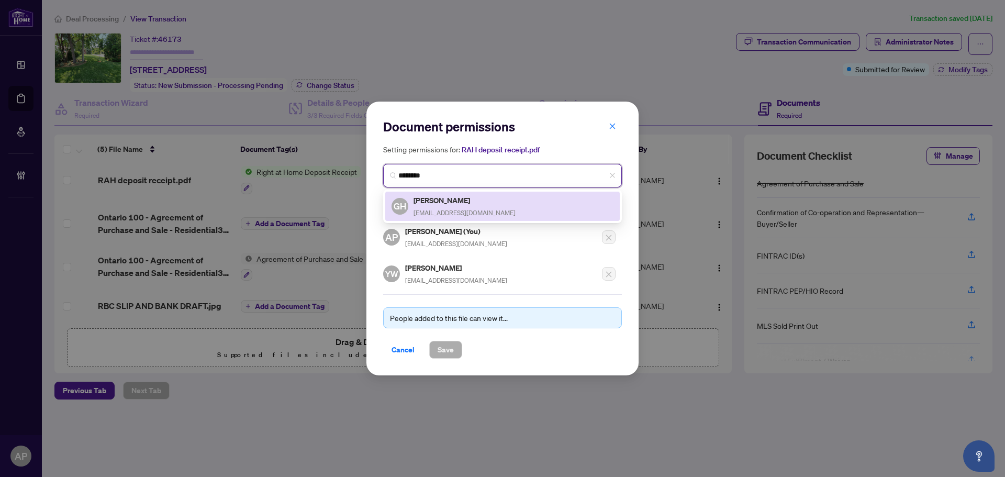
click at [469, 199] on h5 "Grant Hilborn" at bounding box center [465, 200] width 102 height 12
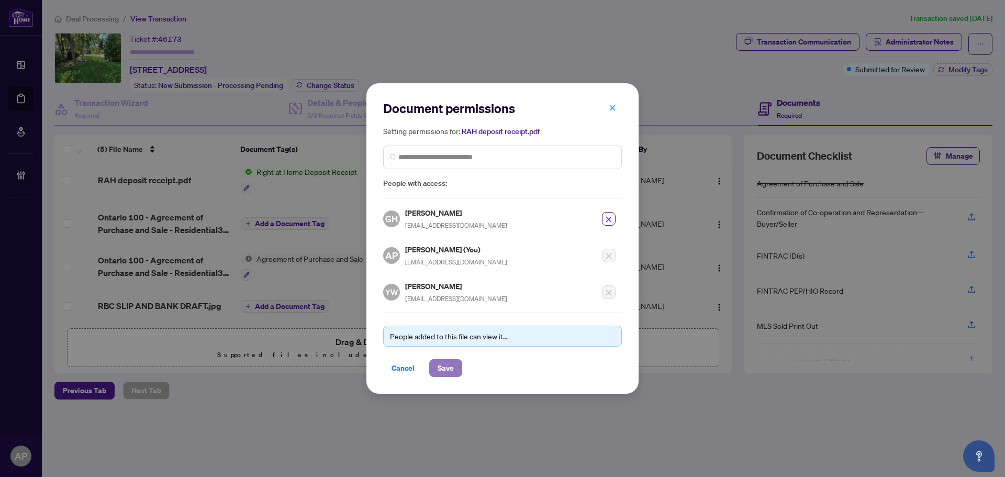
click at [455, 371] on button "Save" at bounding box center [445, 368] width 33 height 18
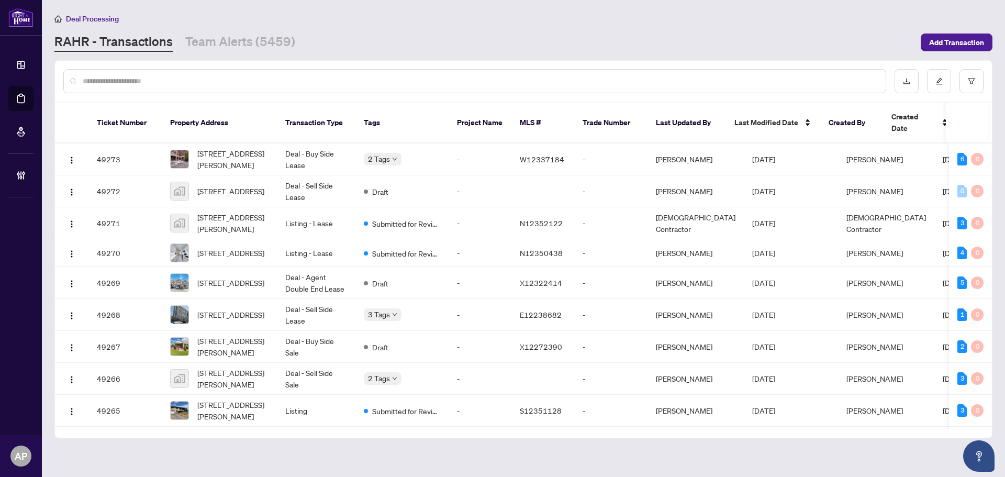
click at [466, 81] on input "text" at bounding box center [480, 81] width 795 height 12
click at [520, 78] on input "text" at bounding box center [480, 81] width 795 height 12
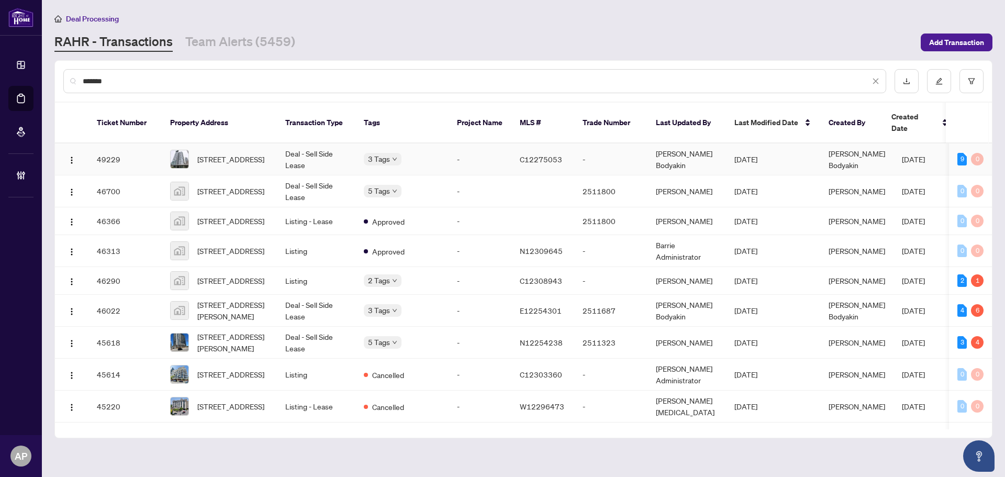
type input "*******"
click at [273, 152] on td "[STREET_ADDRESS]" at bounding box center [219, 159] width 115 height 32
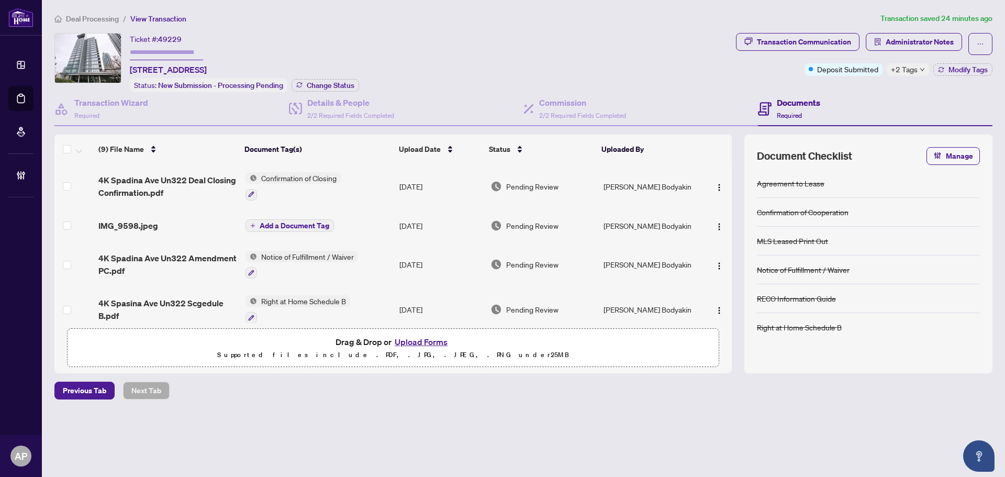
click at [174, 40] on span "49229" at bounding box center [170, 39] width 24 height 9
copy span "49229"
click at [914, 72] on span "+2 Tags" at bounding box center [904, 69] width 27 height 12
click at [674, 71] on div "Ticket #: 49229 [STREET_ADDRESS] Status: New Submission - Processing Pending Ch…" at bounding box center [393, 62] width 678 height 59
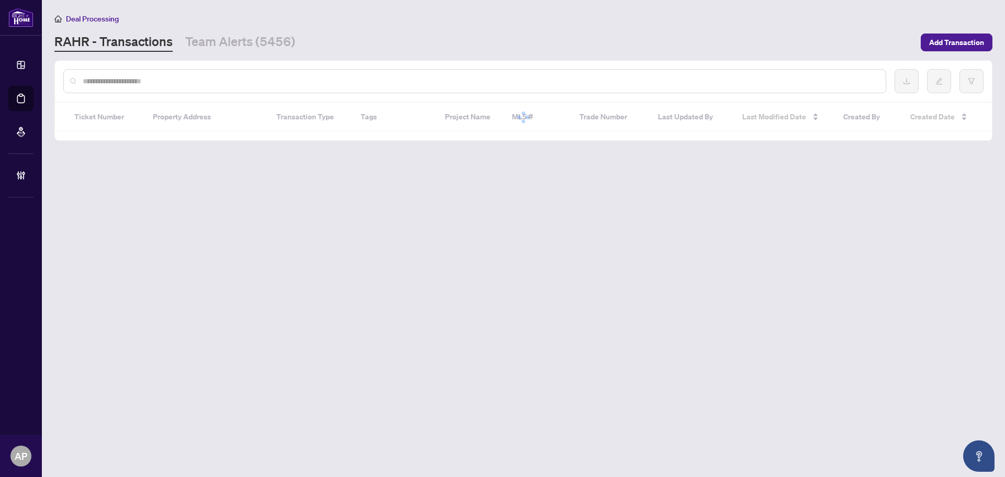
click at [219, 79] on input "text" at bounding box center [480, 81] width 795 height 12
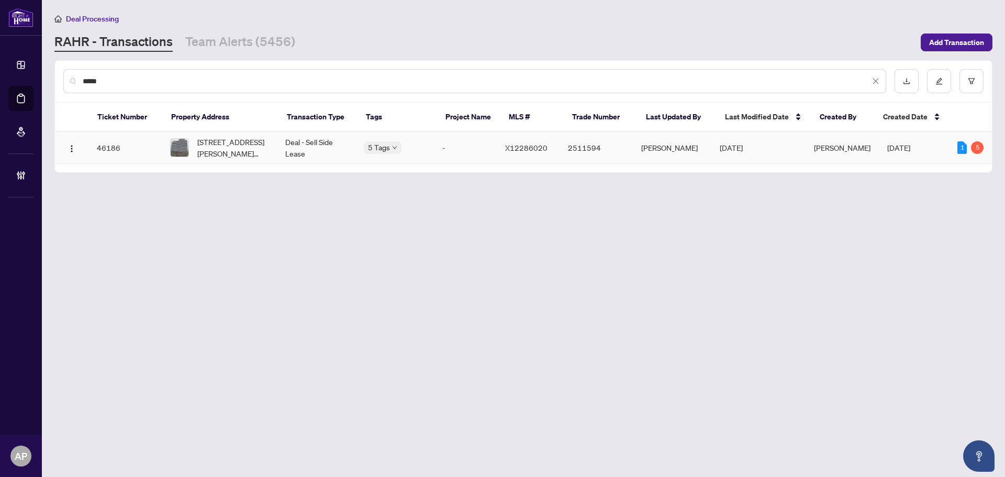
type input "*****"
click at [273, 150] on td "[STREET_ADDRESS][PERSON_NAME][PERSON_NAME]" at bounding box center [219, 148] width 115 height 32
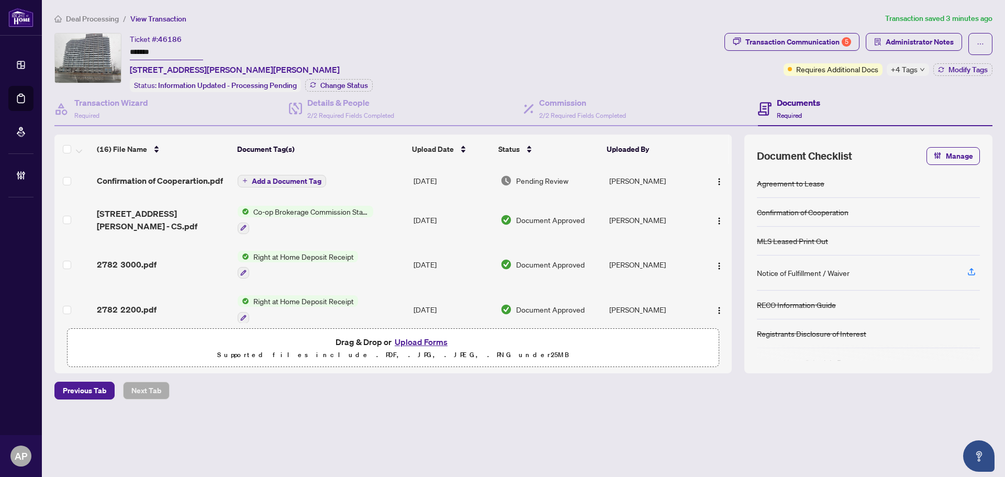
click at [369, 183] on td "Add a Document Tag" at bounding box center [322, 181] width 176 height 34
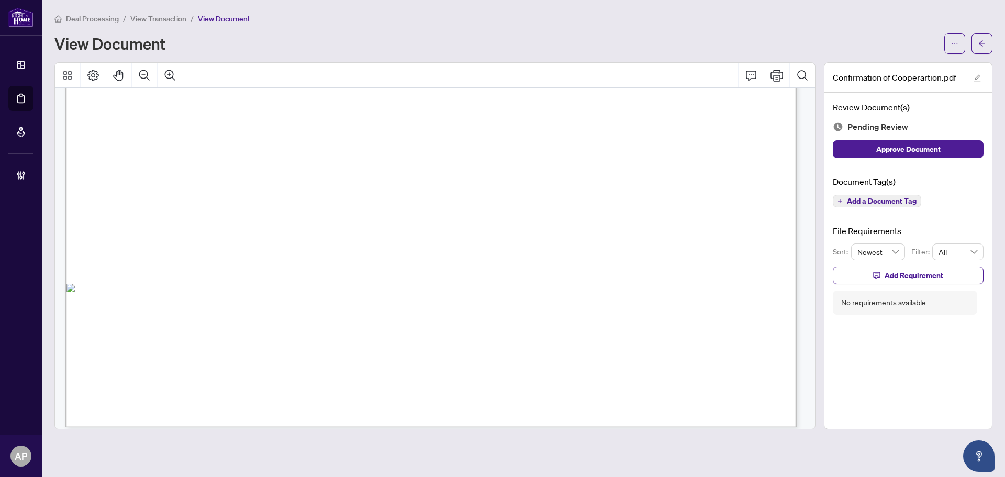
scroll to position [1597, 0]
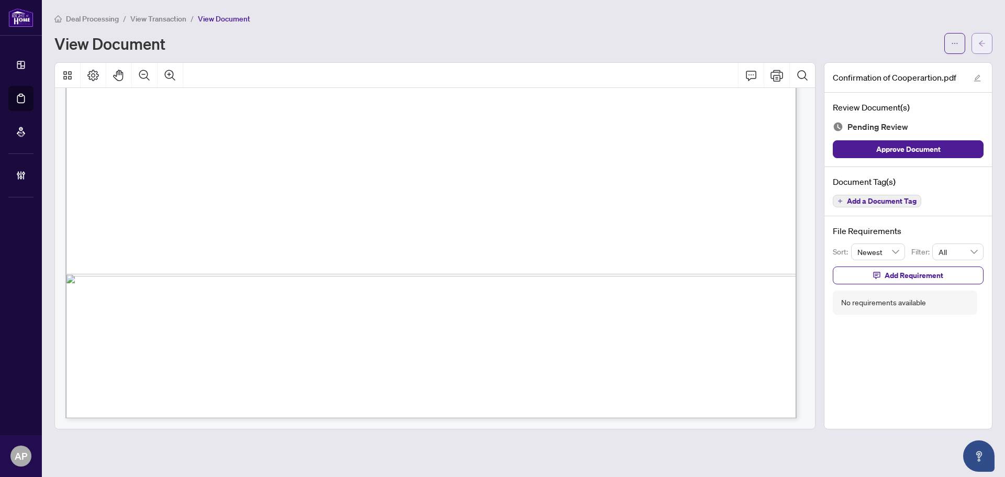
click at [979, 45] on icon "arrow-left" at bounding box center [982, 43] width 7 height 7
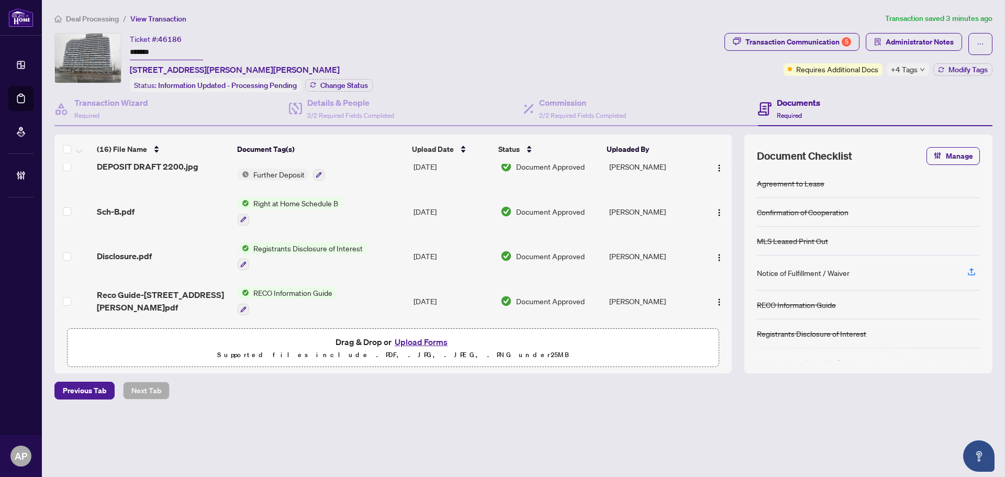
scroll to position [367, 0]
click at [394, 247] on td "Registrants Disclosure of Interest" at bounding box center [322, 257] width 176 height 45
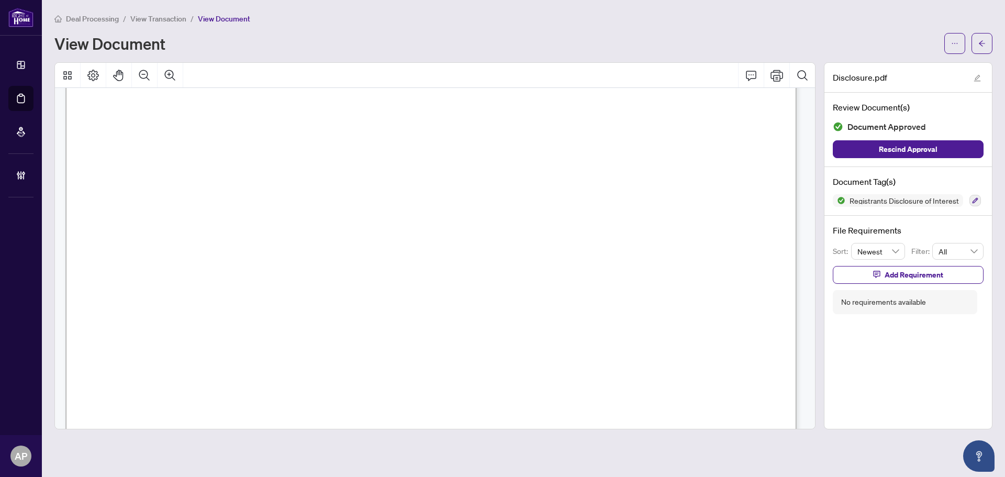
scroll to position [105, 0]
click at [982, 42] on icon "arrow-left" at bounding box center [982, 43] width 7 height 7
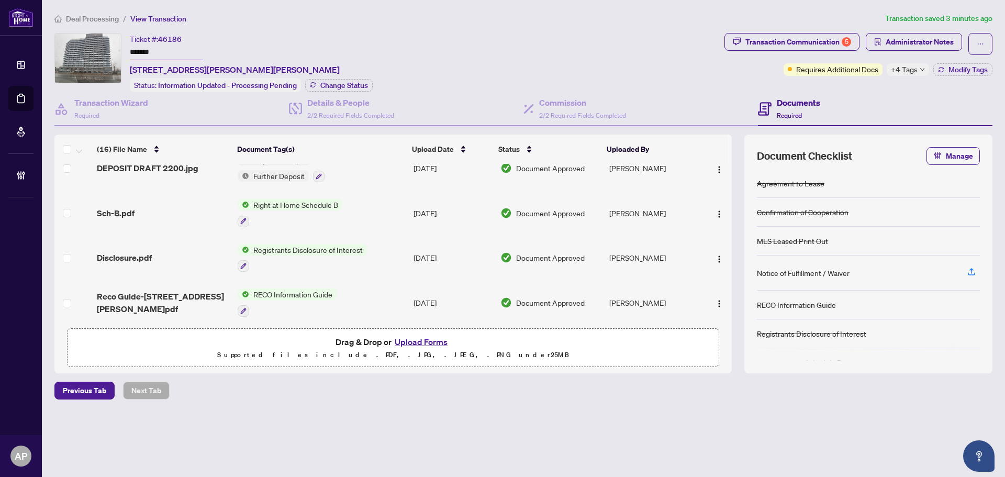
scroll to position [367, 0]
click at [390, 252] on td "Registrants Disclosure of Interest" at bounding box center [322, 257] width 176 height 45
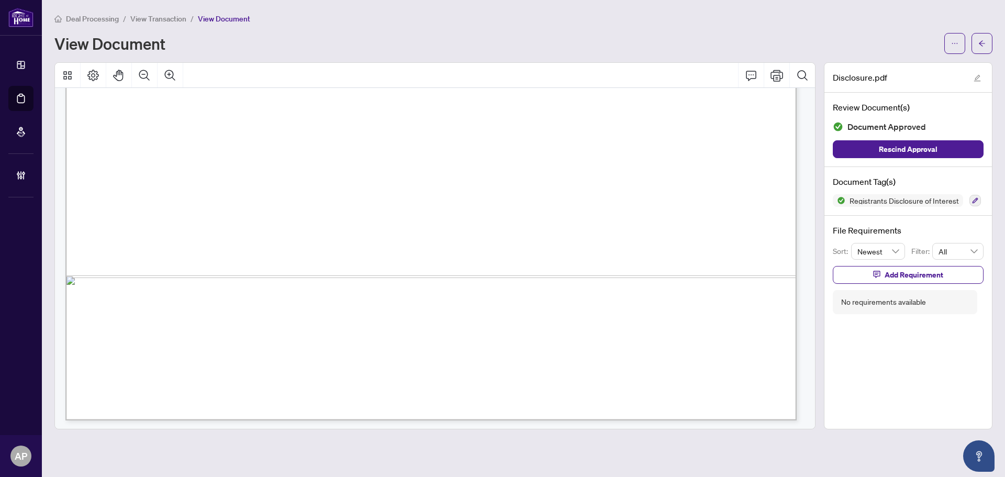
scroll to position [627, 0]
click at [957, 43] on icon "ellipsis" at bounding box center [955, 43] width 7 height 7
click at [912, 71] on span "Download" at bounding box center [918, 66] width 80 height 12
click at [958, 47] on icon "ellipsis" at bounding box center [955, 43] width 7 height 7
click at [924, 70] on span "Download" at bounding box center [918, 66] width 80 height 12
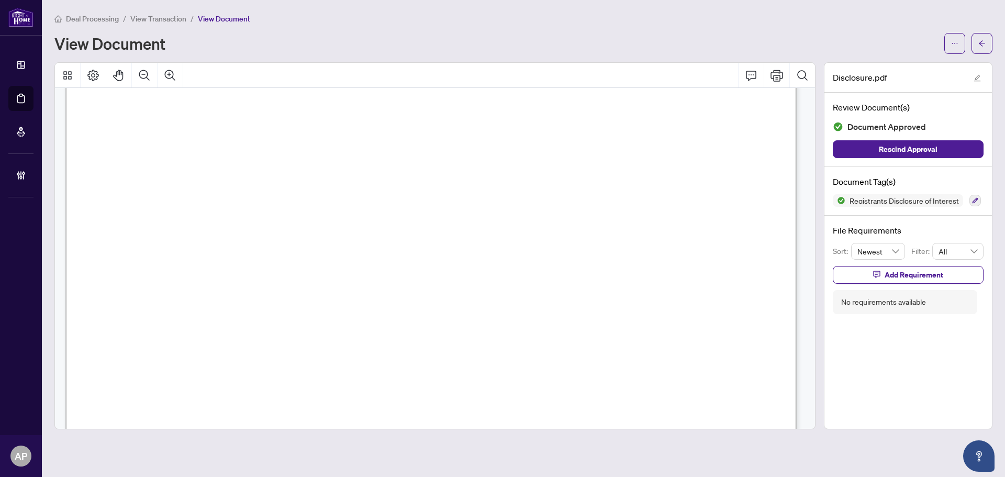
scroll to position [51, 0]
click at [987, 43] on button "button" at bounding box center [982, 43] width 21 height 21
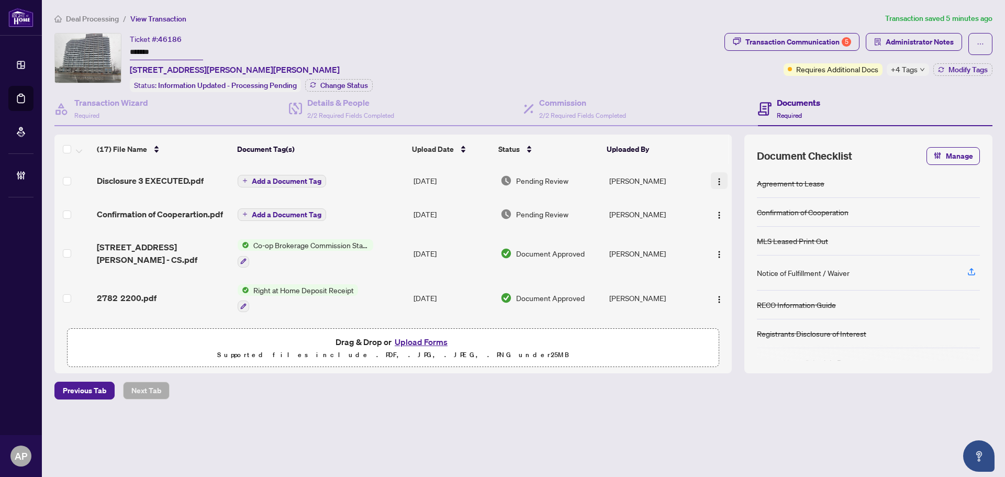
click at [715, 178] on img "button" at bounding box center [719, 182] width 8 height 8
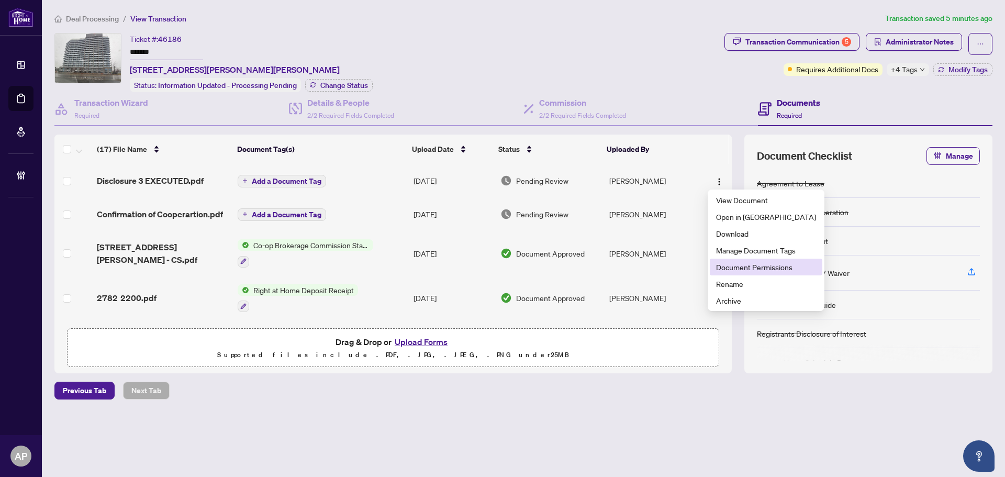
click at [740, 263] on span "Document Permissions" at bounding box center [766, 267] width 100 height 12
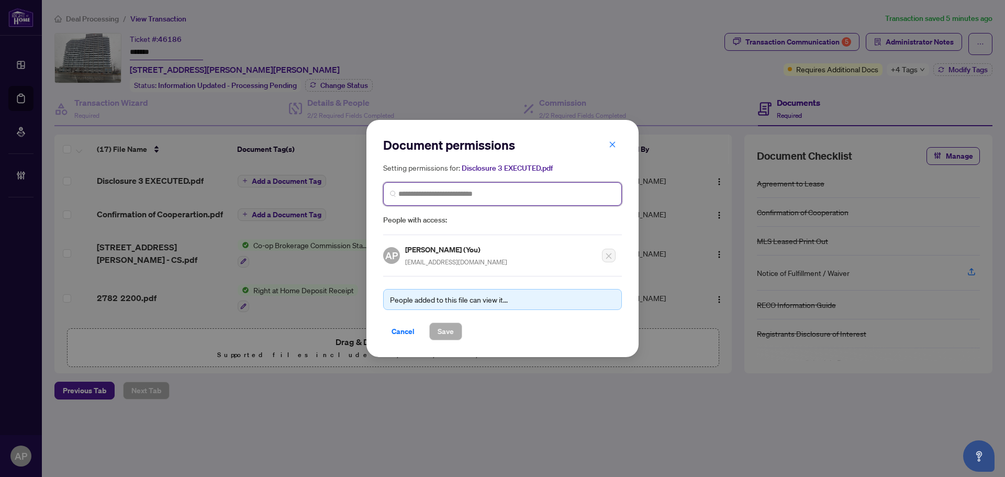
click at [548, 196] on input "search" at bounding box center [507, 194] width 217 height 11
type input "******"
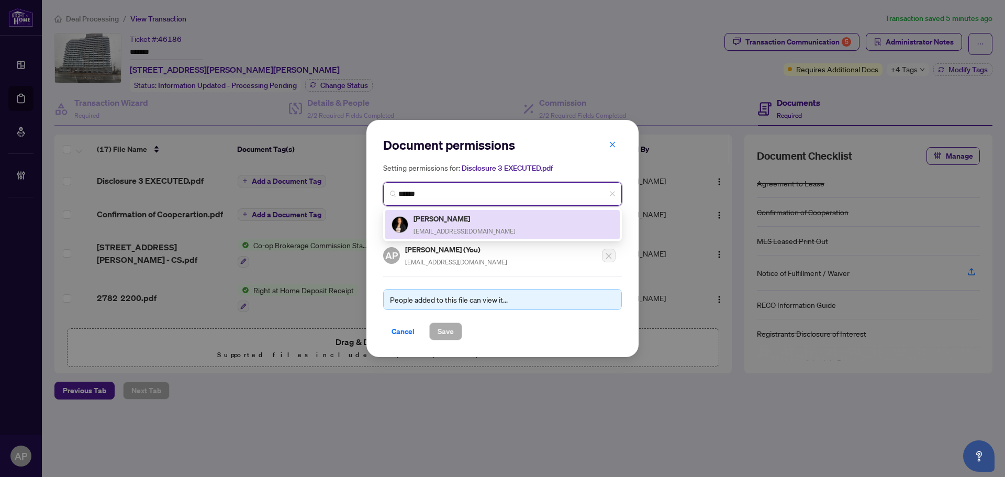
click at [530, 222] on div "[PERSON_NAME] [EMAIL_ADDRESS][DOMAIN_NAME]" at bounding box center [503, 225] width 222 height 24
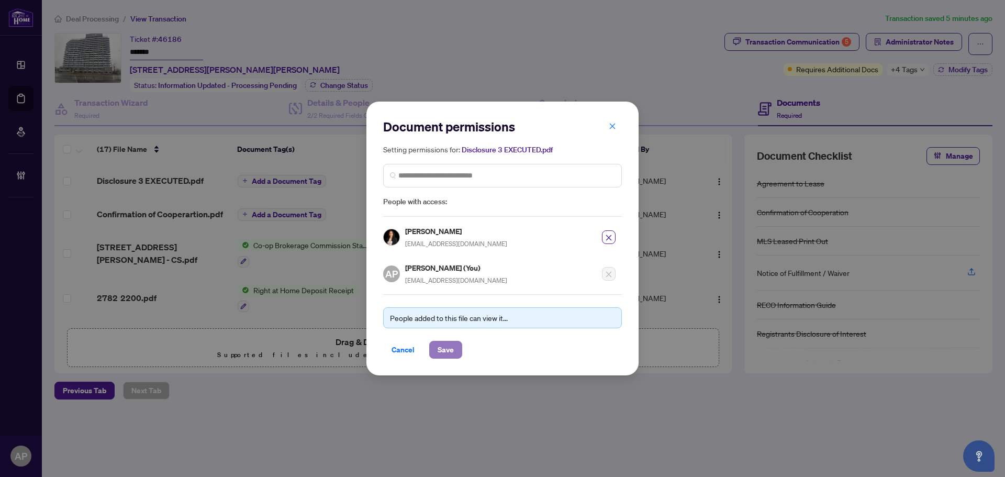
click at [451, 351] on span "Save" at bounding box center [446, 349] width 16 height 17
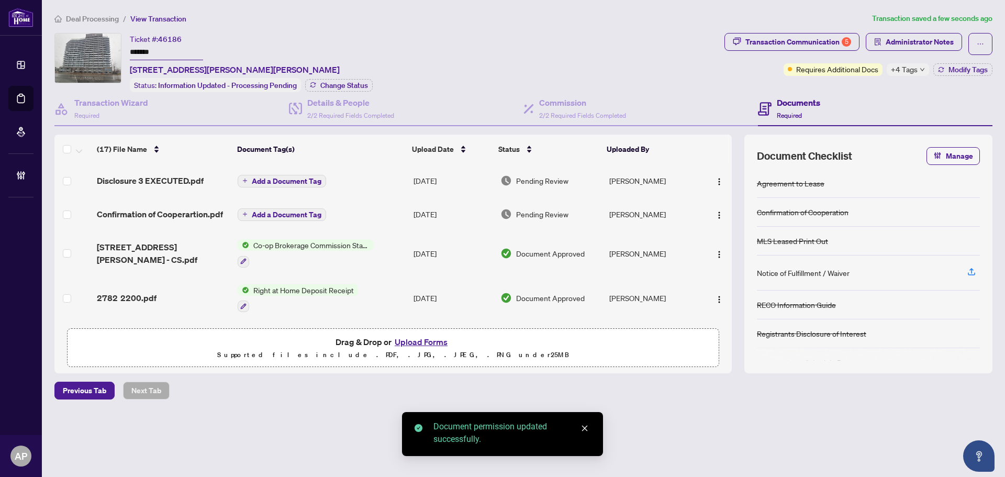
click at [310, 182] on span "Add a Document Tag" at bounding box center [287, 181] width 70 height 7
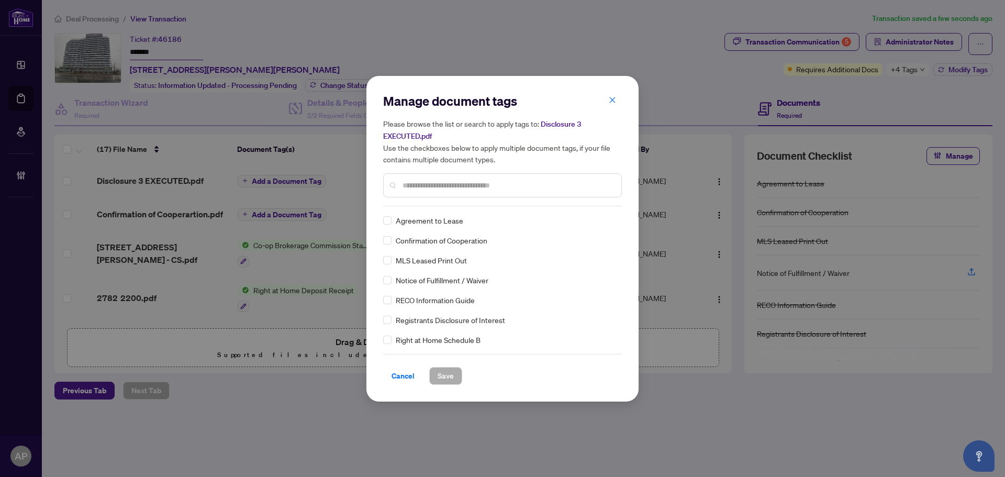
click at [503, 185] on input "text" at bounding box center [508, 186] width 211 height 12
click at [609, 218] on icon at bounding box center [612, 220] width 6 height 4
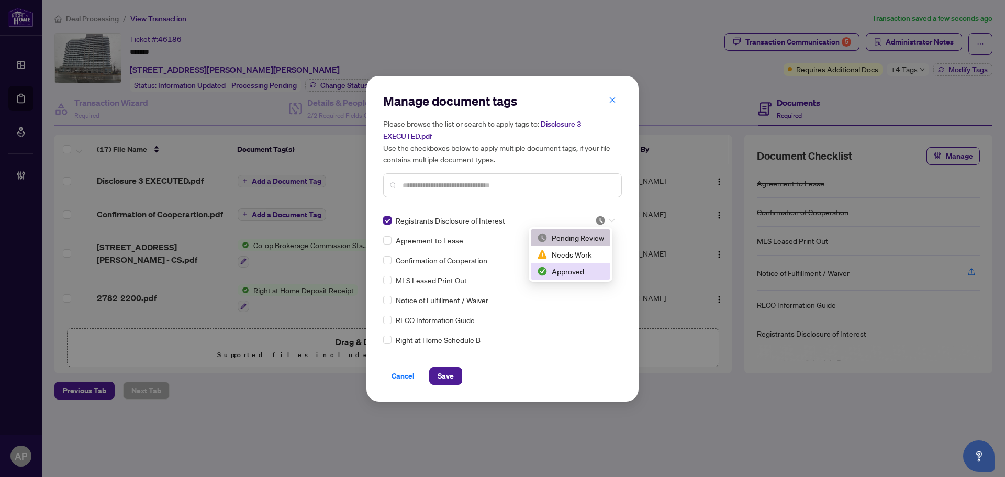
click at [577, 271] on div "Approved" at bounding box center [570, 272] width 67 height 12
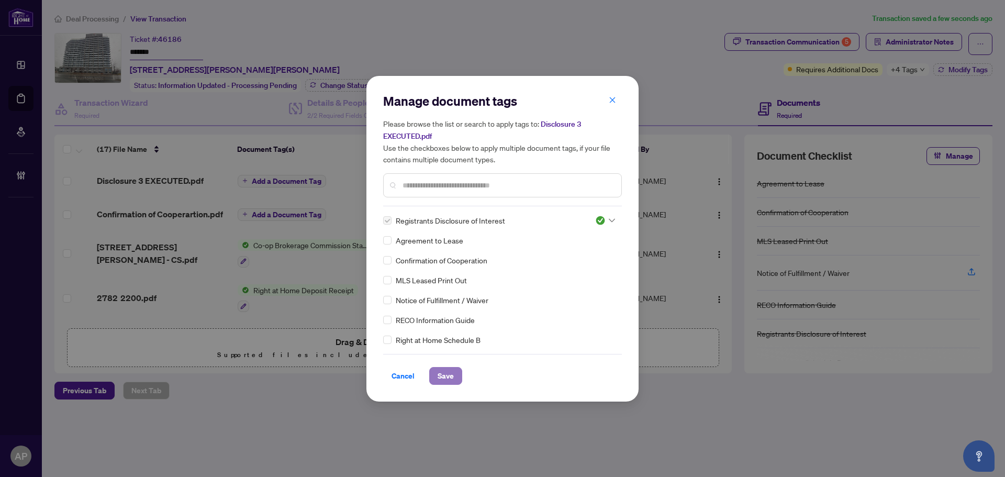
click at [460, 379] on button "Save" at bounding box center [445, 376] width 33 height 18
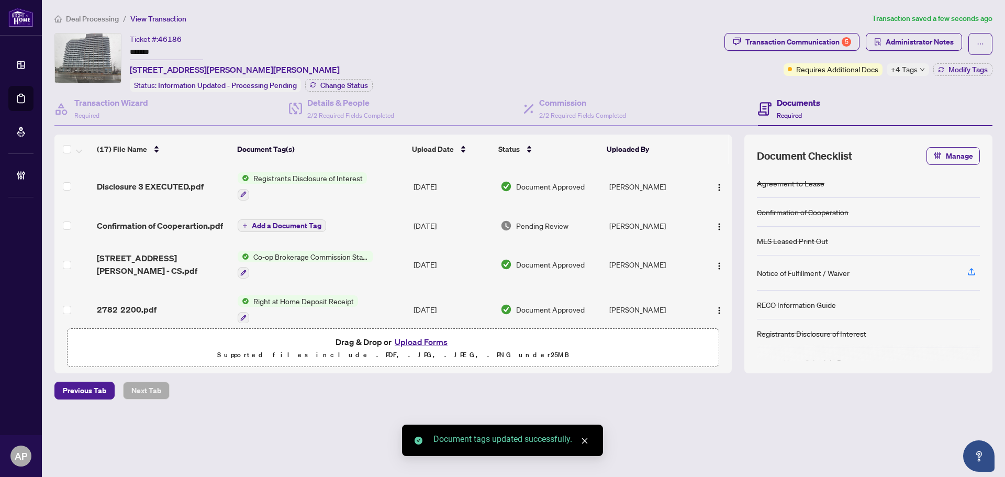
click at [396, 179] on td "Registrants Disclosure of Interest" at bounding box center [322, 186] width 176 height 45
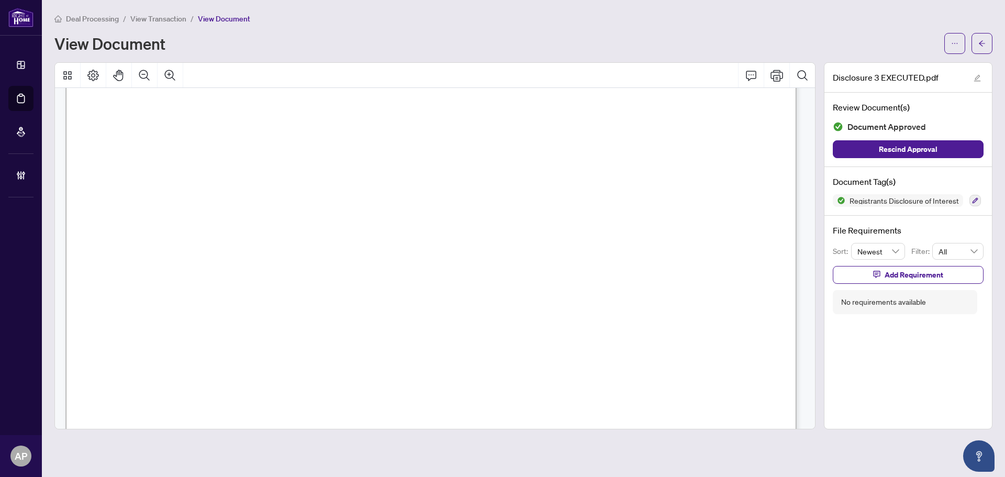
scroll to position [367, 0]
click at [985, 46] on icon "arrow-left" at bounding box center [982, 43] width 7 height 7
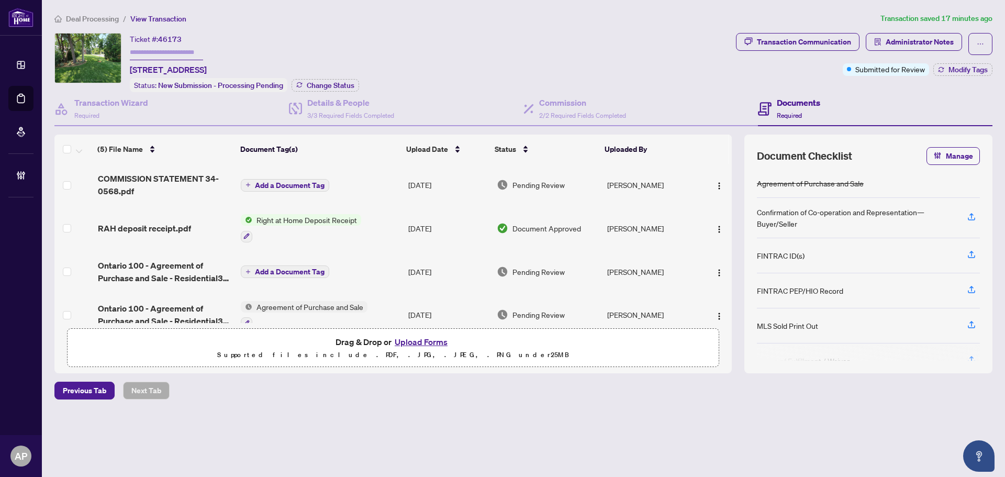
click at [169, 37] on span "46173" at bounding box center [170, 39] width 24 height 9
copy span "46173"
click at [395, 112] on div "Details & People 3/3 Required Fields Completed" at bounding box center [406, 109] width 235 height 34
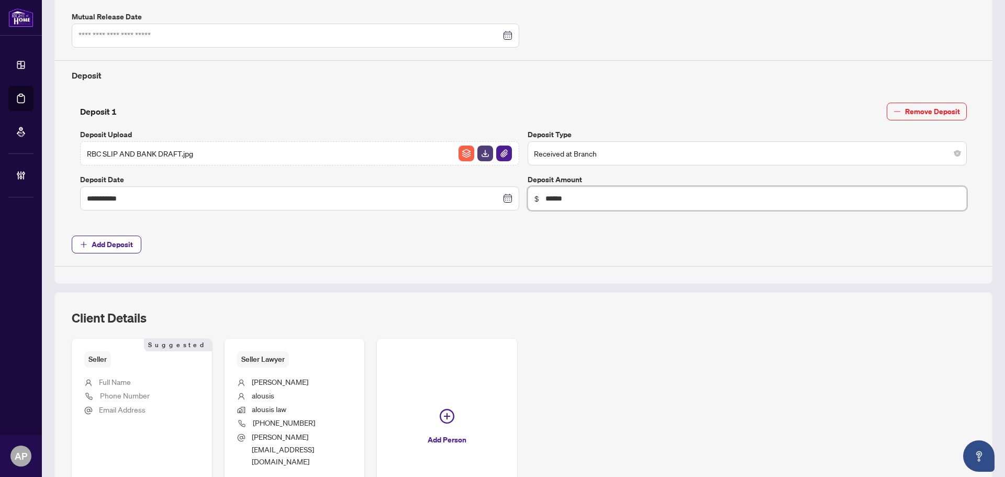
scroll to position [477, 0]
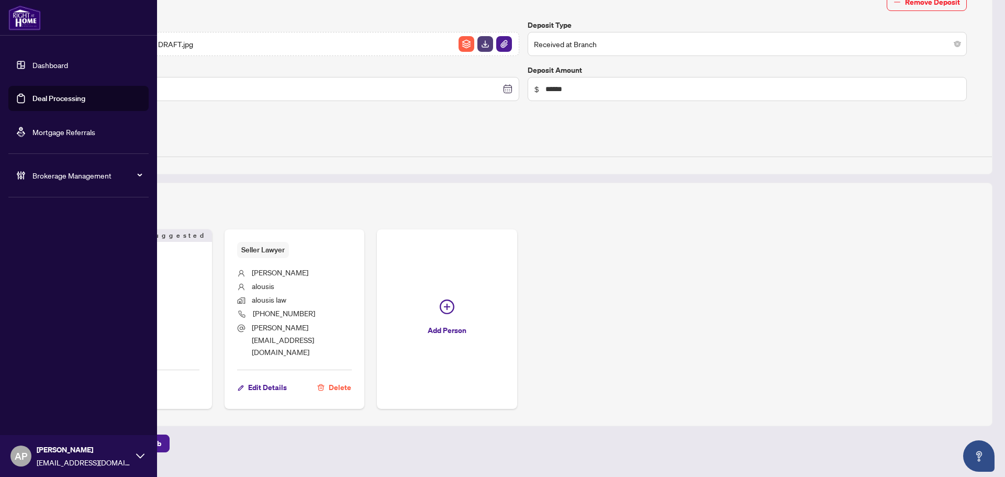
click at [46, 94] on link "Deal Processing" at bounding box center [58, 98] width 53 height 9
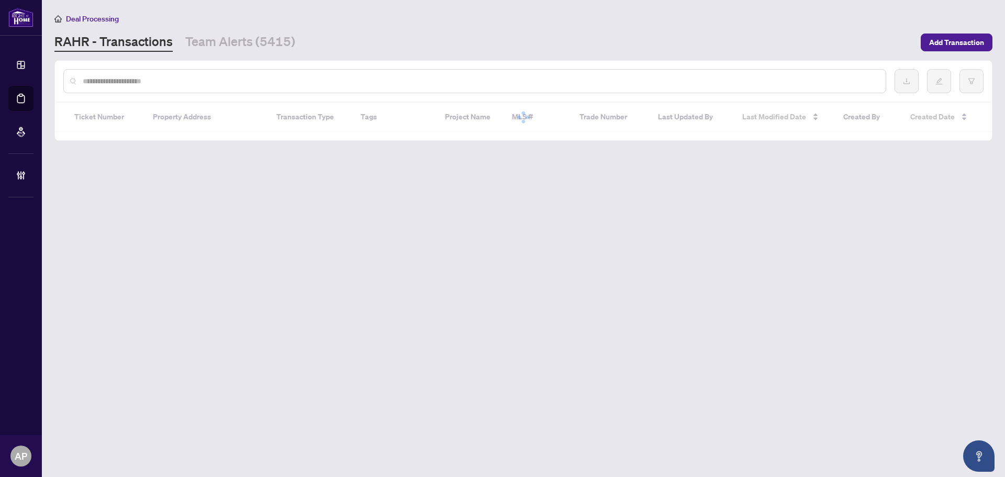
click at [188, 78] on input "text" at bounding box center [480, 81] width 795 height 12
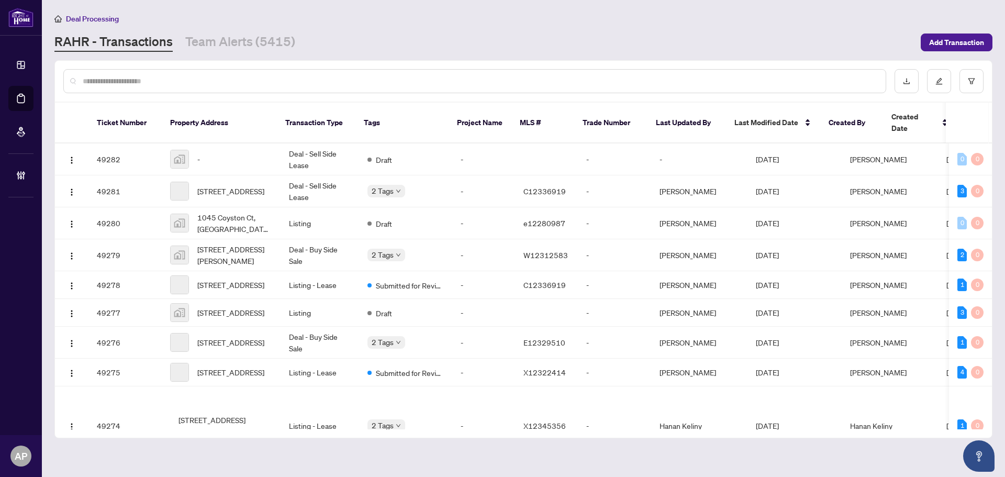
paste input "*******"
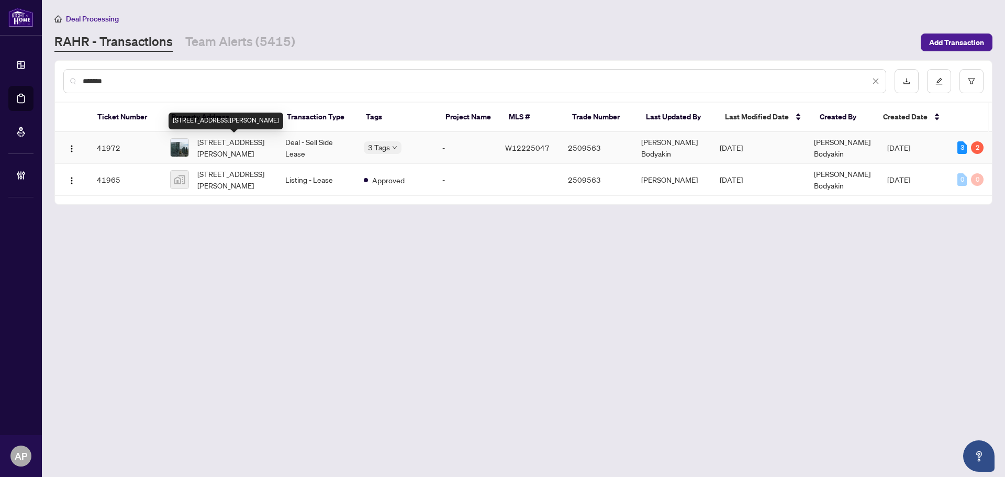
type input "*******"
click at [279, 147] on tr "41972 3608-70 Annie Craig Dr, Toronto, Ontario M8V 0C5, Canada Deal - Sell Side…" at bounding box center [525, 148] width 941 height 32
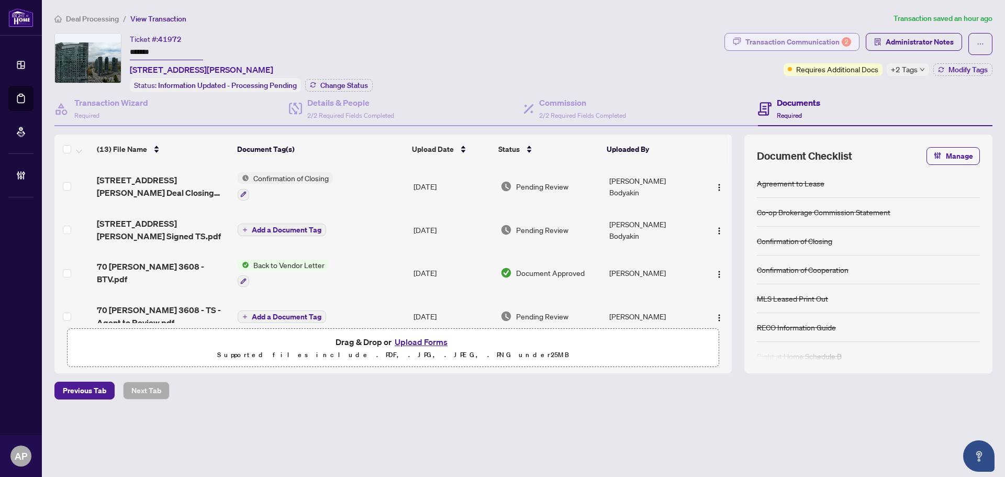
click at [792, 49] on div "Transaction Communication 2" at bounding box center [799, 42] width 106 height 17
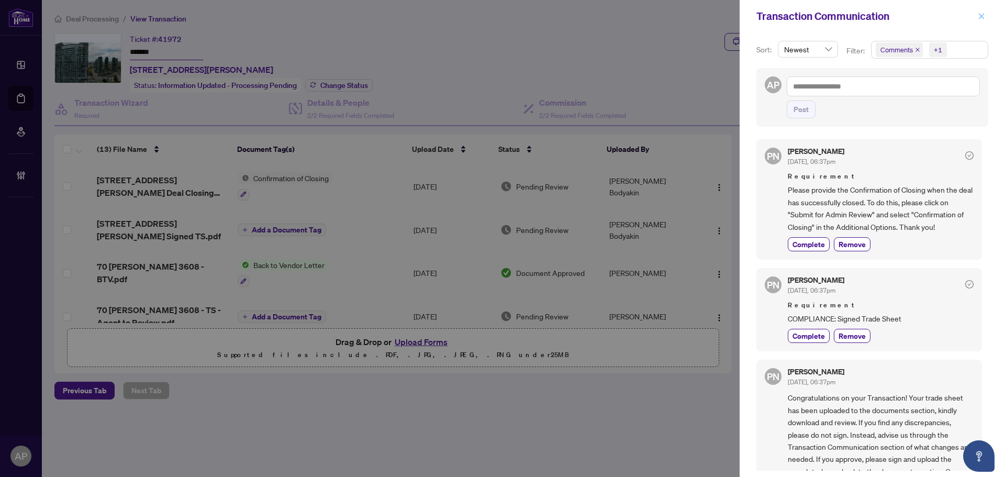
click at [979, 17] on icon "close" at bounding box center [981, 16] width 7 height 7
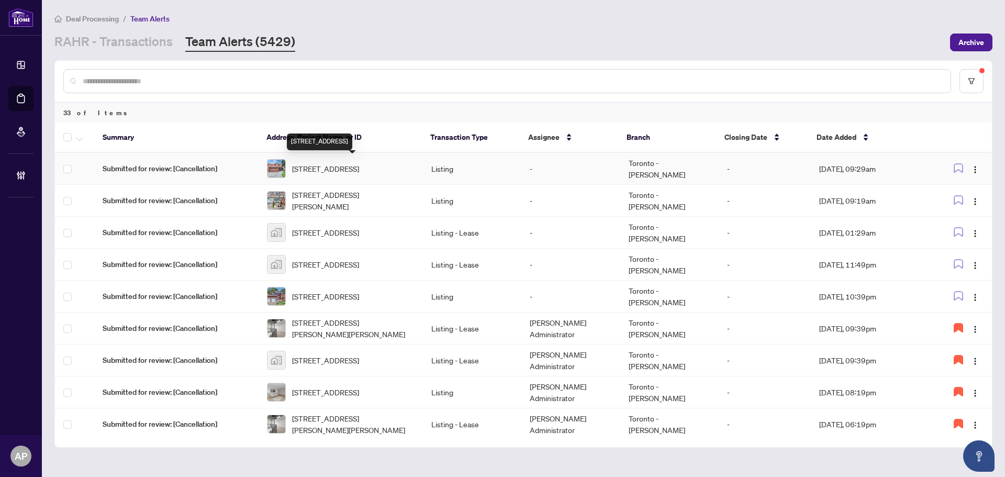
click at [359, 169] on span "[STREET_ADDRESS]" at bounding box center [325, 169] width 67 height 12
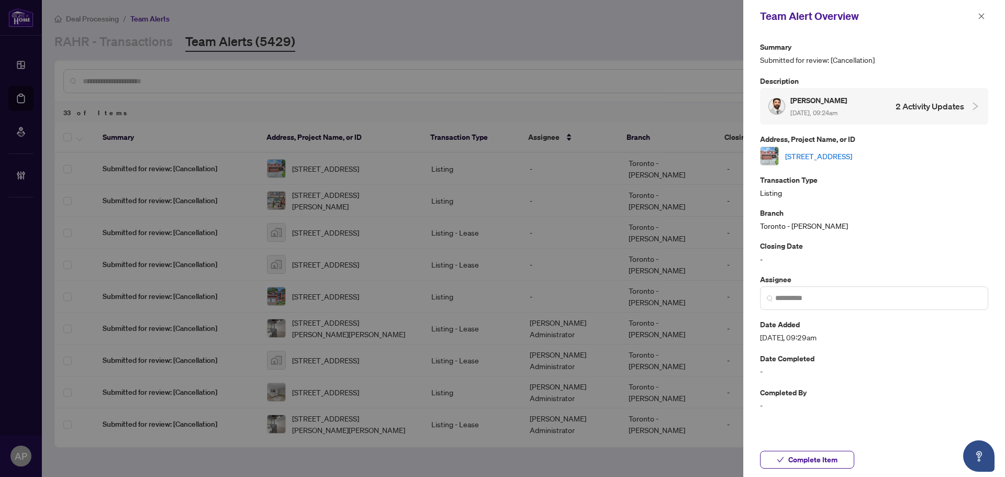
click at [853, 158] on link "[STREET_ADDRESS]" at bounding box center [819, 156] width 67 height 12
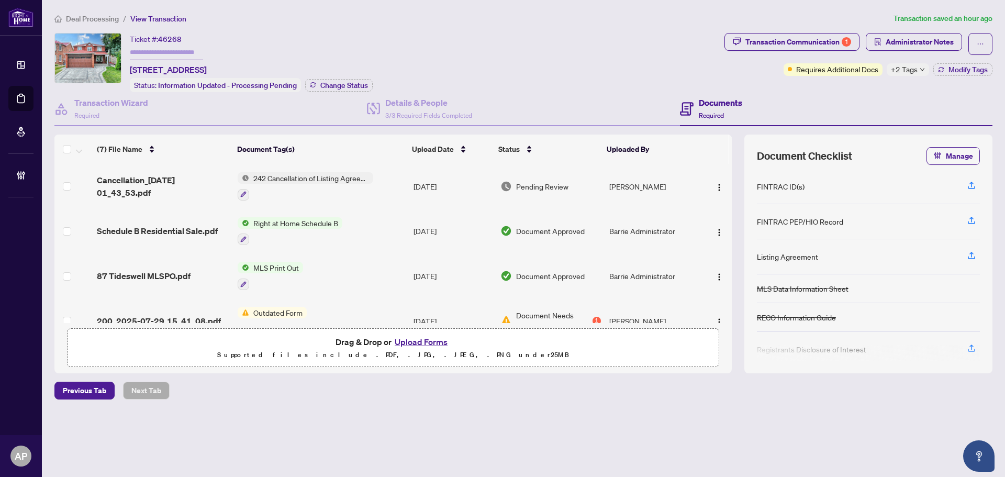
scroll to position [157, 0]
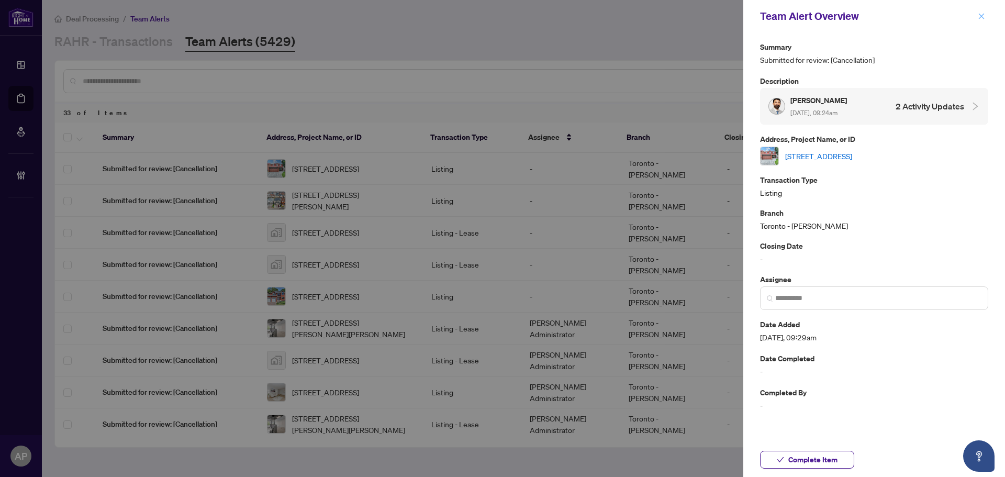
click at [980, 23] on span "button" at bounding box center [981, 16] width 7 height 17
